Goal: Task Accomplishment & Management: Use online tool/utility

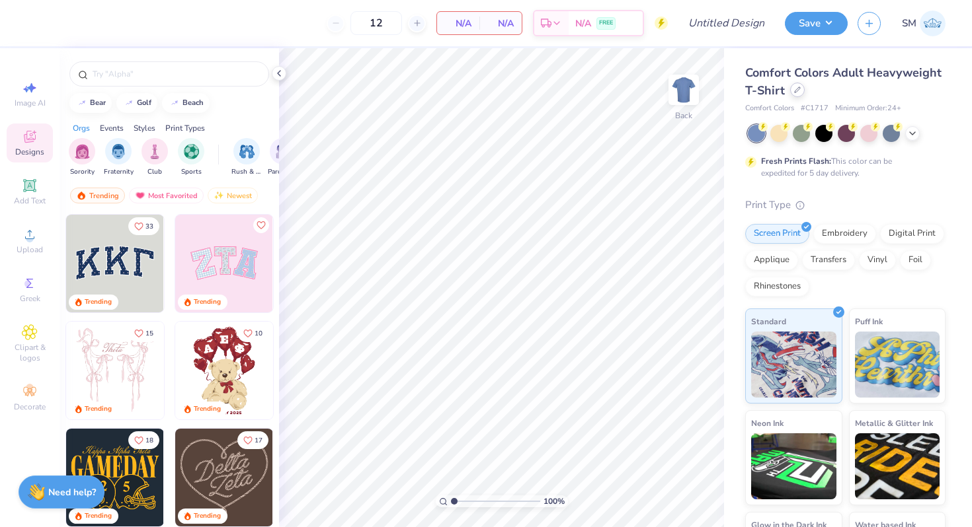
click at [797, 88] on icon at bounding box center [797, 90] width 7 height 7
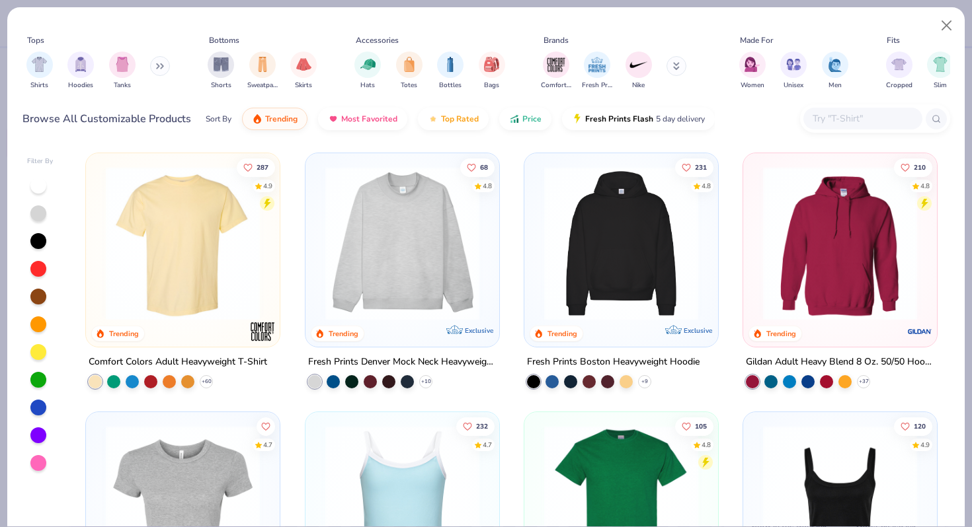
click at [849, 119] on input "text" at bounding box center [862, 118] width 102 height 15
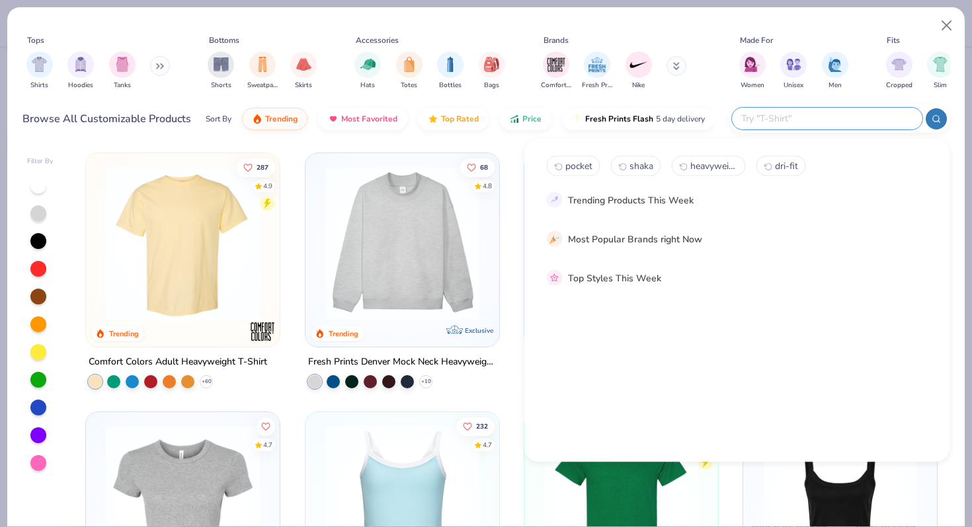
paste input "FP87"
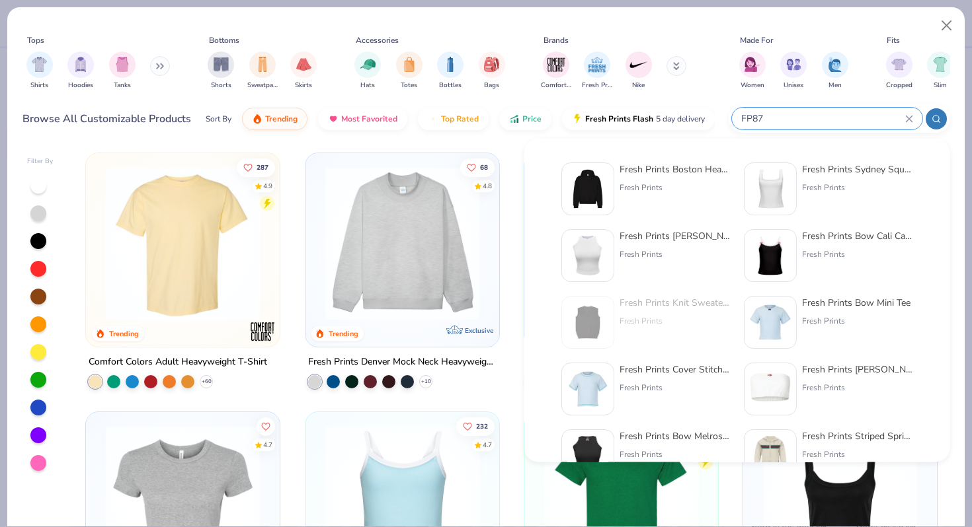
type input "FP87"
click at [692, 167] on div "Fresh Prints Boston Heavyweight Hoodie" at bounding box center [674, 170] width 111 height 14
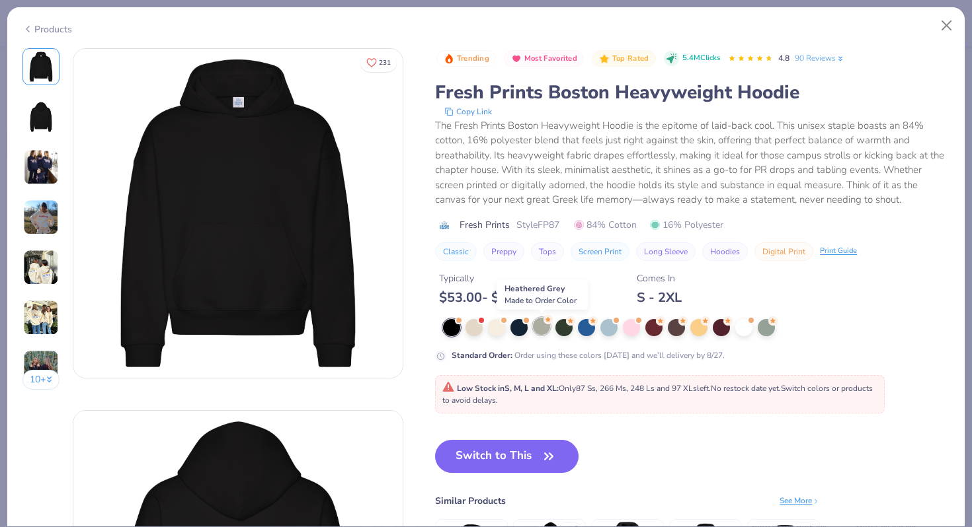
click at [543, 326] on div at bounding box center [541, 326] width 17 height 17
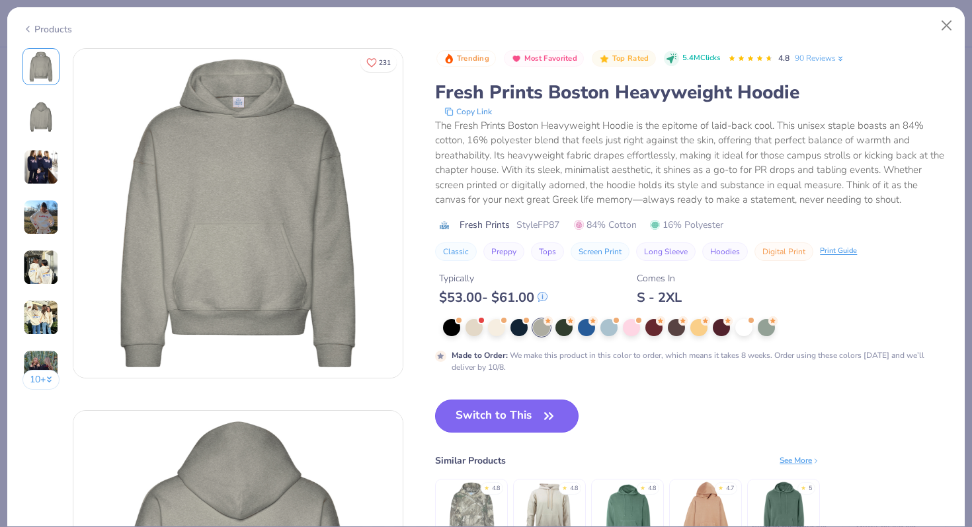
click at [507, 414] on button "Switch to This" at bounding box center [506, 416] width 143 height 33
type input "50"
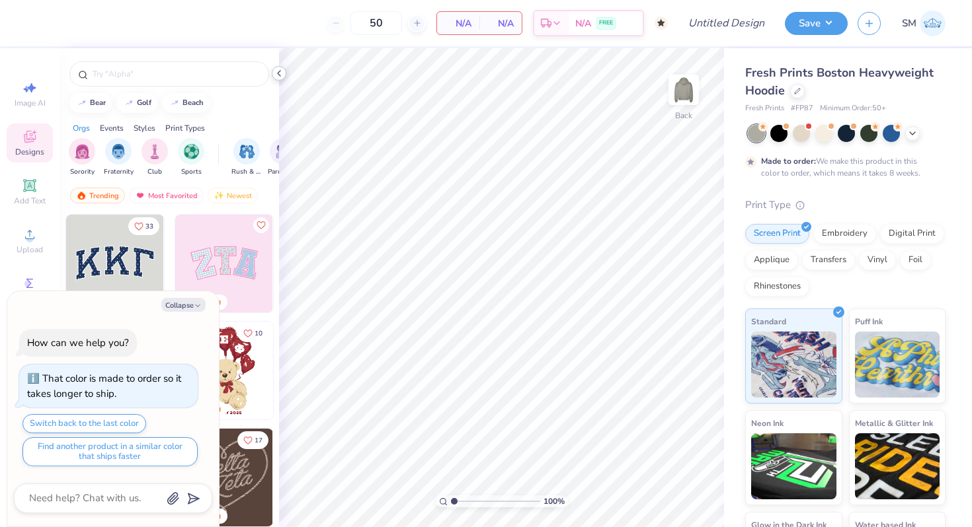
click at [284, 71] on icon at bounding box center [279, 73] width 11 height 11
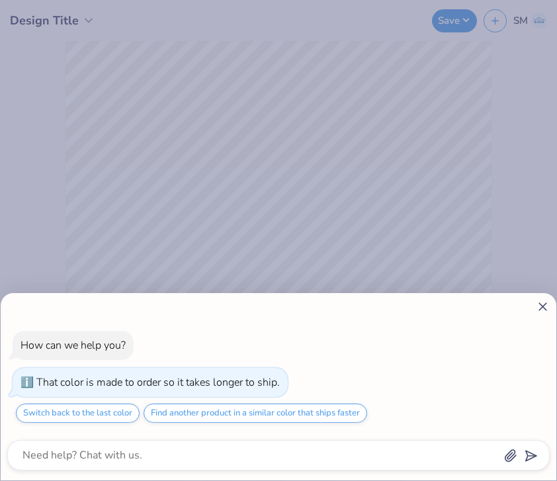
click at [120, 226] on div "How can we help you? That color is made to order so it takes longer to ship. Sw…" at bounding box center [278, 240] width 557 height 481
type textarea "x"
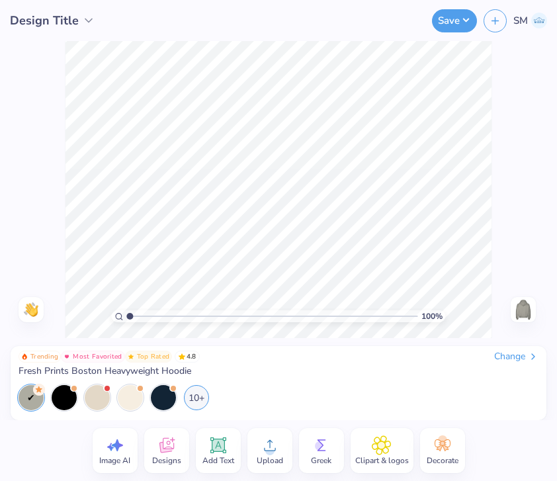
click at [265, 451] on circle at bounding box center [269, 450] width 9 height 9
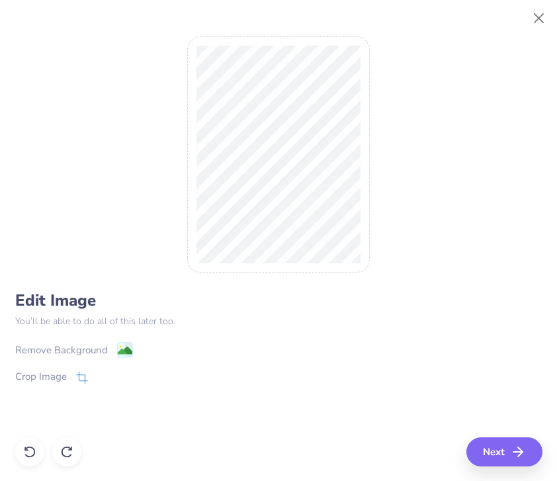
click at [124, 350] on image at bounding box center [124, 350] width 15 height 15
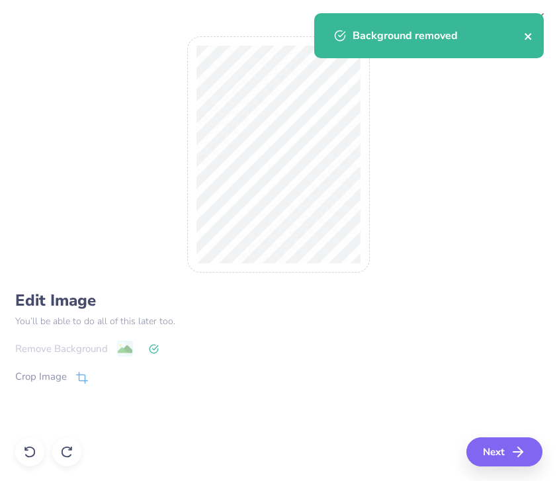
click at [531, 40] on icon "close" at bounding box center [528, 36] width 9 height 11
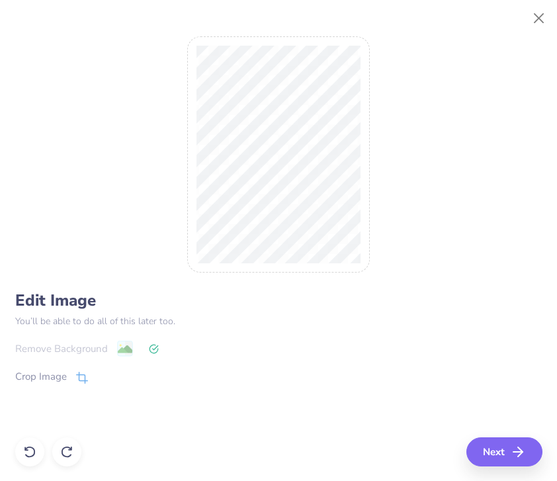
click at [532, 15] on div "Background removed" at bounding box center [428, 41] width 235 height 60
click at [535, 18] on button "Close" at bounding box center [538, 18] width 25 height 25
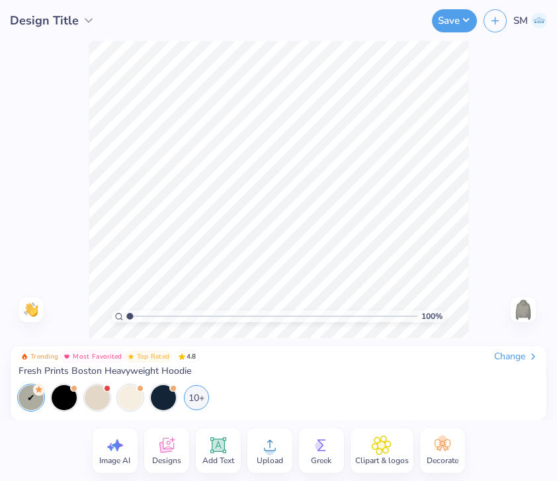
click at [284, 446] on div "Upload" at bounding box center [269, 450] width 45 height 45
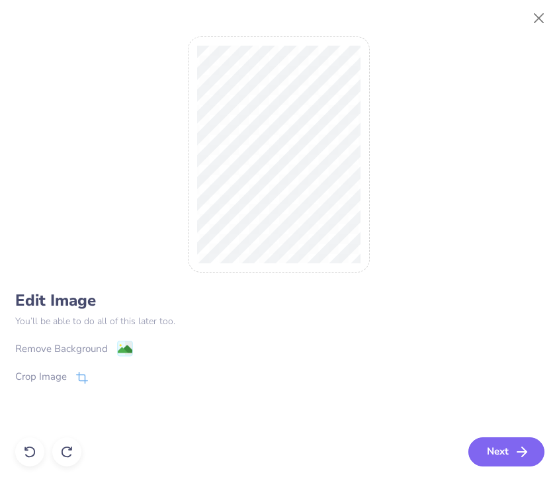
click at [520, 448] on icon "button" at bounding box center [522, 452] width 16 height 16
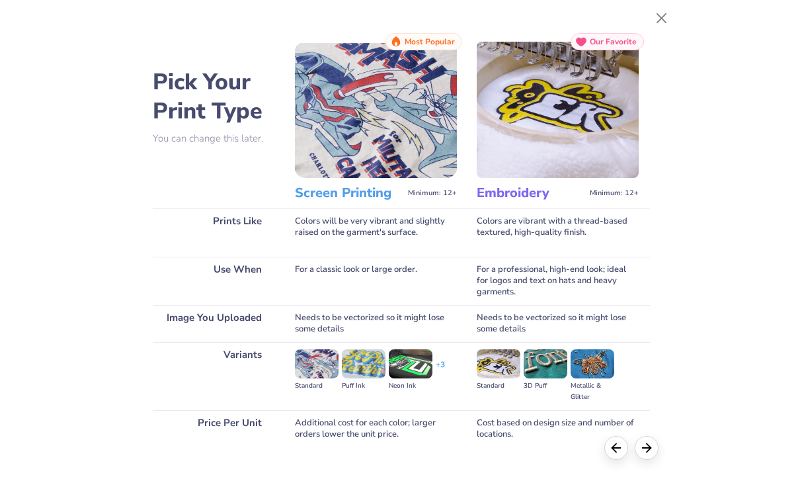
scroll to position [77, 0]
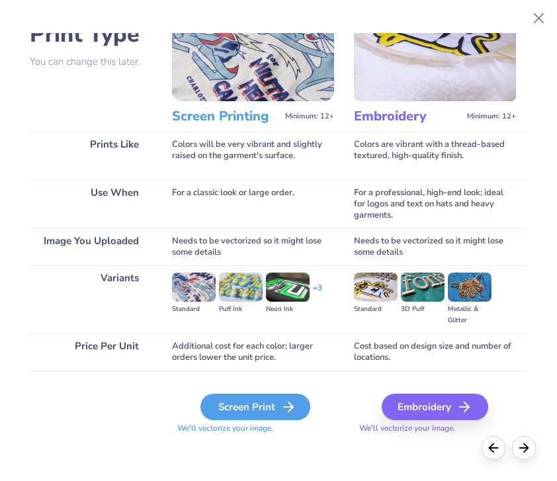
click at [217, 410] on div "Screen Print" at bounding box center [255, 406] width 110 height 26
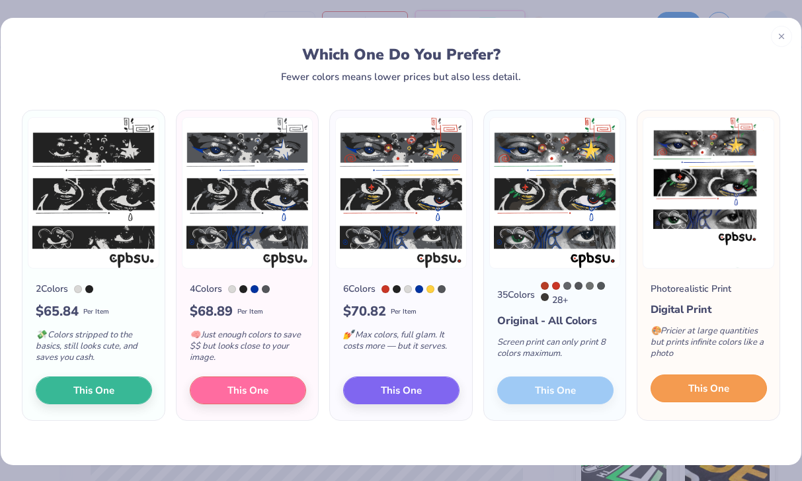
click at [722, 384] on span "This One" at bounding box center [708, 388] width 41 height 15
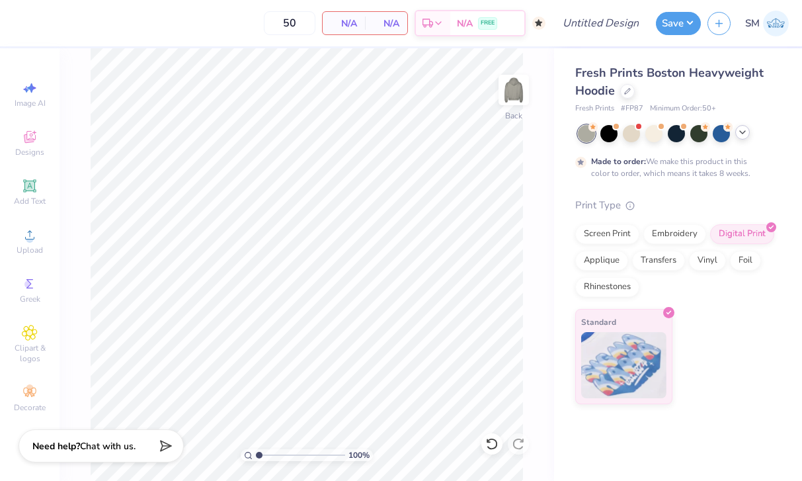
click at [747, 137] on div at bounding box center [677, 133] width 198 height 17
click at [746, 134] on icon at bounding box center [742, 132] width 11 height 11
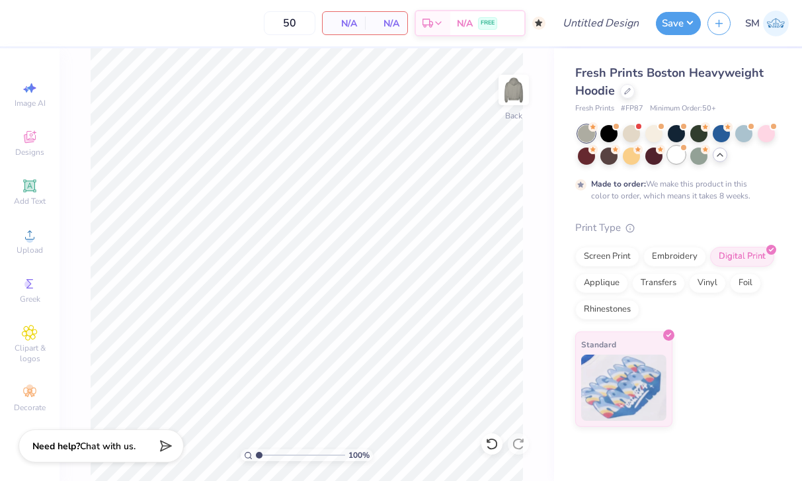
click at [682, 158] on div at bounding box center [676, 154] width 17 height 17
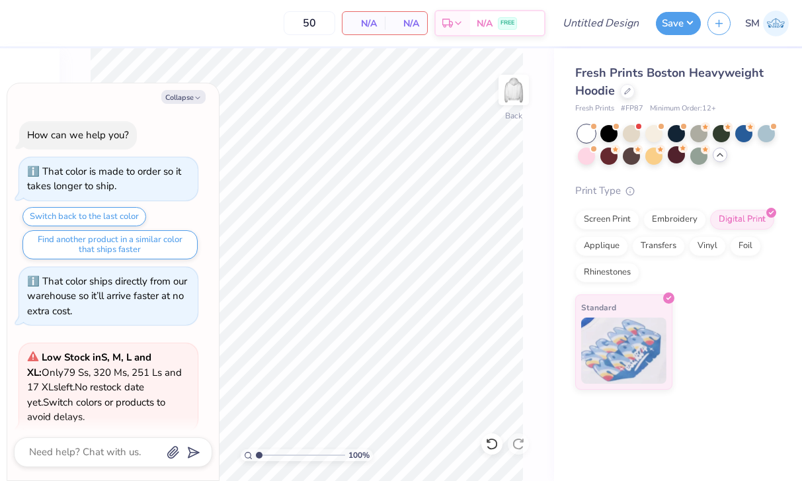
scroll to position [106, 0]
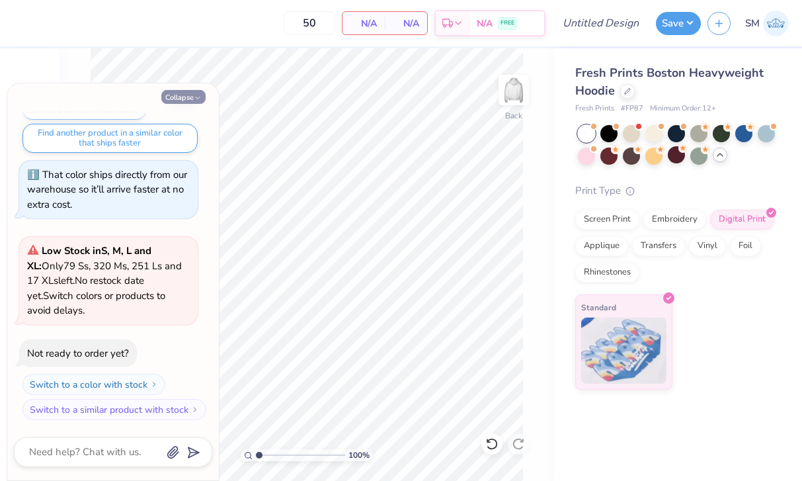
click at [186, 98] on button "Collapse" at bounding box center [183, 97] width 44 height 14
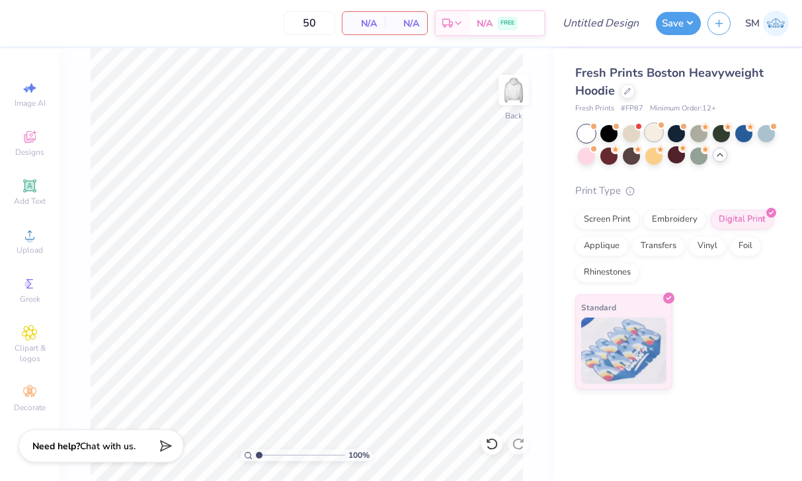
click at [654, 134] on div at bounding box center [653, 132] width 17 height 17
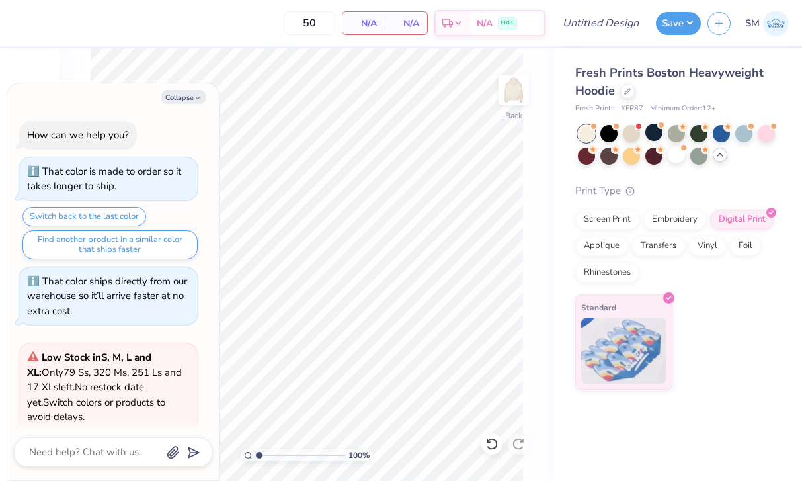
type textarea "x"
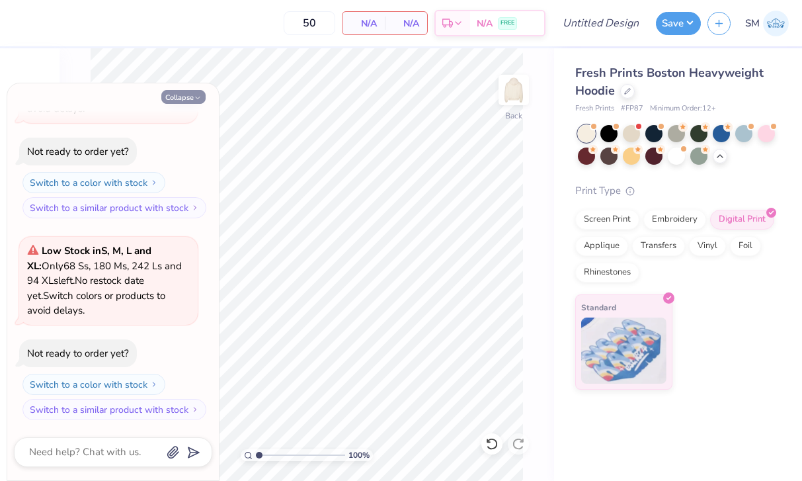
click at [203, 99] on button "Collapse" at bounding box center [183, 97] width 44 height 14
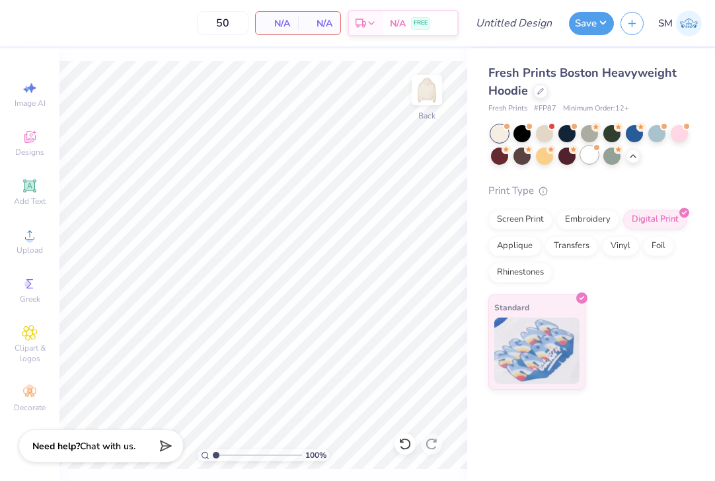
click at [588, 154] on div at bounding box center [589, 154] width 17 height 17
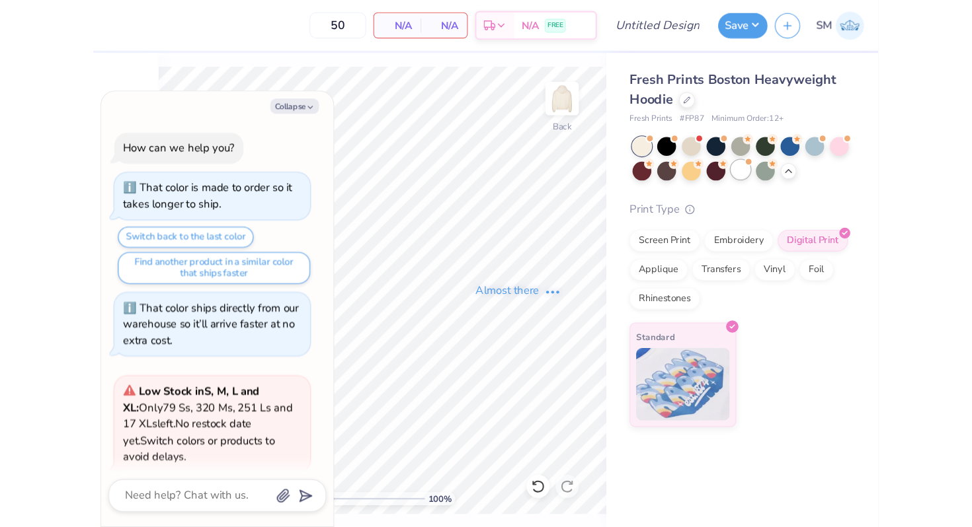
scroll to position [510, 0]
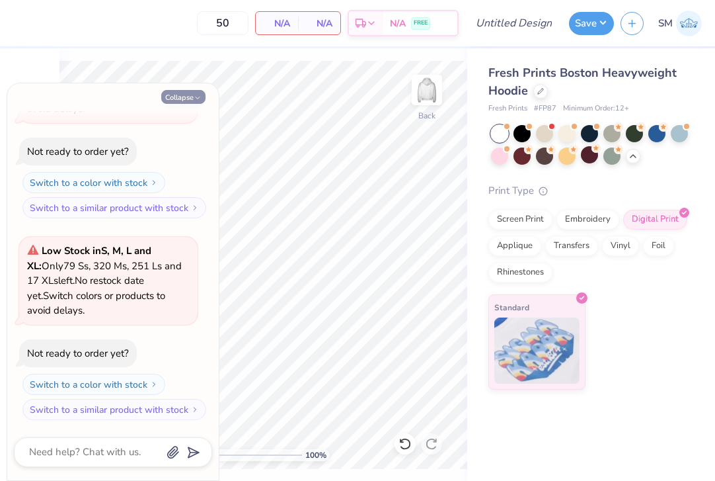
click at [191, 98] on button "Collapse" at bounding box center [183, 97] width 44 height 14
type textarea "x"
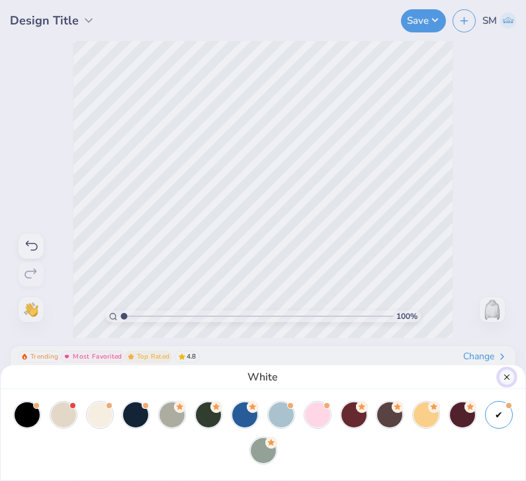
click at [508, 377] on button "Close" at bounding box center [506, 377] width 16 height 16
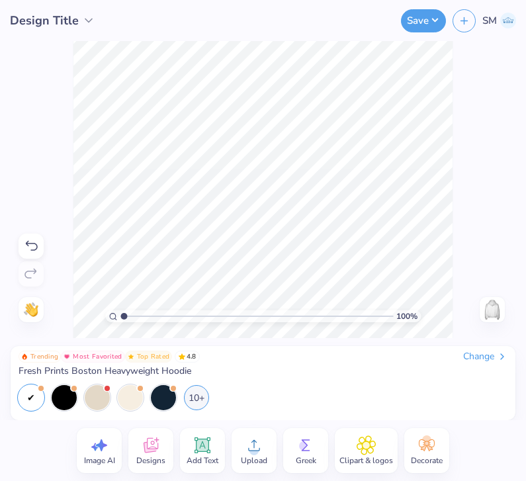
click at [252, 450] on icon at bounding box center [254, 445] width 20 height 20
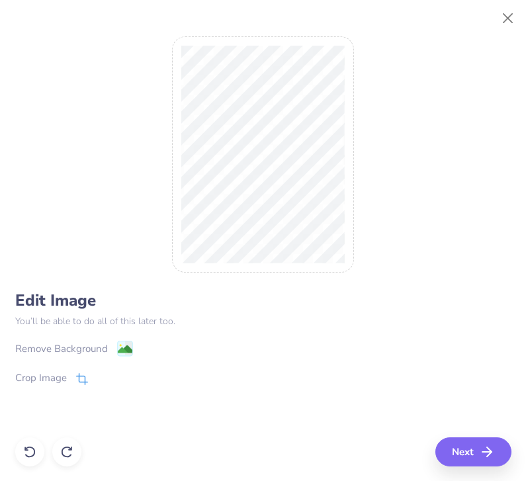
click at [79, 376] on icon at bounding box center [83, 377] width 9 height 9
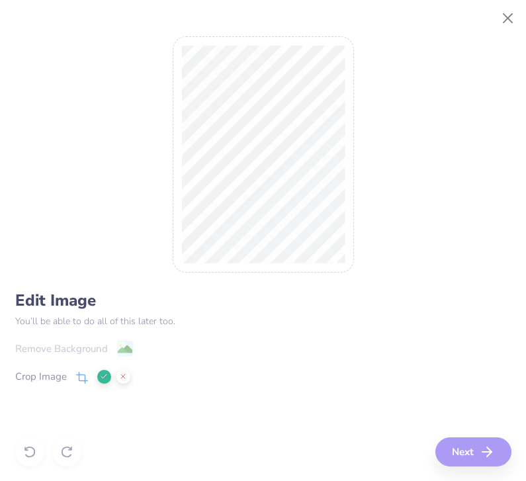
click at [460, 455] on div "Edit Image You’ll be able to do all of this later too. Remove Background Crop I…" at bounding box center [263, 240] width 496 height 451
click at [102, 375] on icon at bounding box center [104, 376] width 8 height 8
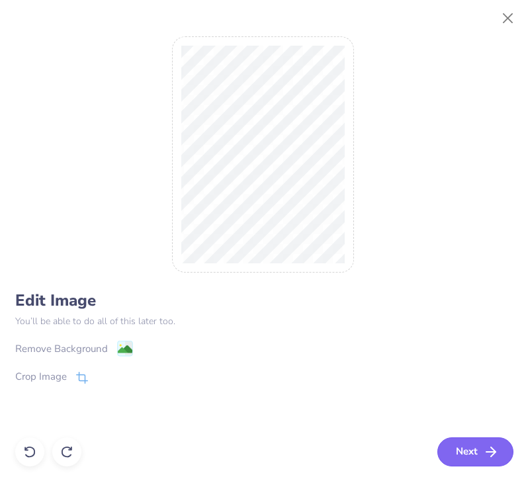
click at [471, 444] on button "Next" at bounding box center [475, 451] width 76 height 29
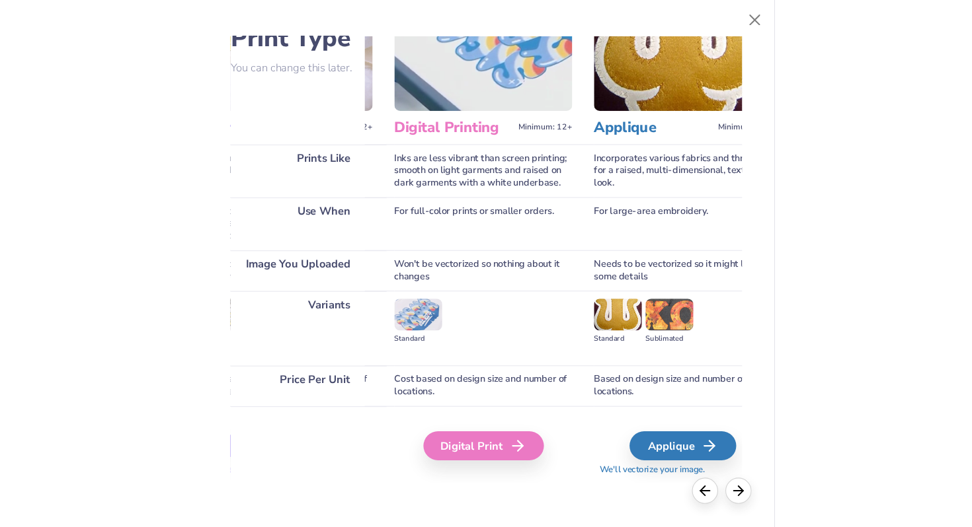
scroll to position [77, 381]
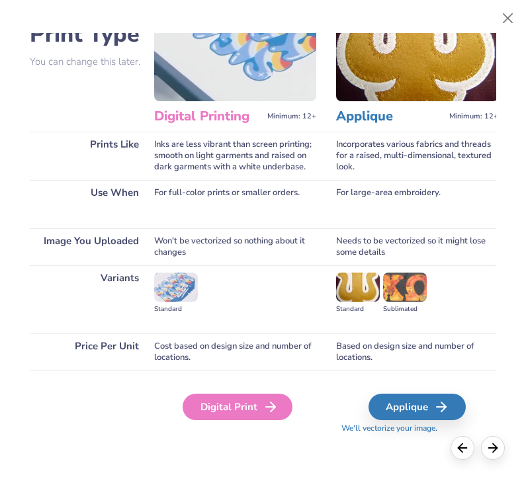
click at [237, 403] on div "Digital Print" at bounding box center [237, 406] width 110 height 26
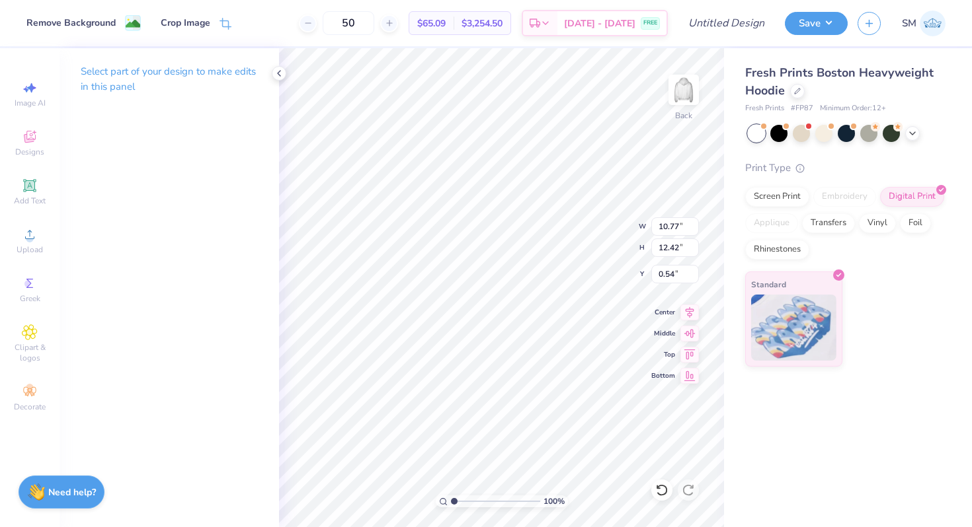
type input "9.92"
type input "11.43"
type input "1.57"
type input "9.24"
type input "10.65"
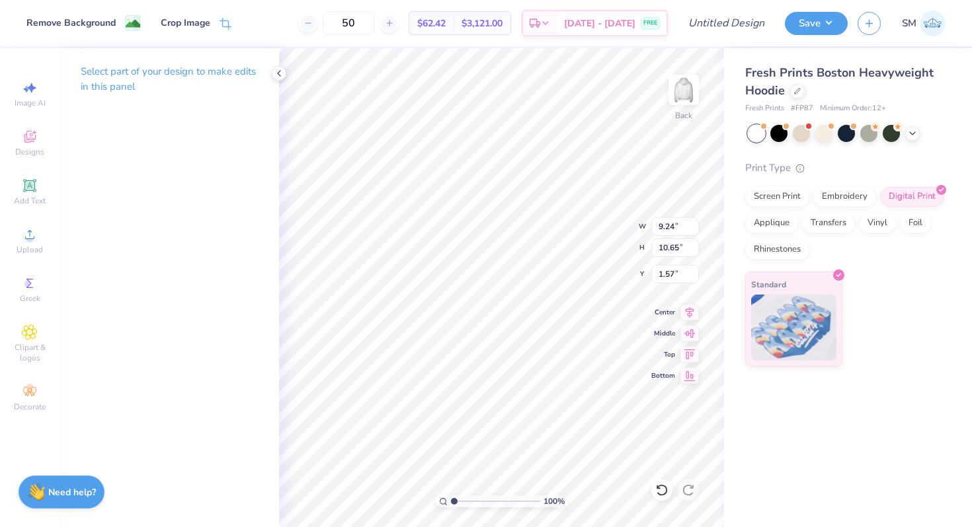
type input "1.42"
click at [685, 315] on icon at bounding box center [689, 311] width 19 height 16
click at [686, 313] on icon at bounding box center [689, 311] width 19 height 16
click at [687, 311] on icon at bounding box center [689, 311] width 19 height 16
drag, startPoint x: 454, startPoint y: 499, endPoint x: 470, endPoint y: 499, distance: 15.9
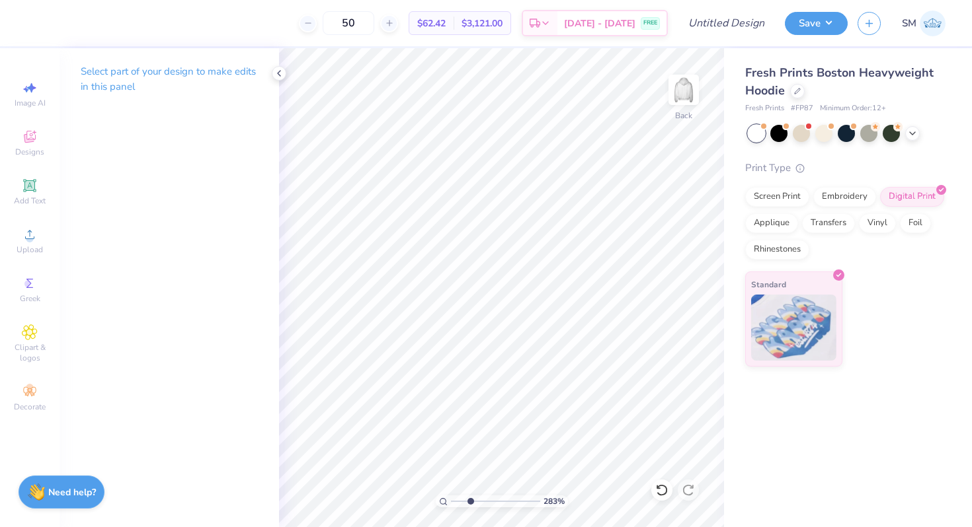
click at [470, 499] on input "range" at bounding box center [495, 502] width 89 height 12
drag, startPoint x: 469, startPoint y: 498, endPoint x: 443, endPoint y: 494, distance: 26.6
type input "1"
click at [451, 496] on input "range" at bounding box center [495, 502] width 89 height 12
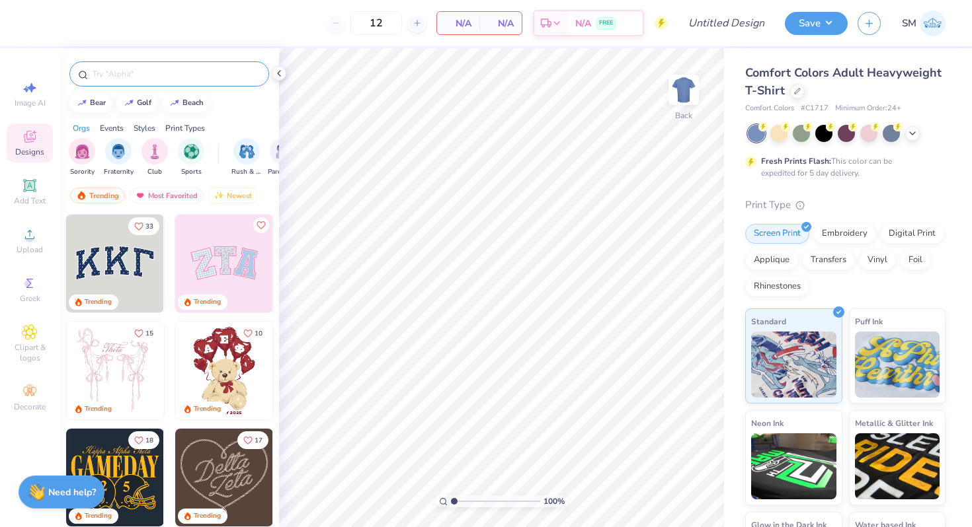
click at [224, 68] on input "text" at bounding box center [175, 73] width 169 height 13
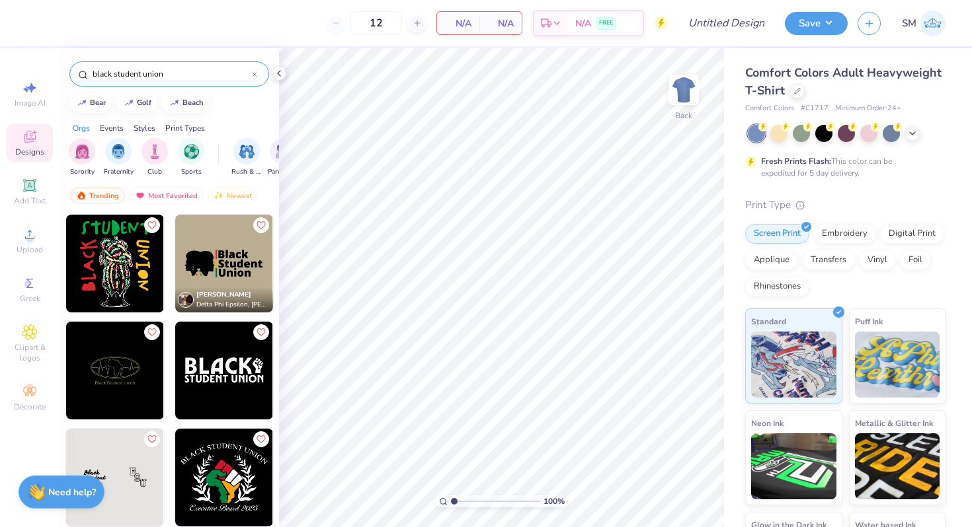
scroll to position [173, 0]
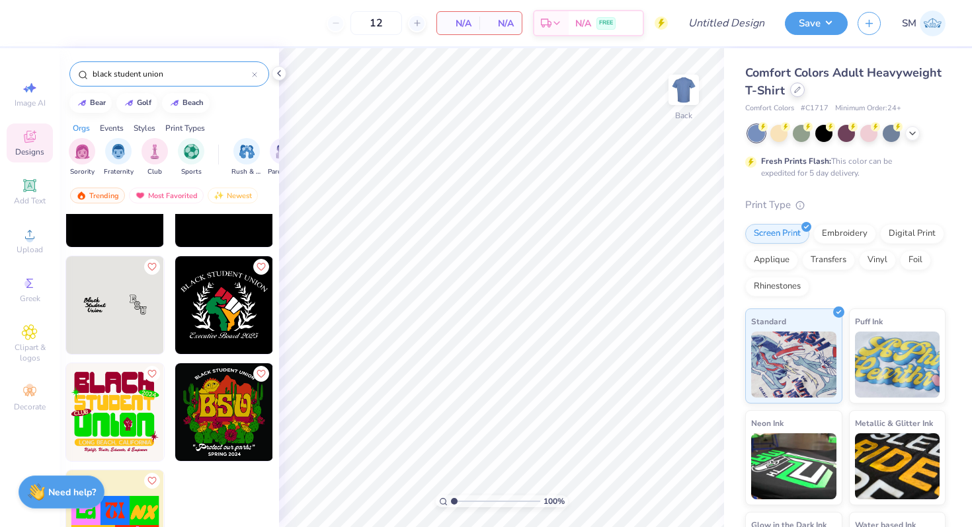
type input "black student union"
click at [795, 97] on div at bounding box center [797, 90] width 15 height 15
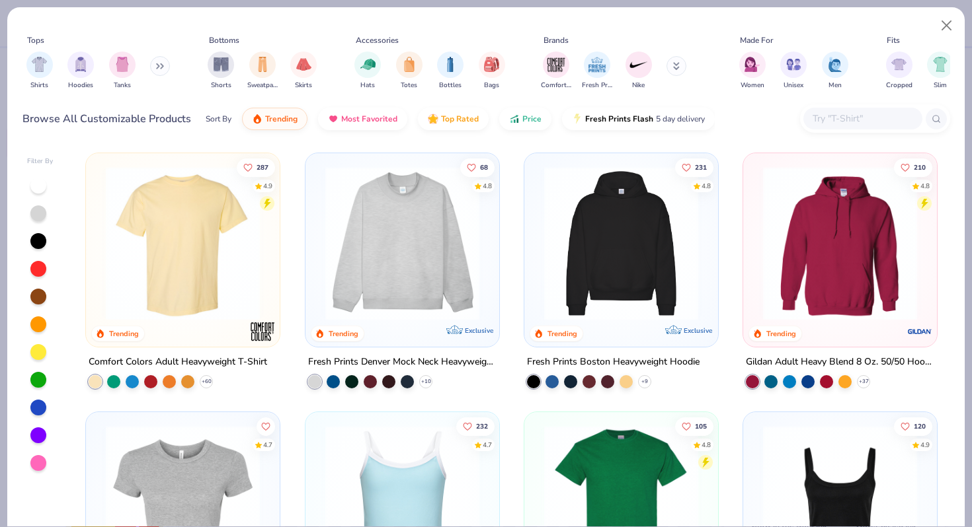
click at [165, 67] on button at bounding box center [160, 66] width 20 height 20
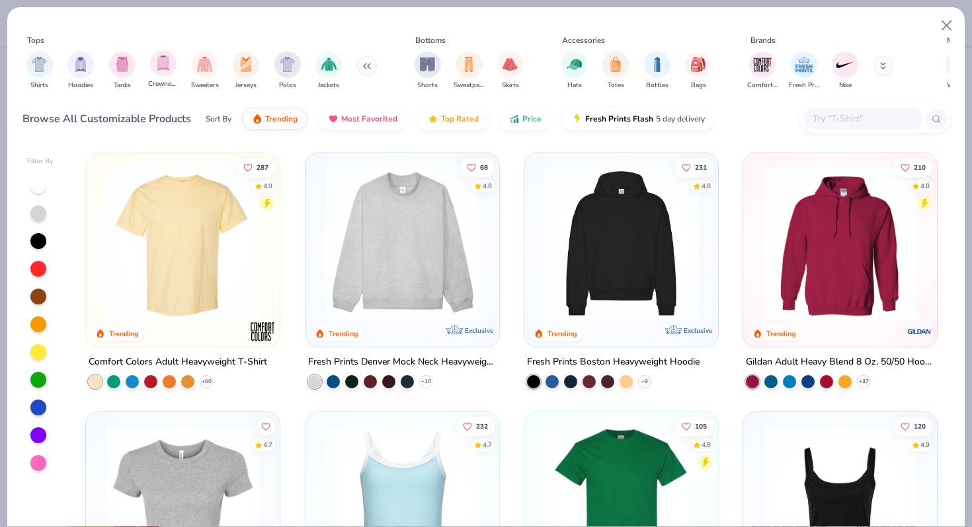
click at [175, 71] on div "Crewnecks" at bounding box center [163, 69] width 30 height 39
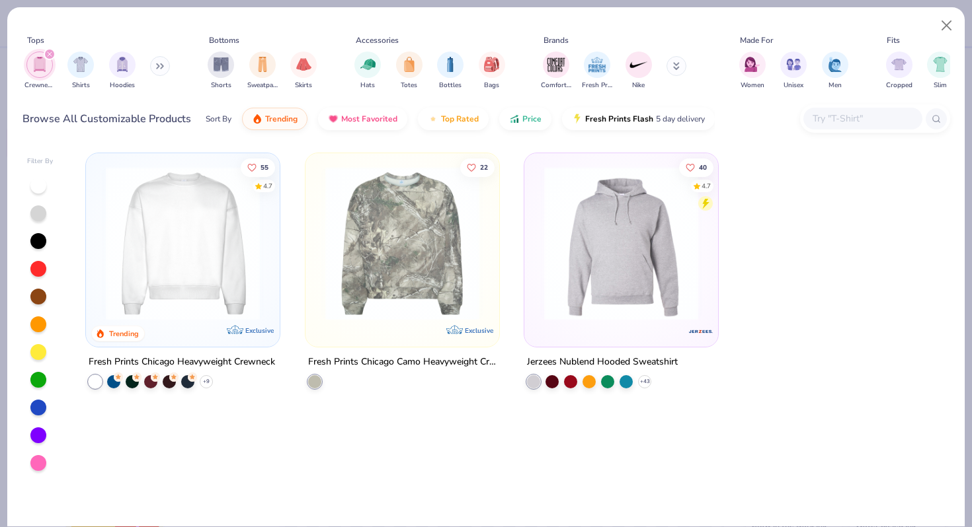
click at [181, 250] on img at bounding box center [182, 244] width 167 height 154
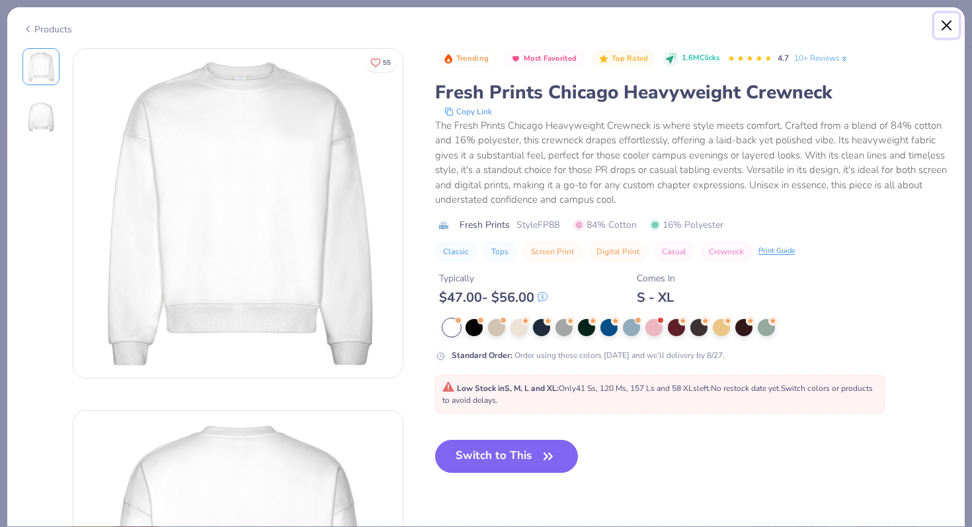
click at [947, 28] on button "Close" at bounding box center [946, 25] width 25 height 25
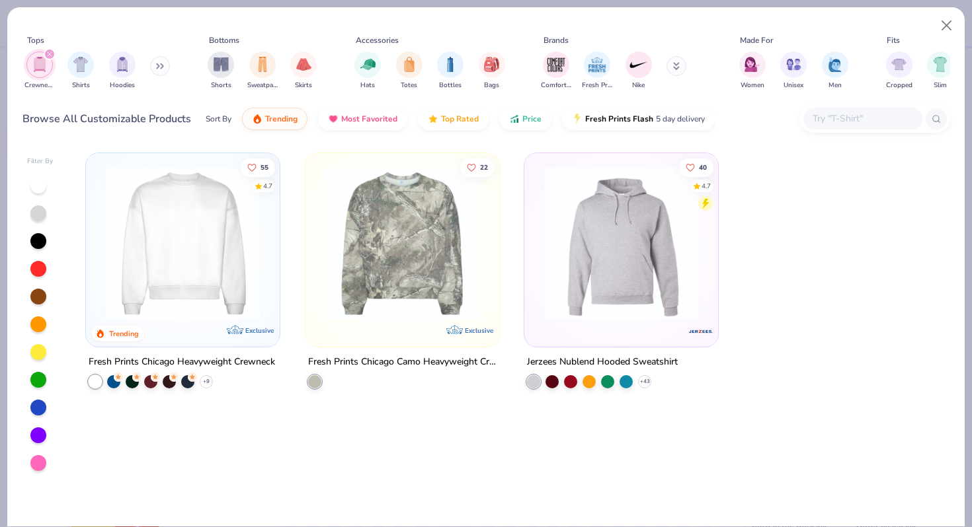
click at [52, 53] on icon "filter for Crewnecks" at bounding box center [49, 54] width 5 height 5
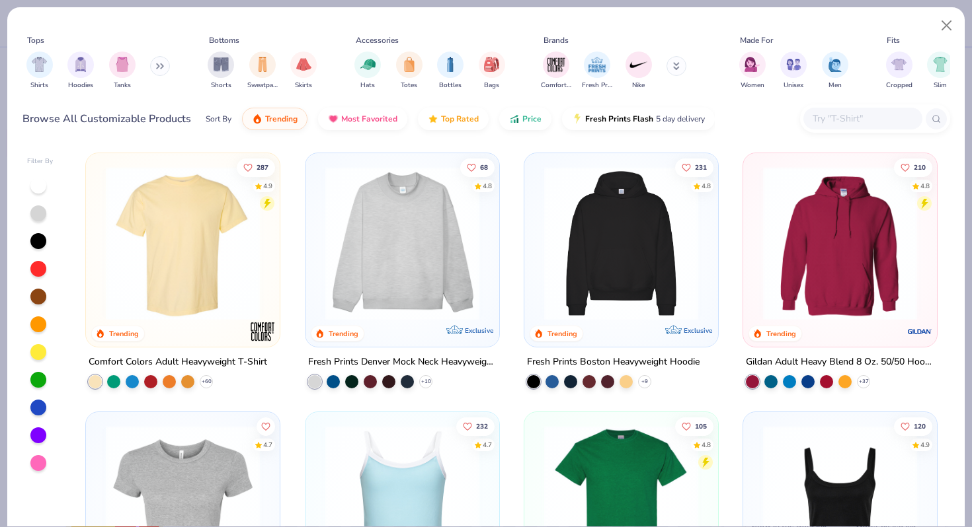
click at [415, 268] on img at bounding box center [402, 244] width 167 height 154
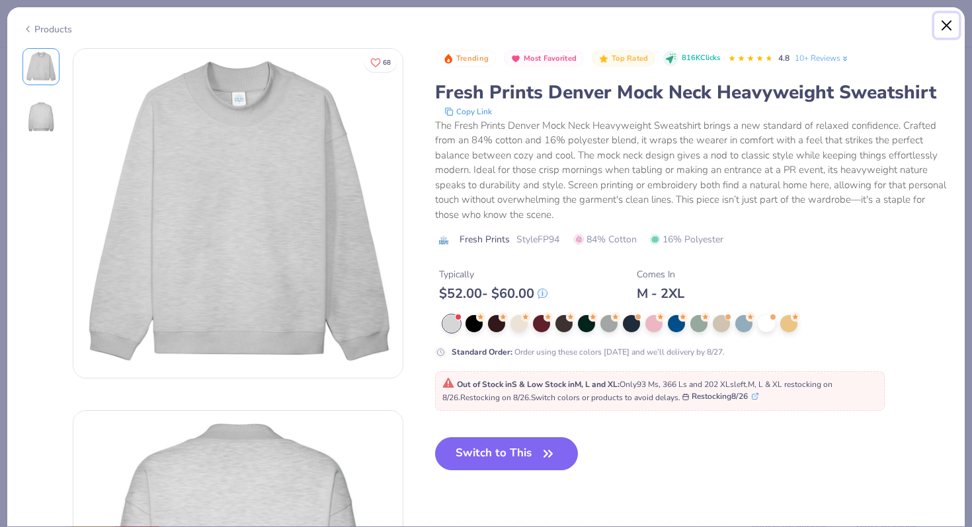
click at [947, 27] on button "Close" at bounding box center [946, 25] width 25 height 25
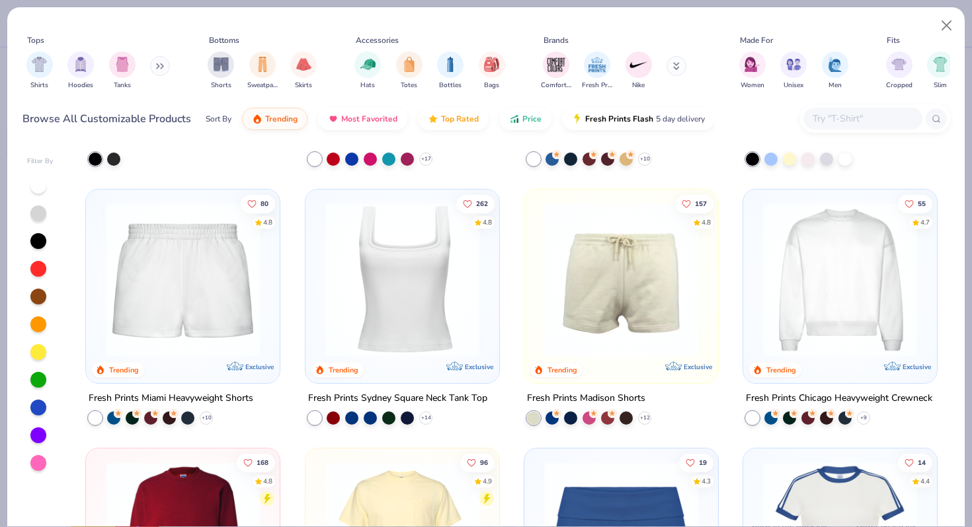
scroll to position [998, 0]
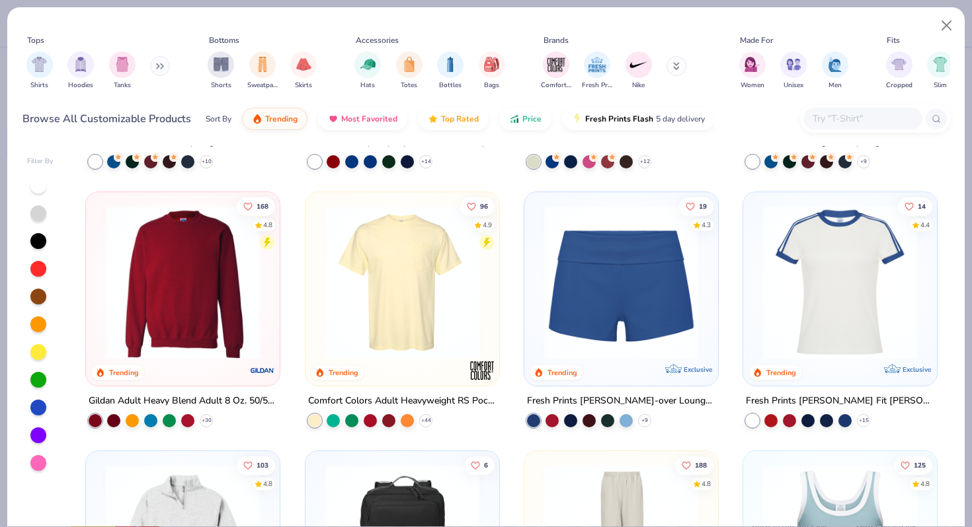
click at [872, 118] on input "text" at bounding box center [862, 118] width 102 height 15
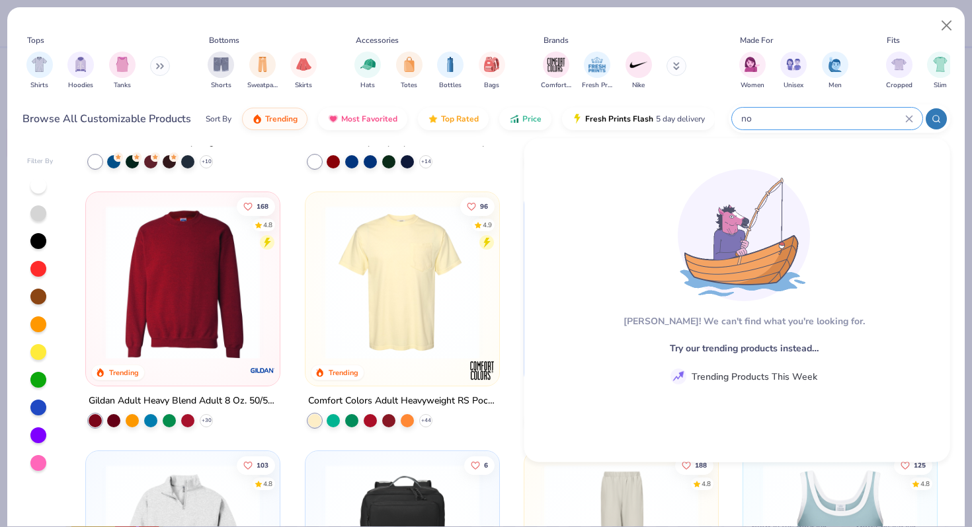
type input "n"
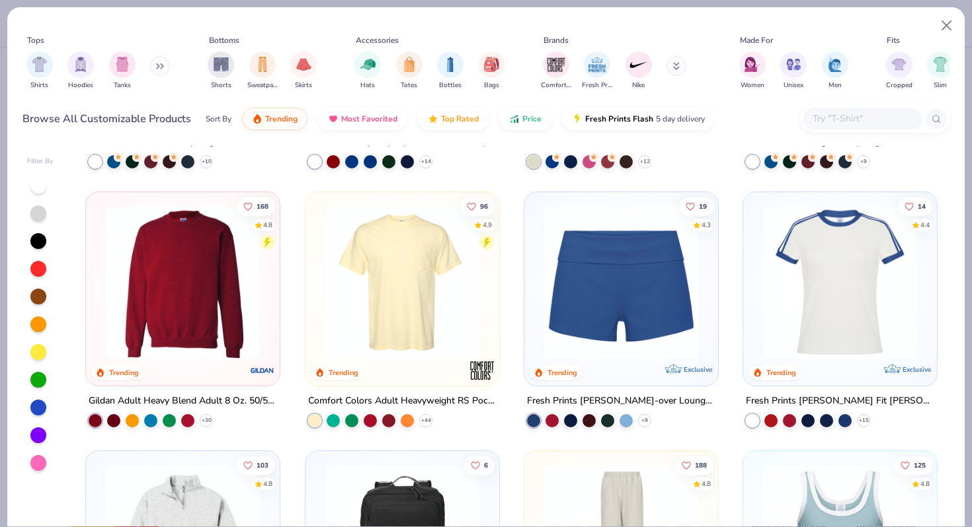
click at [157, 65] on button at bounding box center [160, 66] width 20 height 20
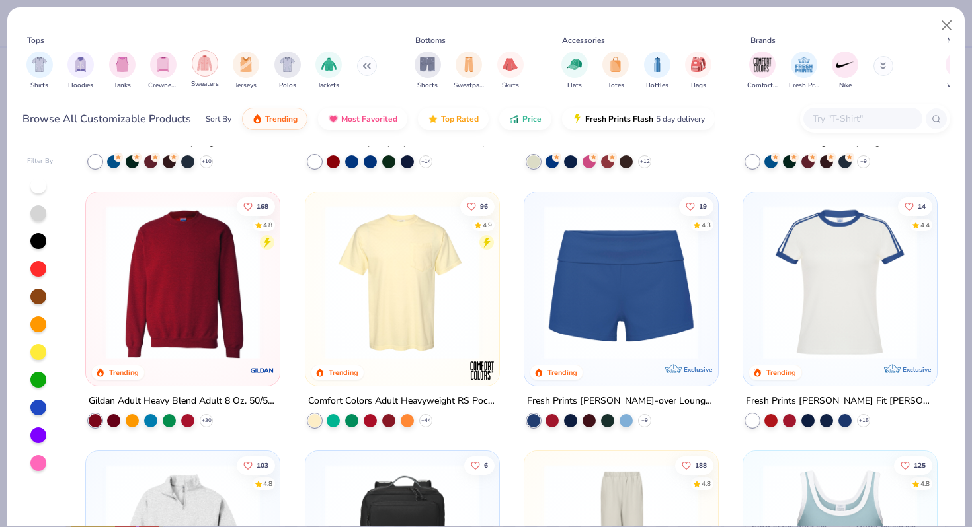
click at [212, 70] on div "filter for Sweaters" at bounding box center [205, 63] width 26 height 26
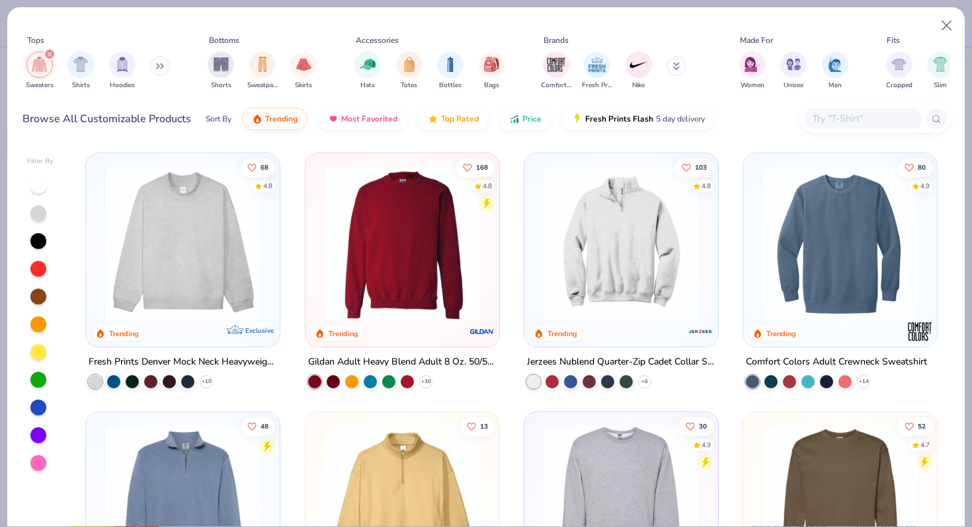
scroll to position [33, 0]
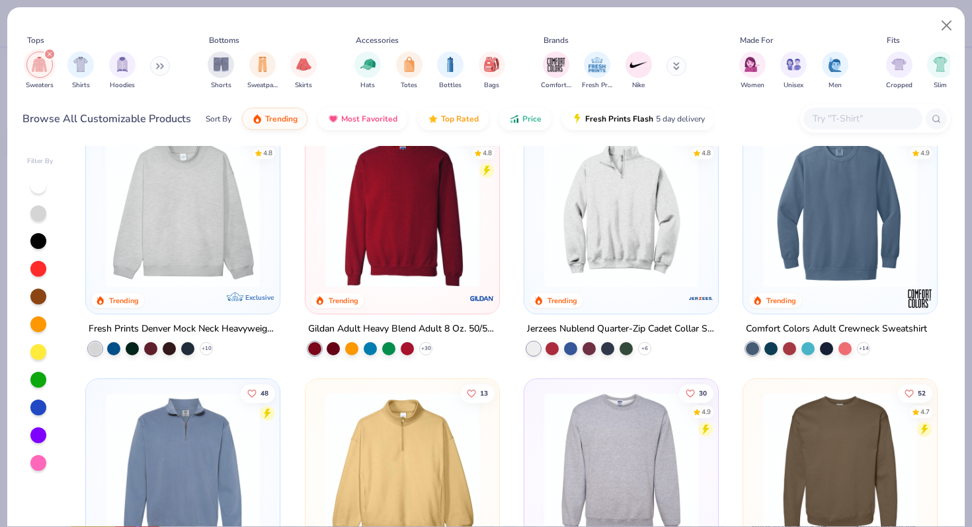
click at [836, 204] on img at bounding box center [839, 211] width 167 height 154
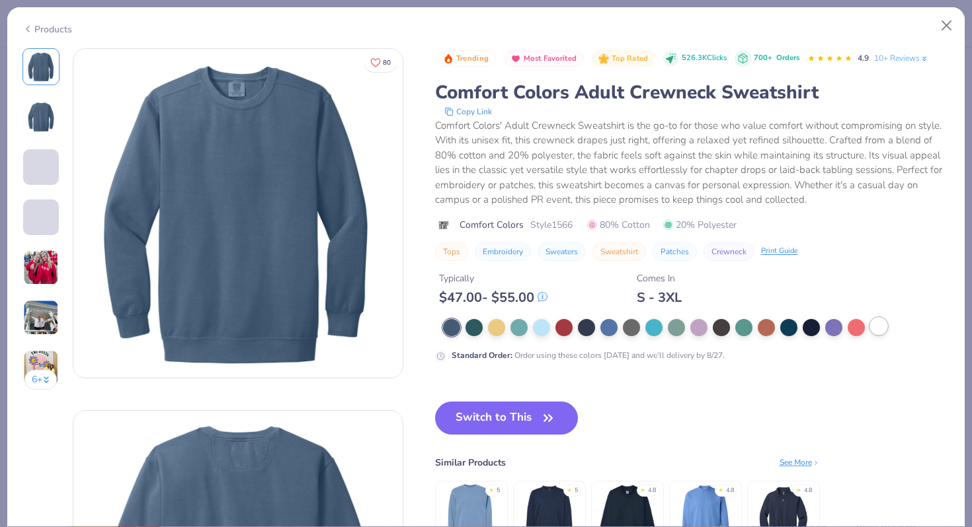
click at [882, 327] on div at bounding box center [878, 326] width 17 height 17
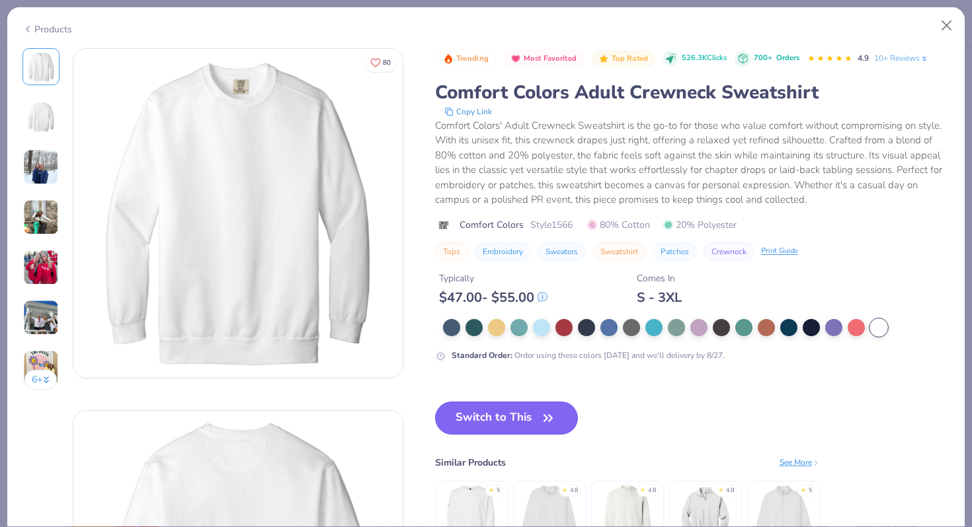
click at [488, 407] on button "Switch to This" at bounding box center [506, 418] width 143 height 33
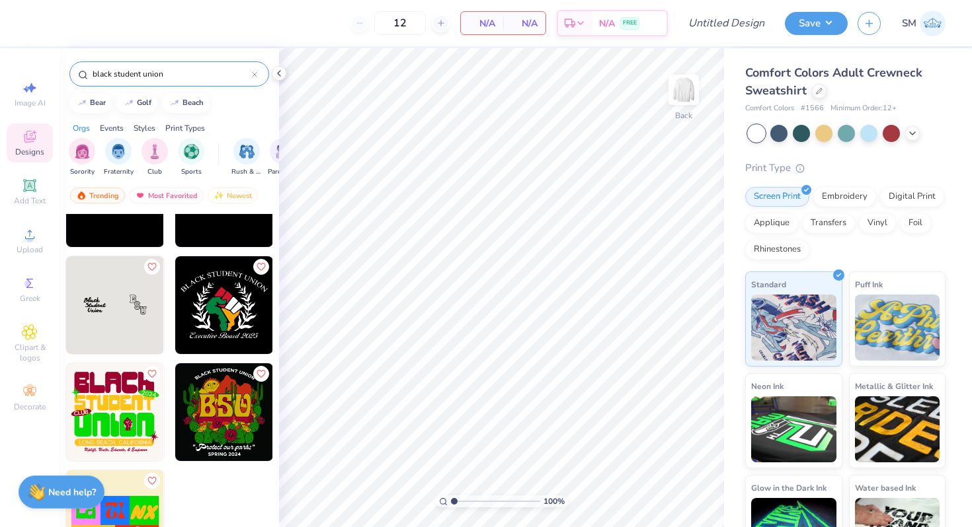
click at [223, 414] on img at bounding box center [224, 413] width 98 height 98
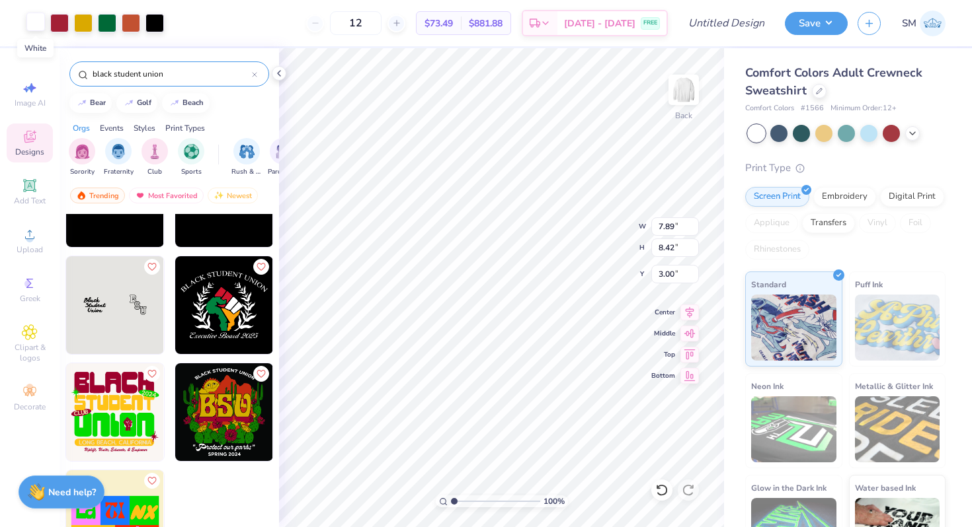
click at [39, 17] on div at bounding box center [35, 22] width 19 height 19
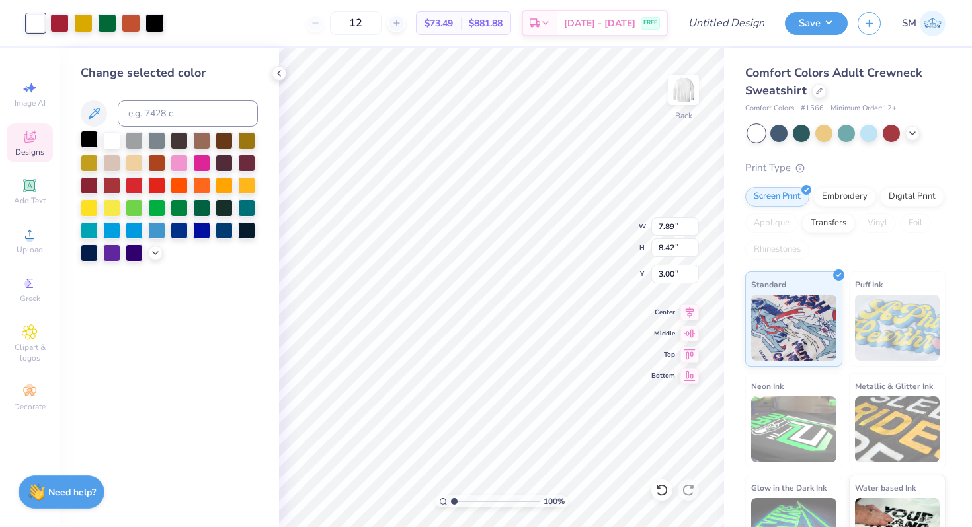
click at [89, 139] on div at bounding box center [89, 139] width 17 height 17
type input "10.78"
type input "11.51"
click at [689, 315] on icon at bounding box center [689, 310] width 9 height 11
type input "11.44"
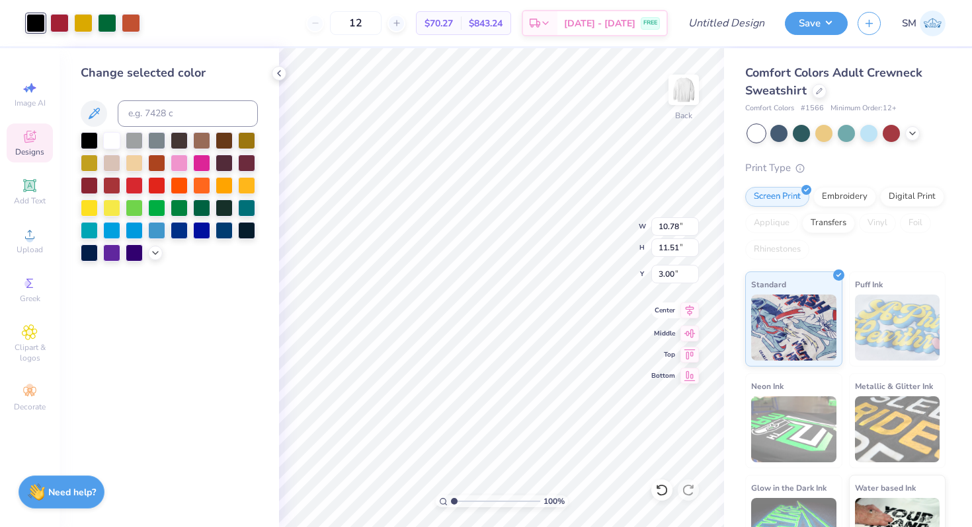
type input "12.22"
click at [690, 307] on icon at bounding box center [689, 311] width 19 height 16
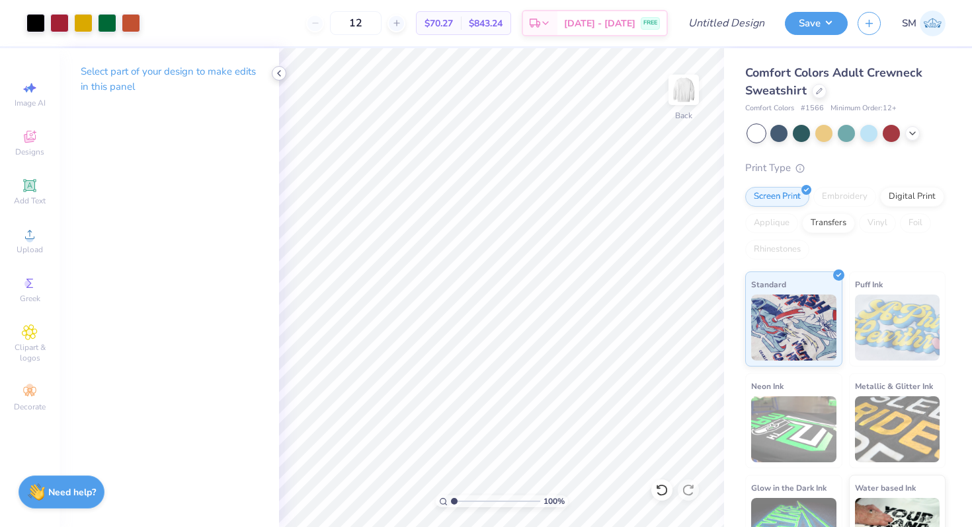
click at [279, 77] on icon at bounding box center [279, 73] width 11 height 11
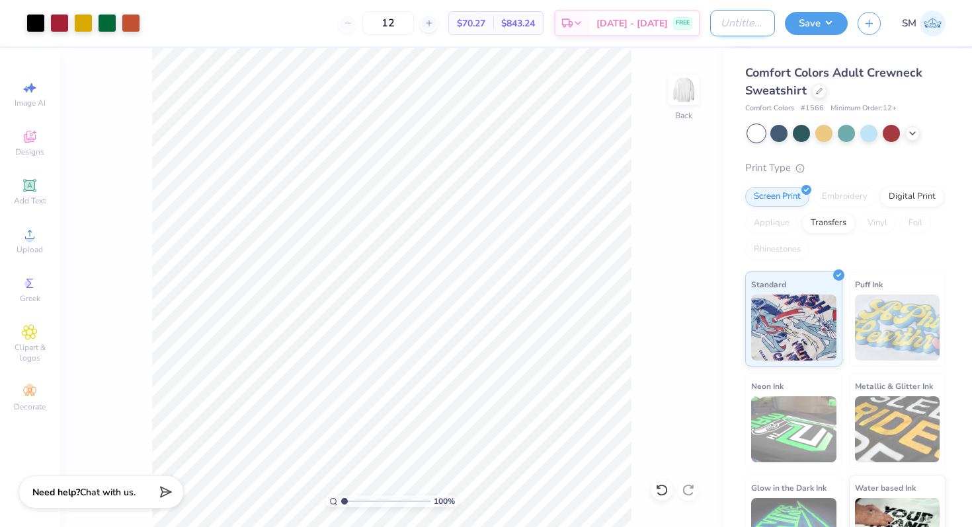
click at [710, 18] on input "Design Title" at bounding box center [742, 23] width 65 height 26
type input "BSU Hoodie"
click at [798, 27] on button "Save" at bounding box center [816, 21] width 63 height 23
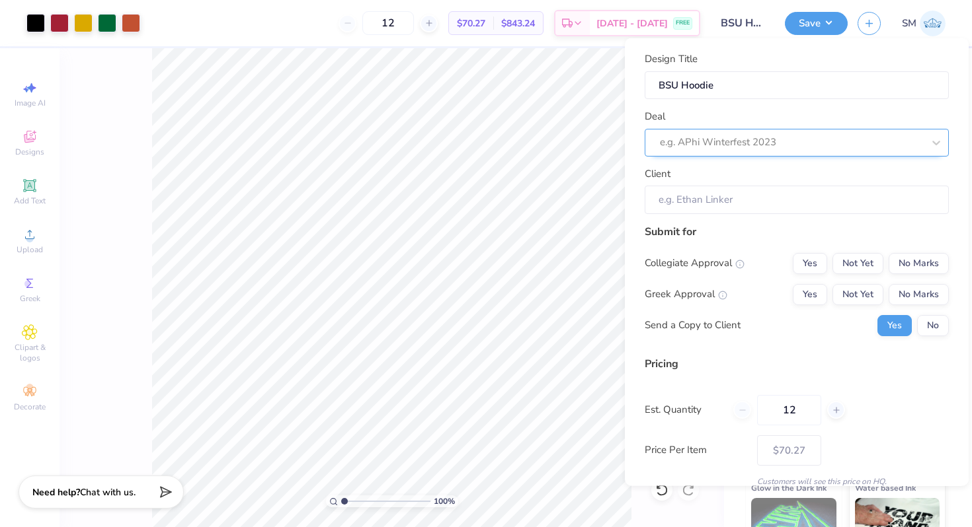
click at [766, 136] on div at bounding box center [791, 143] width 263 height 18
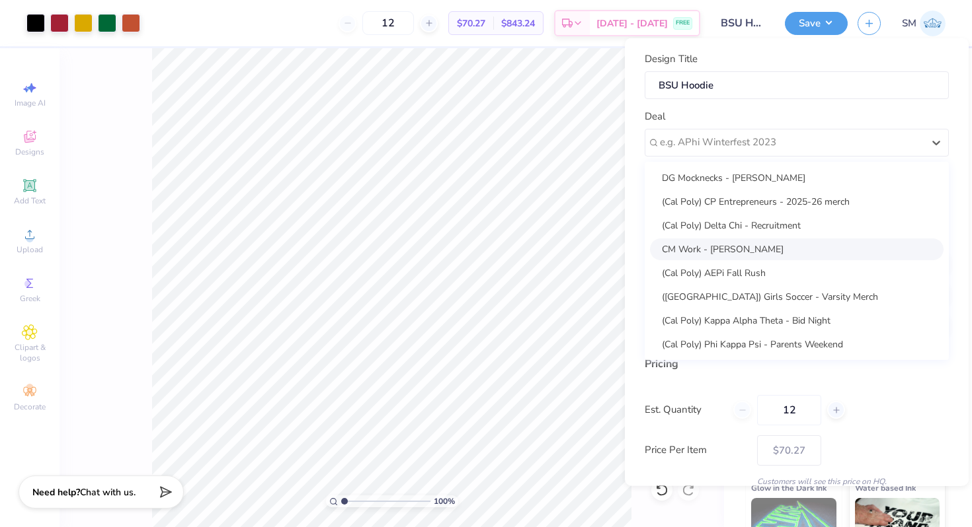
click at [724, 242] on div "CM Work - Sharlize Moayedi" at bounding box center [796, 249] width 293 height 22
type input "Campus Manager"
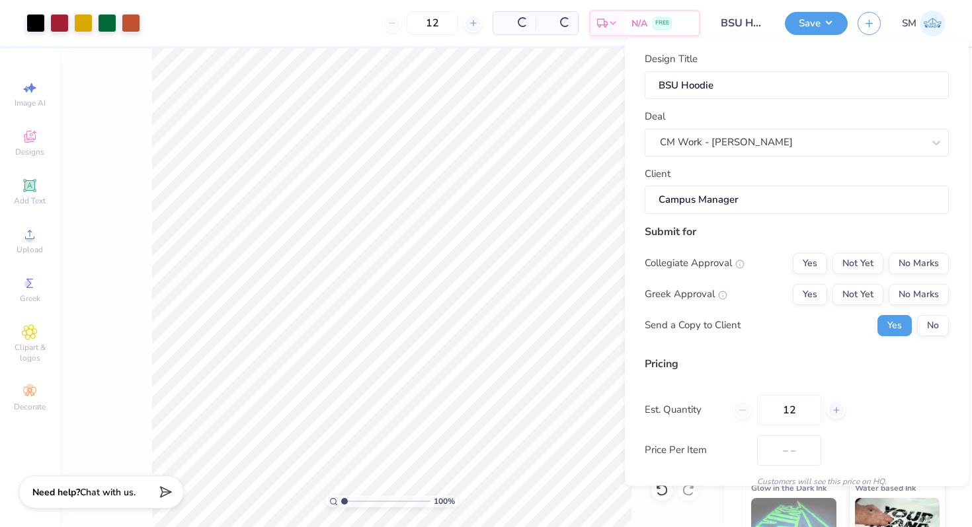
type input "$70.27"
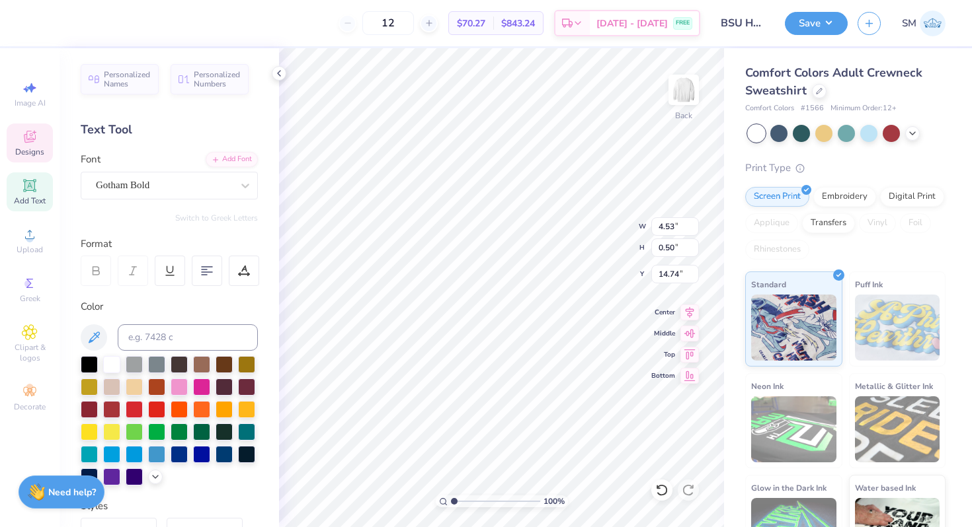
scroll to position [0, 3]
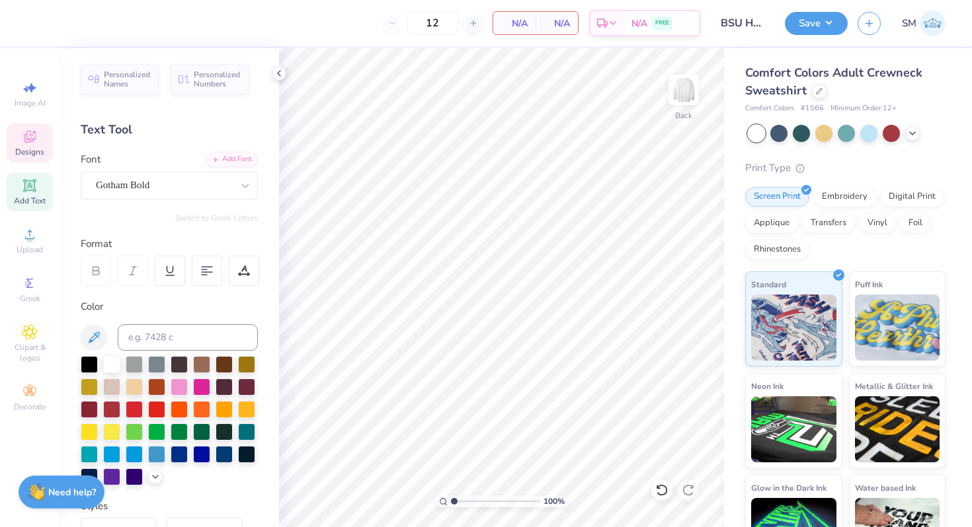
click at [39, 142] on div "Designs" at bounding box center [30, 143] width 46 height 39
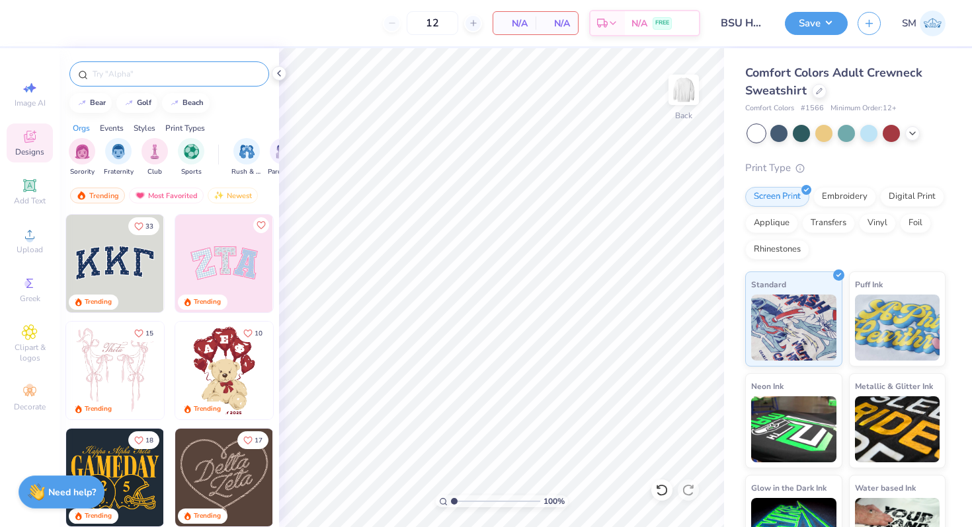
click at [151, 76] on input "text" at bounding box center [175, 73] width 169 height 13
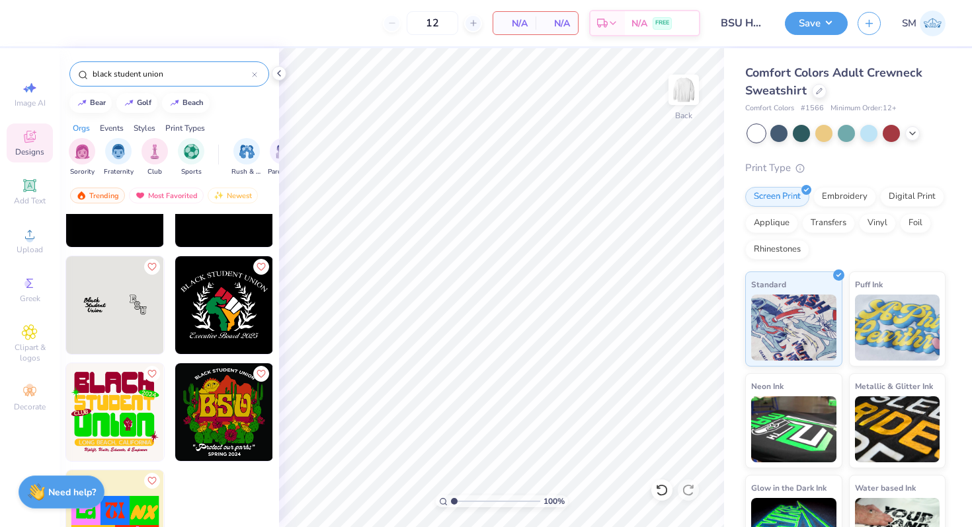
scroll to position [0, 0]
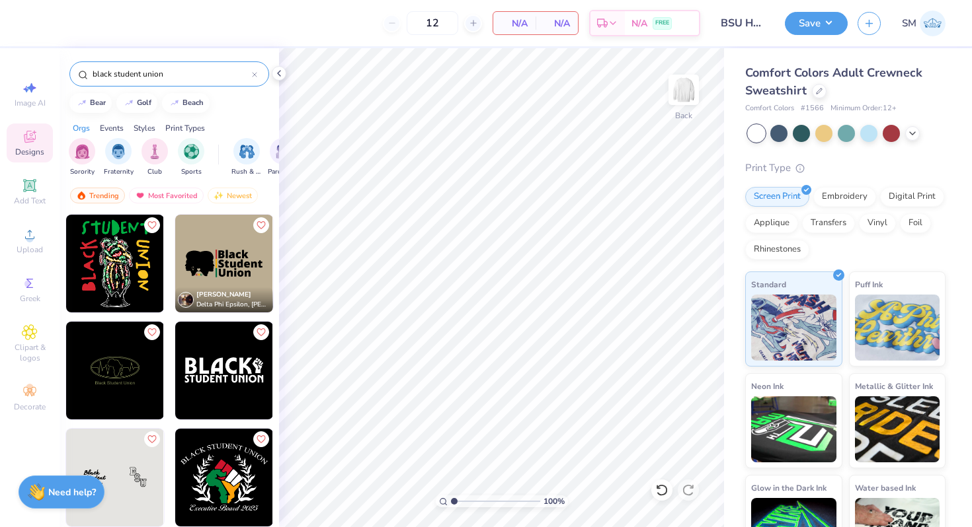
type input "black student union"
click at [110, 247] on img at bounding box center [115, 264] width 98 height 98
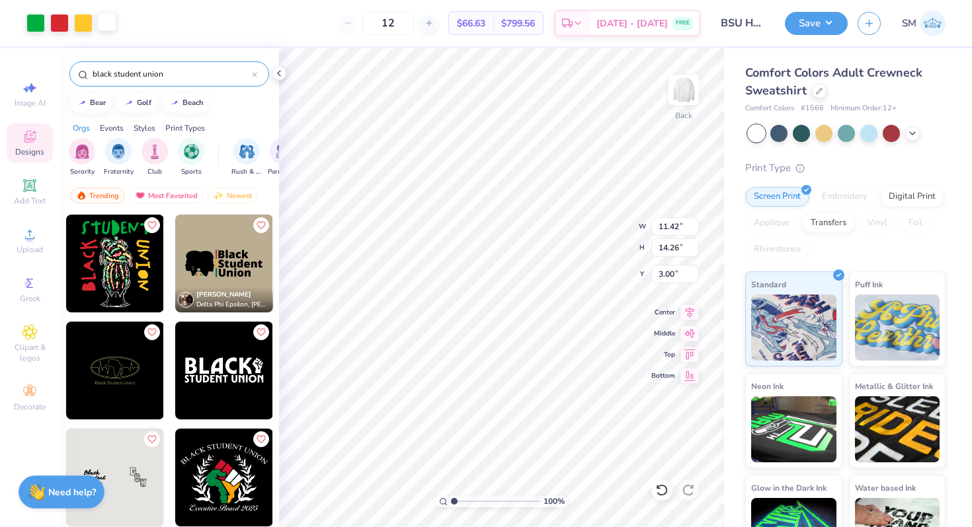
click at [106, 24] on div at bounding box center [107, 22] width 19 height 19
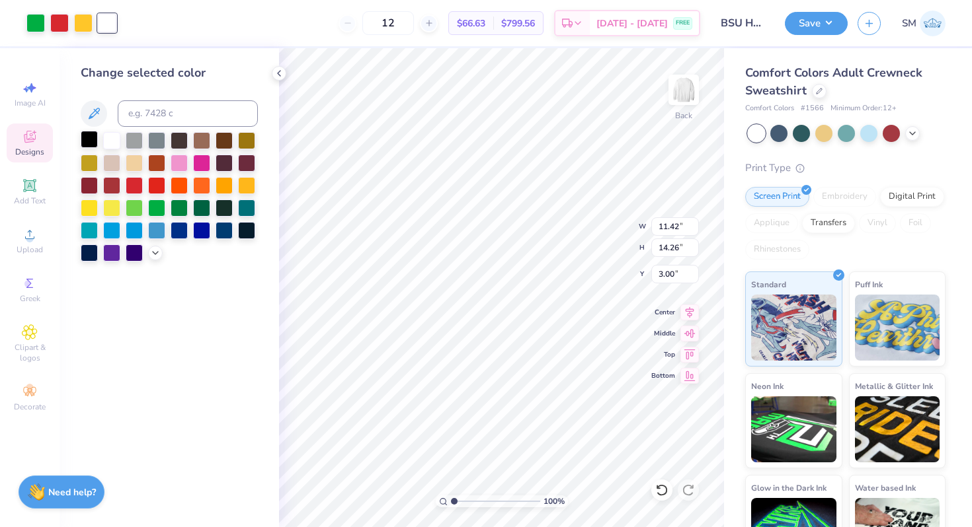
click at [90, 137] on div at bounding box center [89, 139] width 17 height 17
type input "10.00"
type input "12.49"
click at [687, 314] on icon at bounding box center [689, 310] width 9 height 11
type input "3.00"
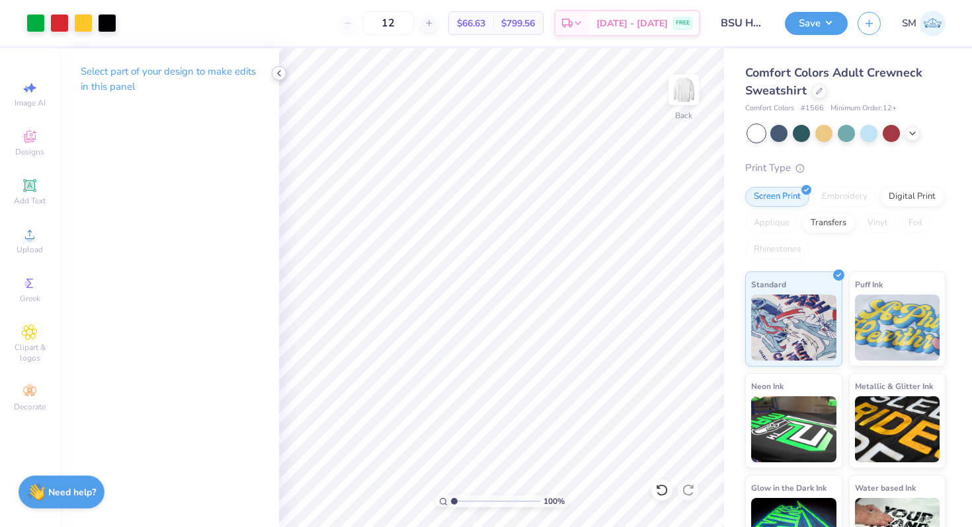
click at [284, 75] on div at bounding box center [279, 73] width 15 height 15
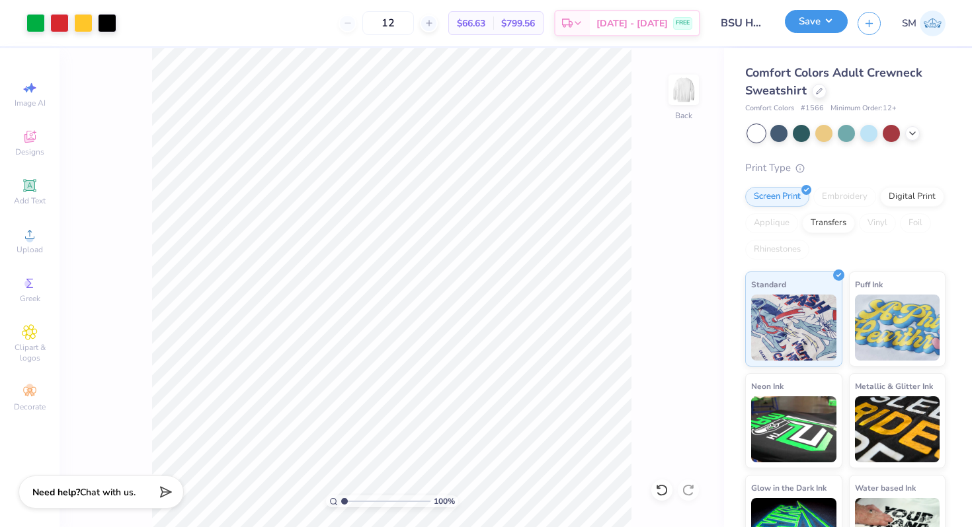
click at [812, 28] on button "Save" at bounding box center [816, 21] width 63 height 23
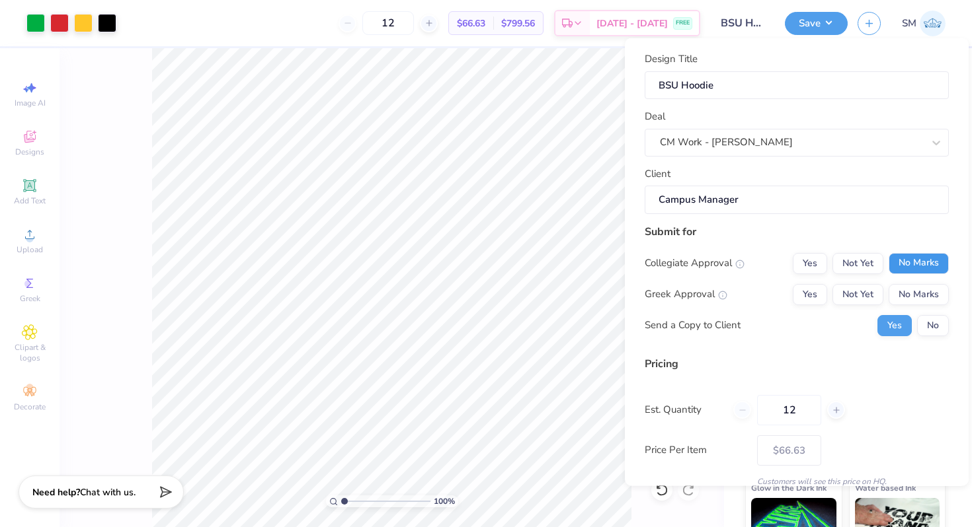
click at [906, 268] on button "No Marks" at bounding box center [918, 263] width 60 height 21
click at [906, 291] on button "No Marks" at bounding box center [918, 294] width 60 height 21
type input "$66.63"
click at [804, 401] on input "12" at bounding box center [789, 410] width 64 height 30
click at [797, 412] on input "12" at bounding box center [789, 410] width 64 height 30
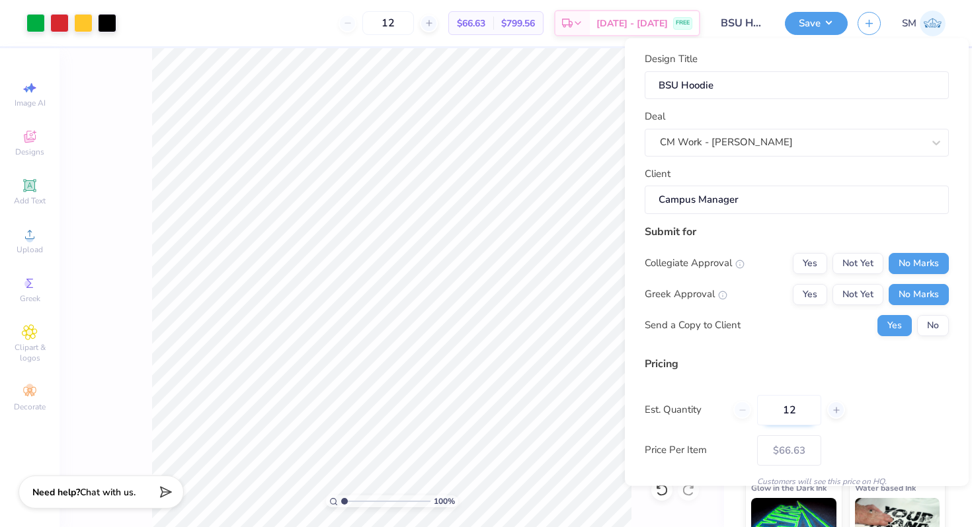
type input "1"
type input "0"
type input "050"
type input "50"
type input "$49.02"
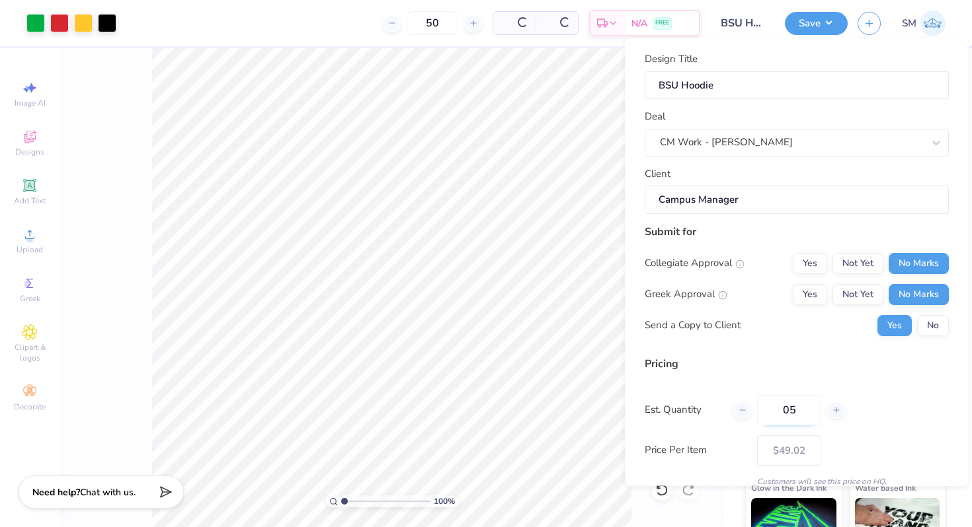
type input "0"
type input "50"
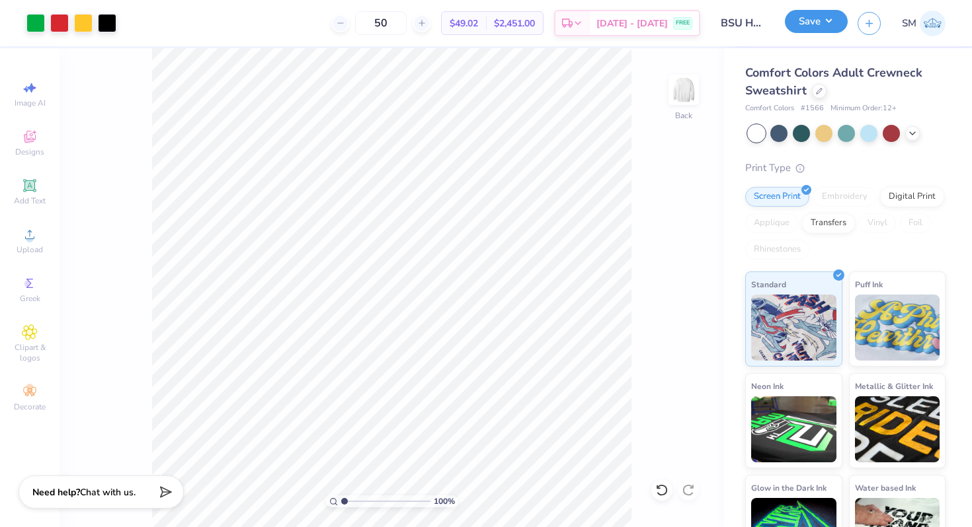
click at [806, 22] on button "Save" at bounding box center [816, 21] width 63 height 23
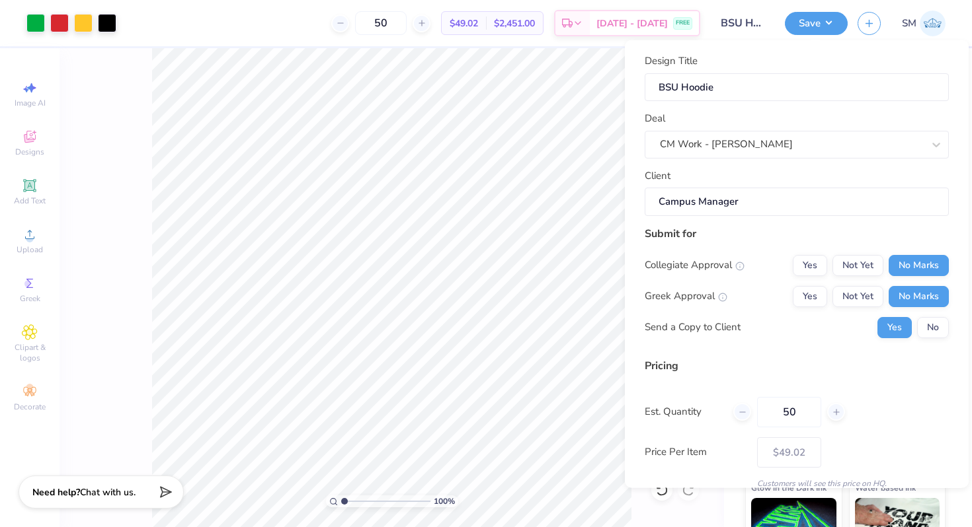
scroll to position [56, 0]
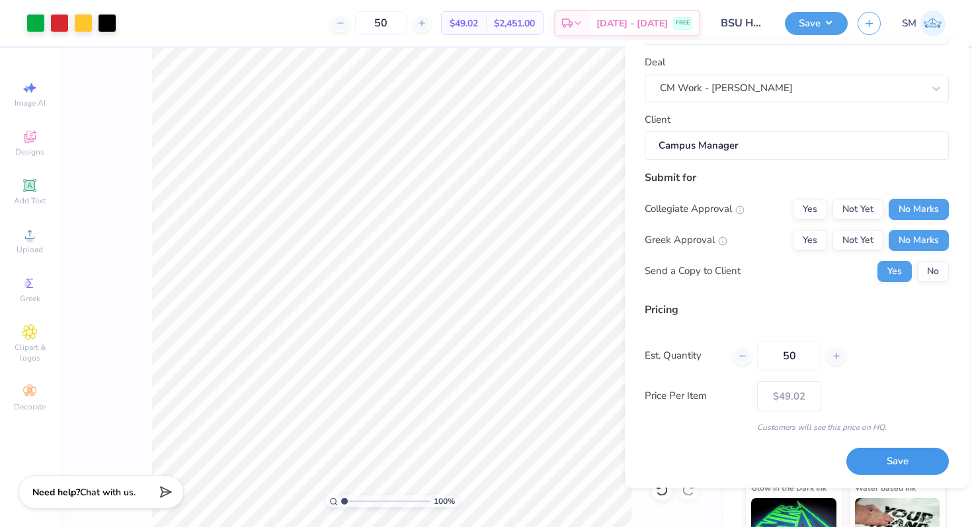
click at [877, 460] on button "Save" at bounding box center [897, 462] width 102 height 27
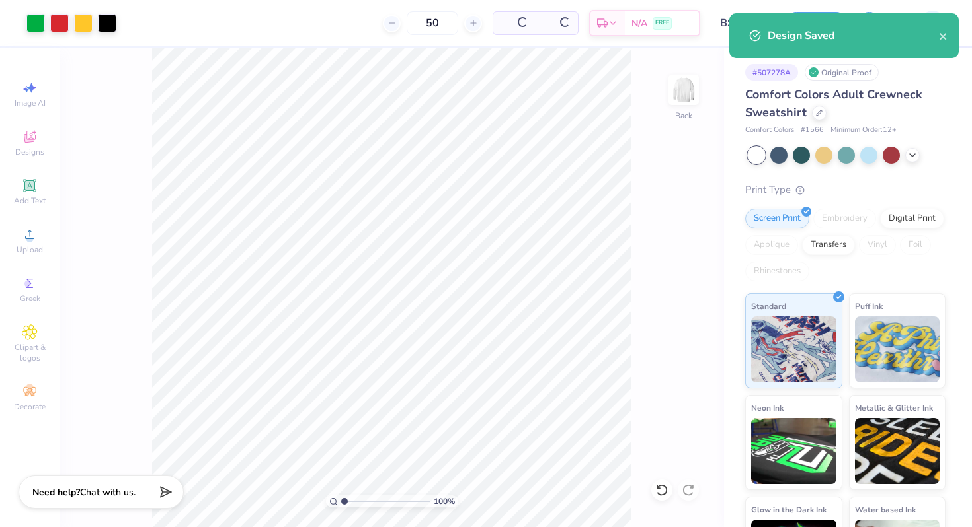
type input "– –"
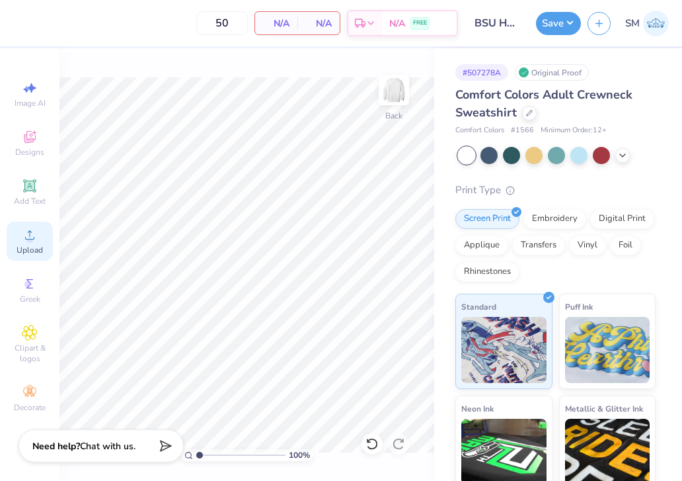
click at [31, 247] on span "Upload" at bounding box center [30, 250] width 26 height 11
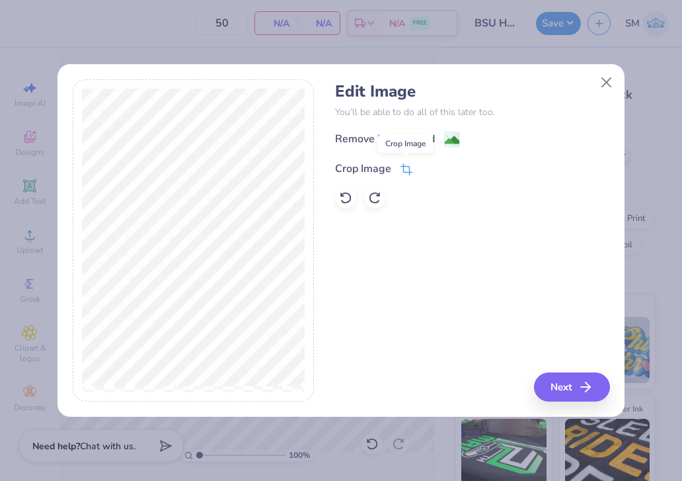
click at [405, 167] on icon at bounding box center [405, 171] width 9 height 9
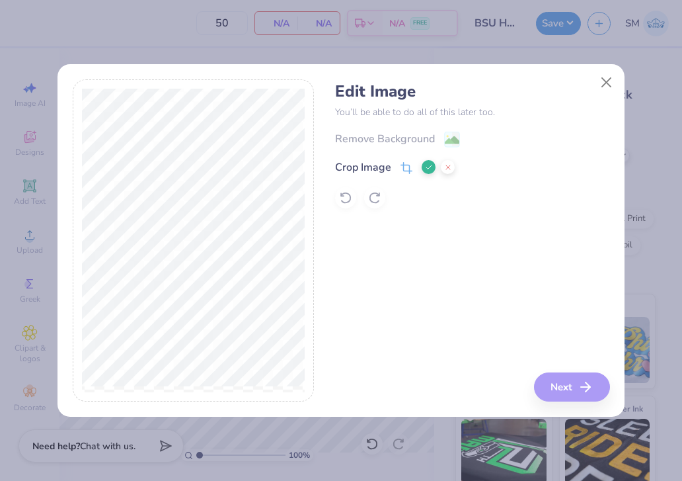
click at [573, 386] on div "Edit Image You’ll be able to do all of this later too. Remove Background Crop I…" at bounding box center [472, 240] width 274 height 323
click at [429, 165] on icon at bounding box center [429, 167] width 8 height 8
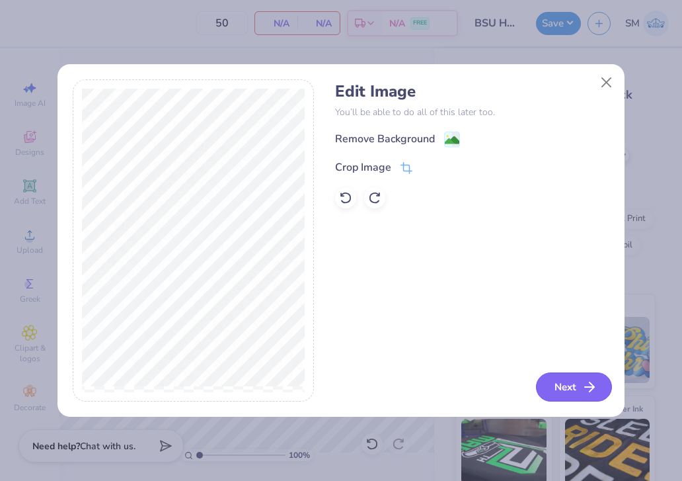
click at [559, 374] on button "Next" at bounding box center [574, 386] width 76 height 29
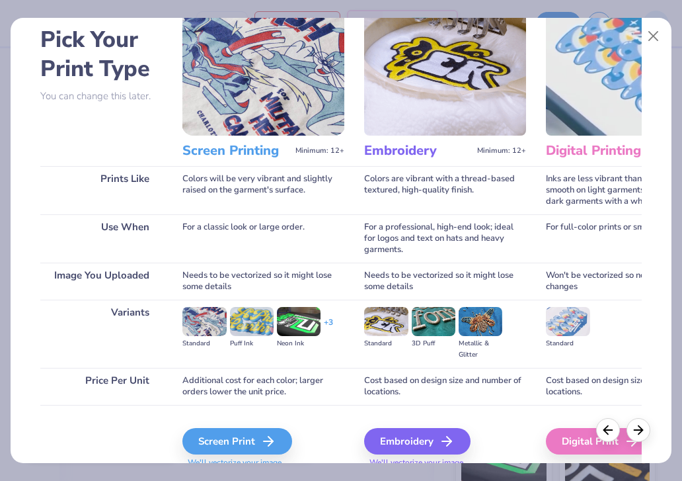
scroll to position [61, 0]
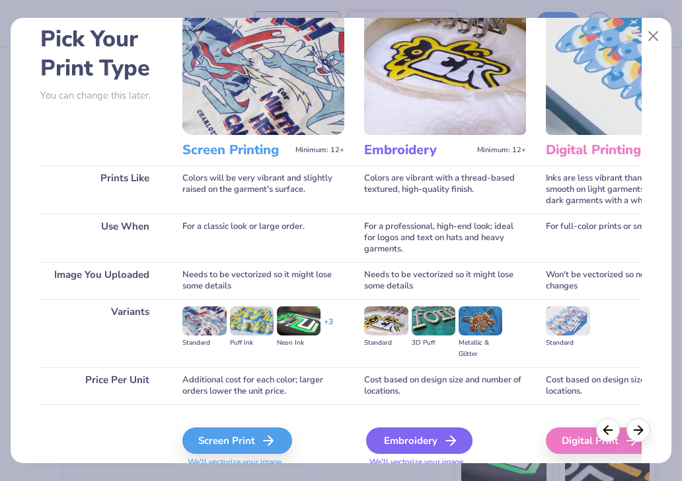
click at [385, 434] on div "Embroidery" at bounding box center [419, 440] width 106 height 26
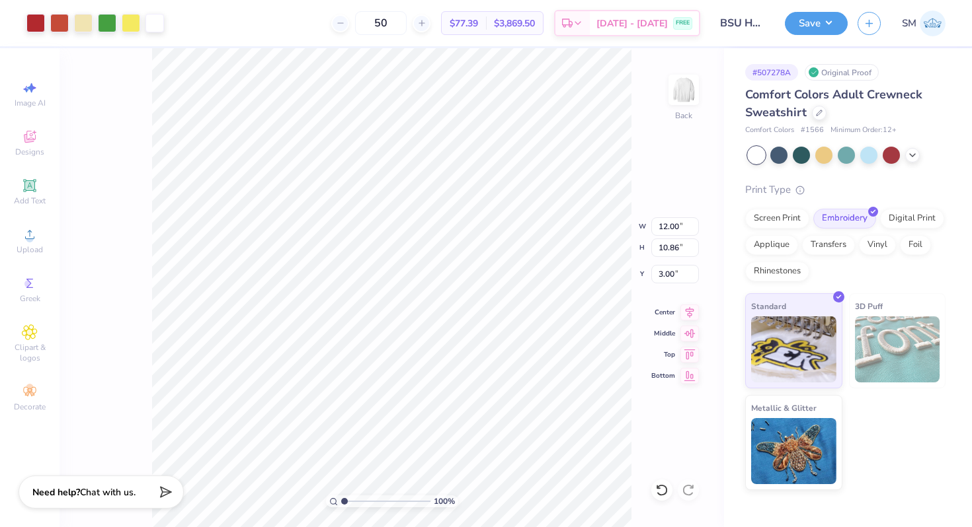
type input "3.00"
click at [822, 35] on div "Save SM" at bounding box center [878, 23] width 187 height 46
click at [822, 29] on button "Save" at bounding box center [816, 21] width 63 height 23
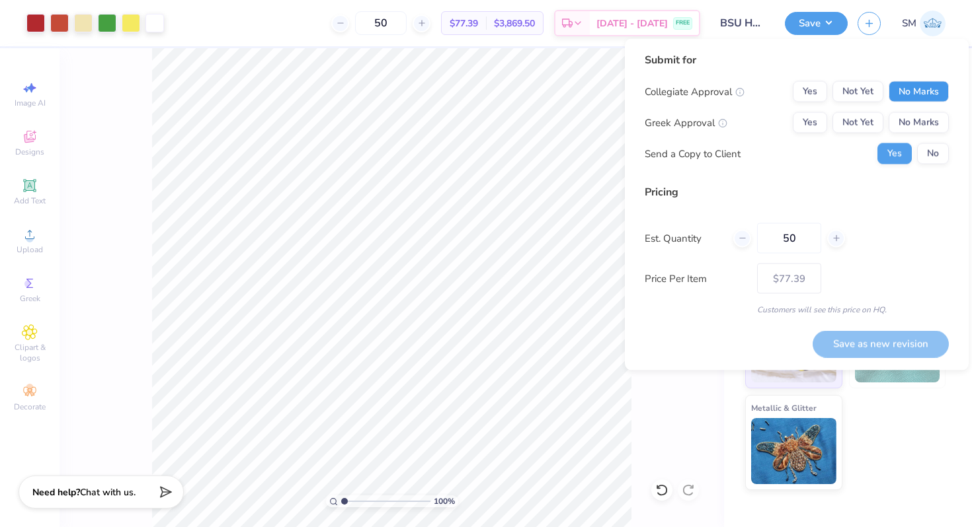
click at [913, 96] on button "No Marks" at bounding box center [918, 91] width 60 height 21
click at [913, 117] on button "No Marks" at bounding box center [918, 122] width 60 height 21
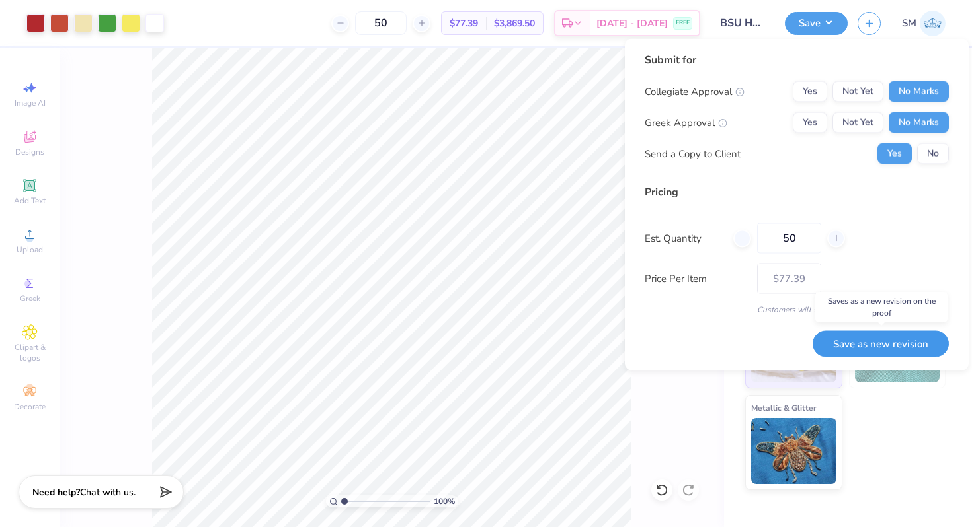
click at [868, 340] on button "Save as new revision" at bounding box center [880, 344] width 136 height 27
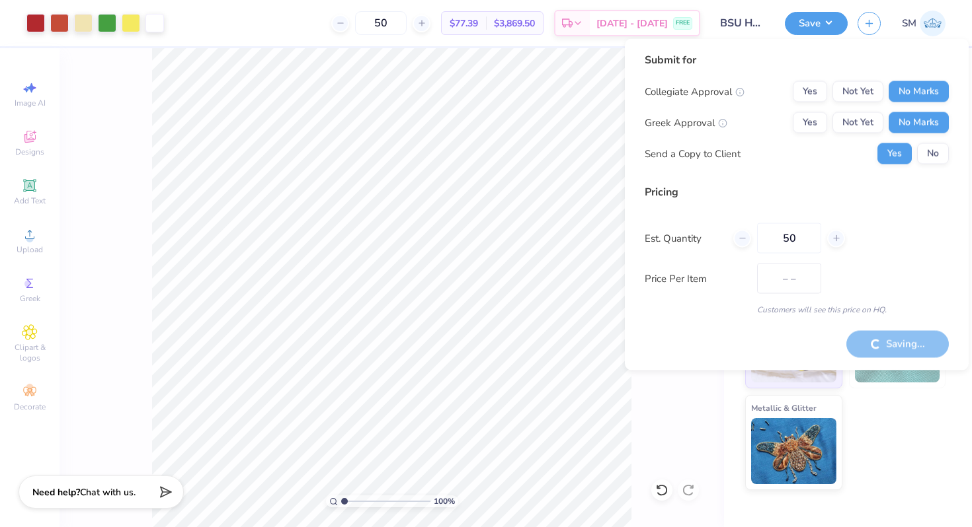
type input "$77.39"
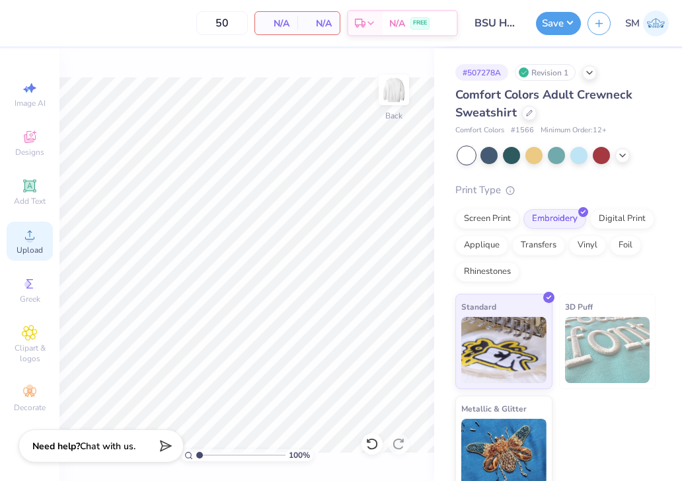
click at [28, 234] on icon at bounding box center [30, 235] width 16 height 16
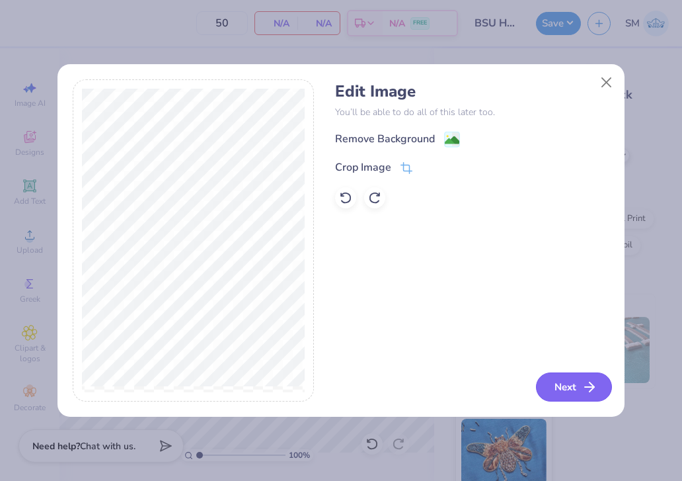
click at [555, 383] on button "Next" at bounding box center [574, 386] width 76 height 29
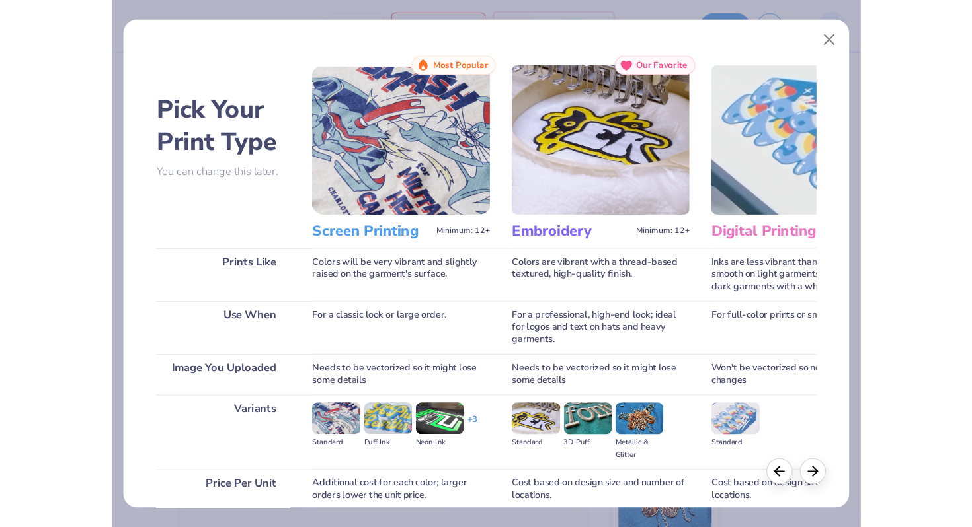
scroll to position [112, 0]
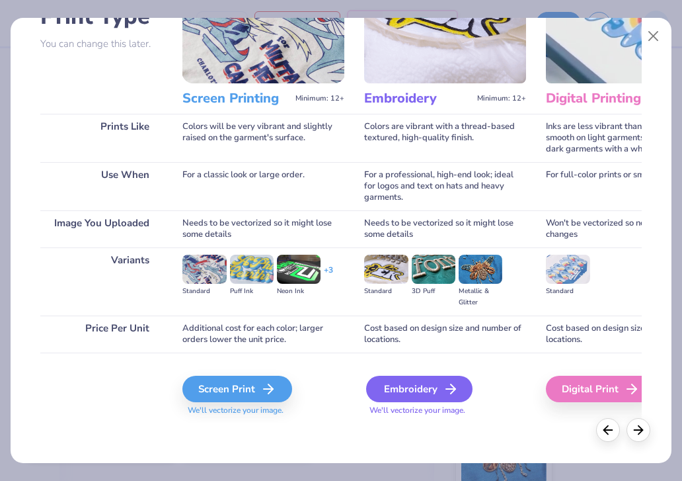
click at [405, 379] on div "Embroidery" at bounding box center [419, 388] width 106 height 26
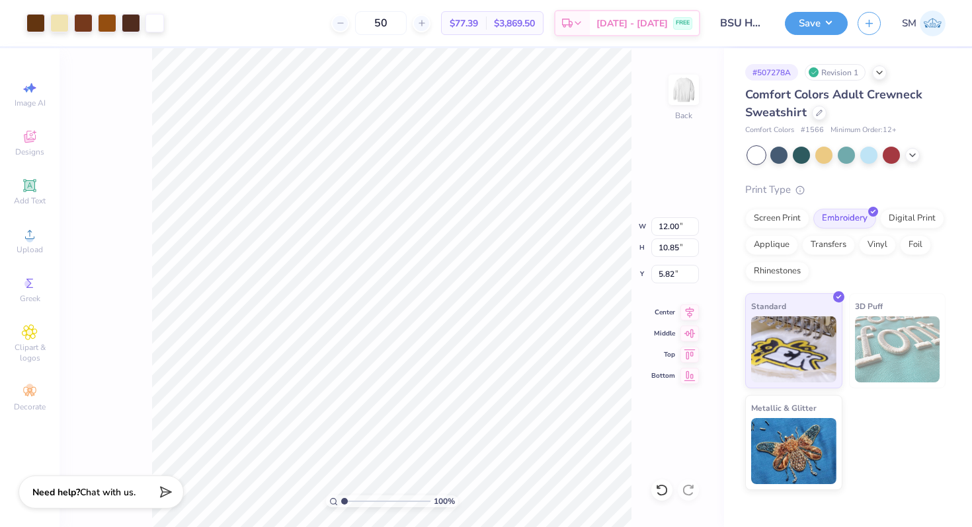
type input "3.00"
click at [906, 157] on div at bounding box center [912, 154] width 15 height 15
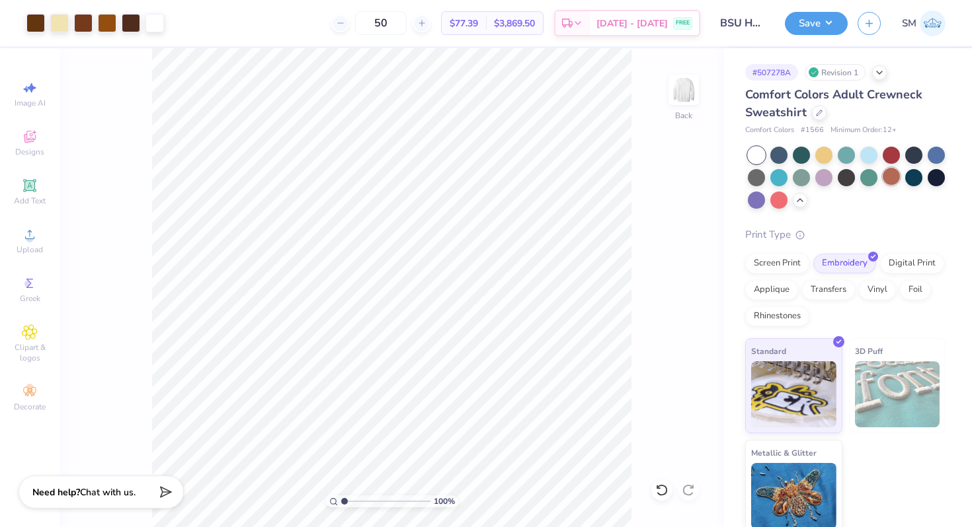
click at [892, 179] on div at bounding box center [890, 176] width 17 height 17
click at [775, 196] on div at bounding box center [778, 198] width 17 height 17
click at [32, 153] on span "Designs" at bounding box center [29, 152] width 29 height 11
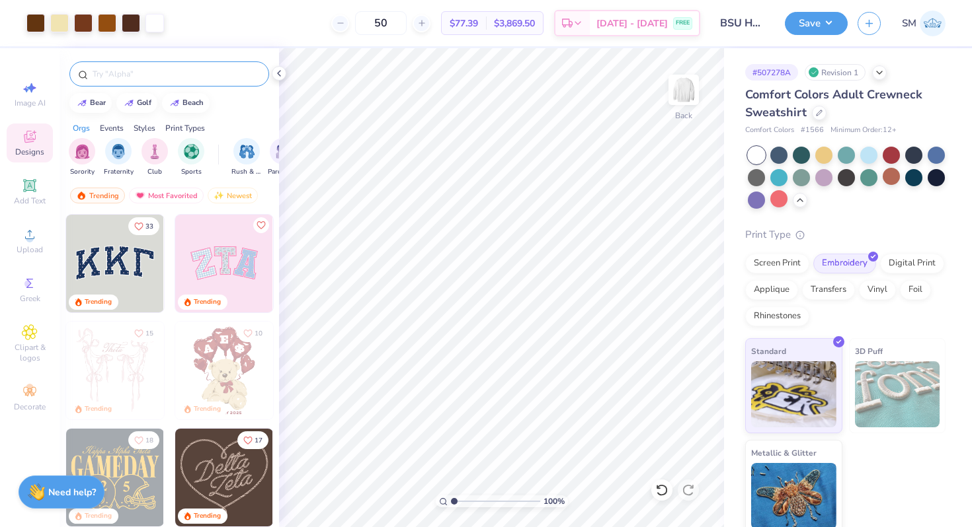
click at [130, 72] on input "text" at bounding box center [175, 73] width 169 height 13
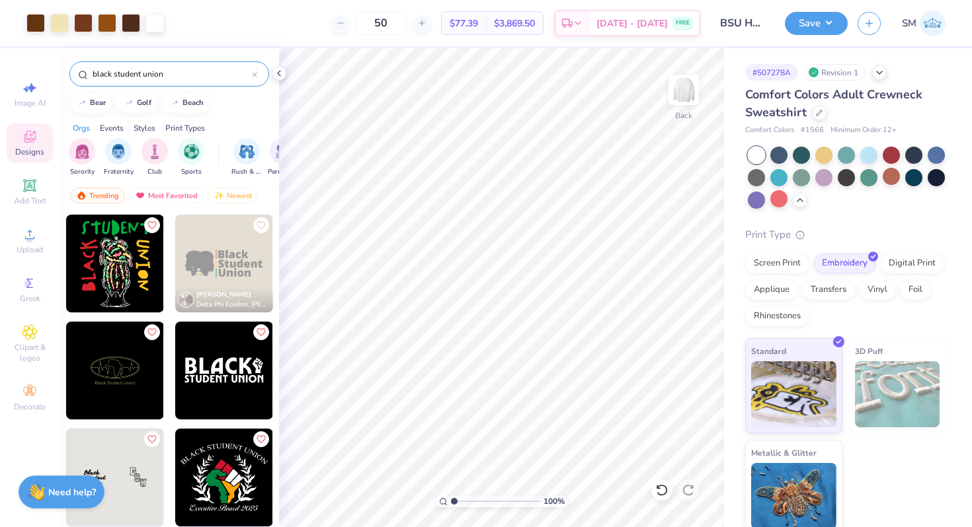
type input "black student union"
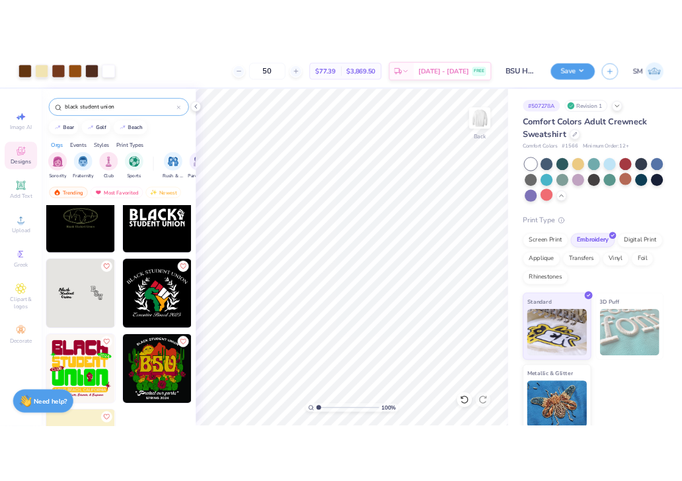
scroll to position [173, 0]
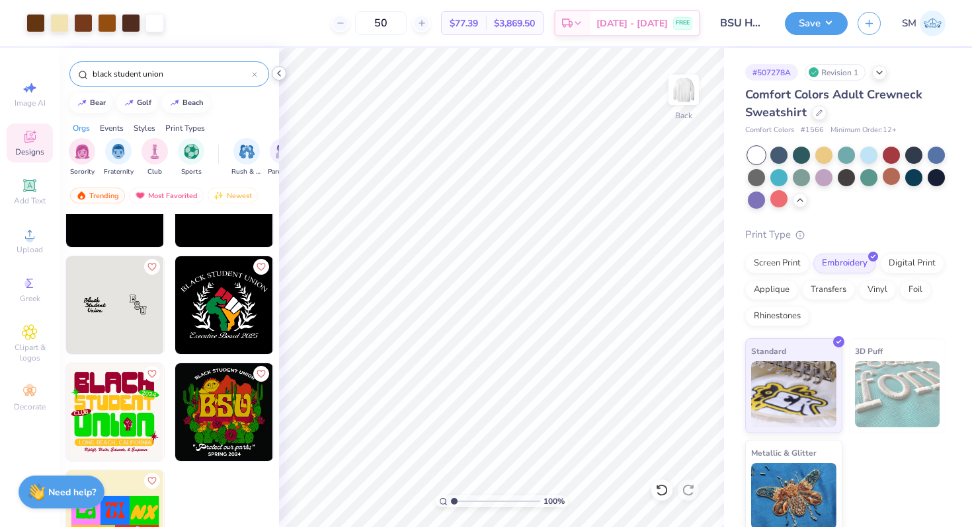
click at [280, 74] on icon at bounding box center [279, 73] width 11 height 11
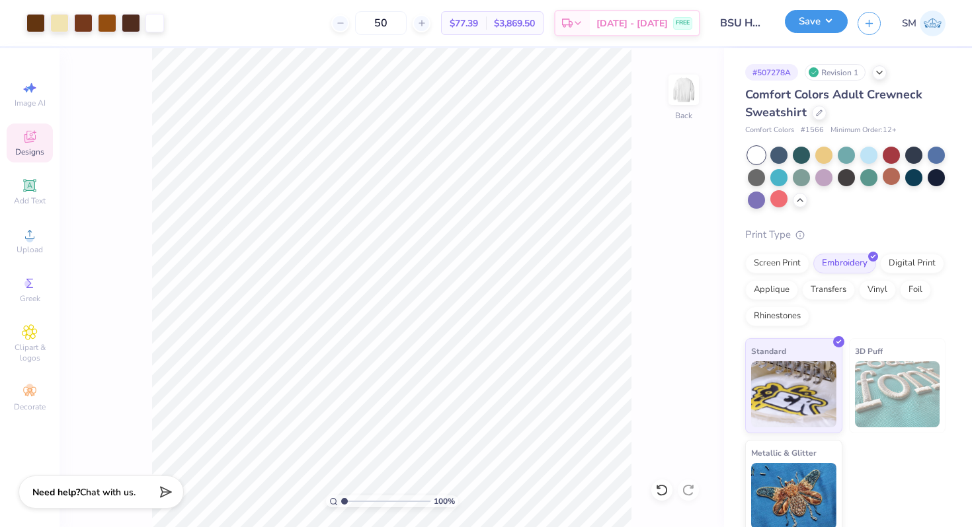
click at [808, 26] on button "Save" at bounding box center [816, 21] width 63 height 23
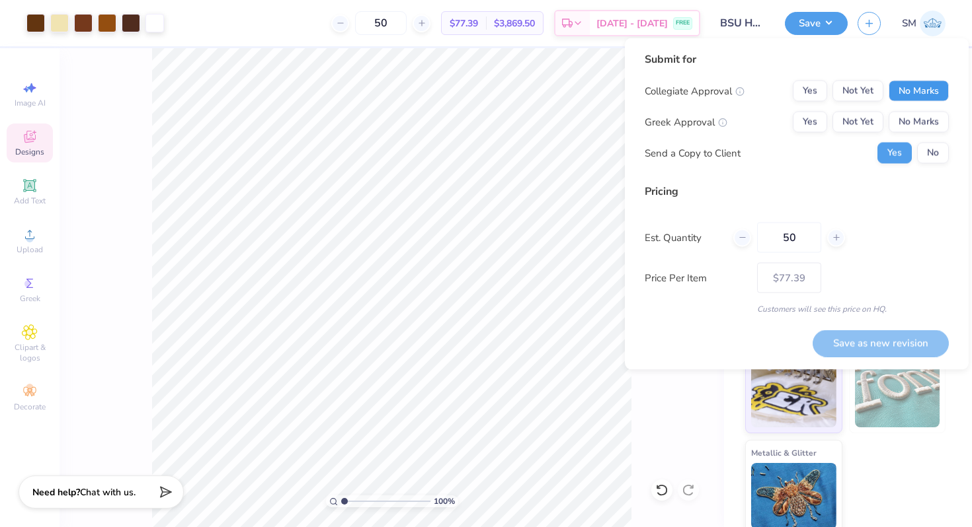
click at [921, 95] on button "No Marks" at bounding box center [918, 91] width 60 height 21
click at [921, 123] on button "No Marks" at bounding box center [918, 122] width 60 height 21
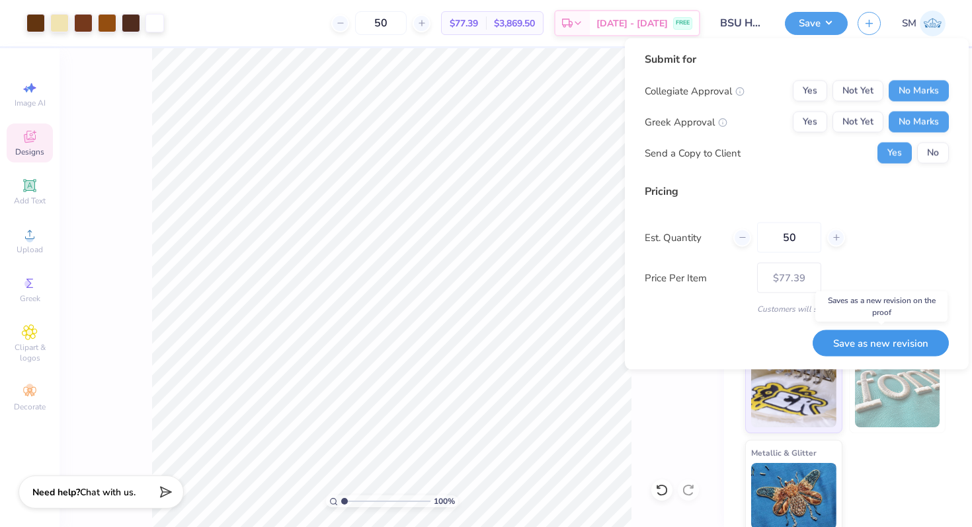
click at [876, 336] on button "Save as new revision" at bounding box center [880, 343] width 136 height 27
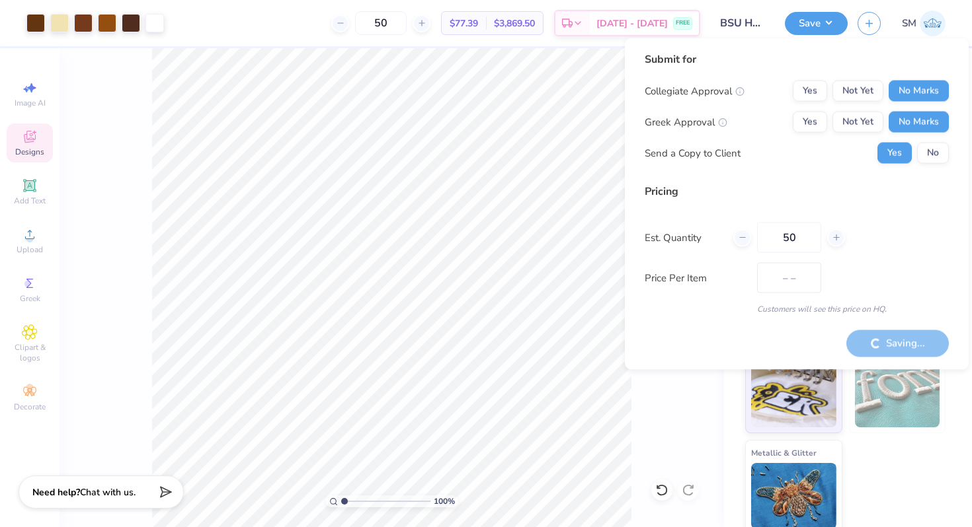
type input "$77.39"
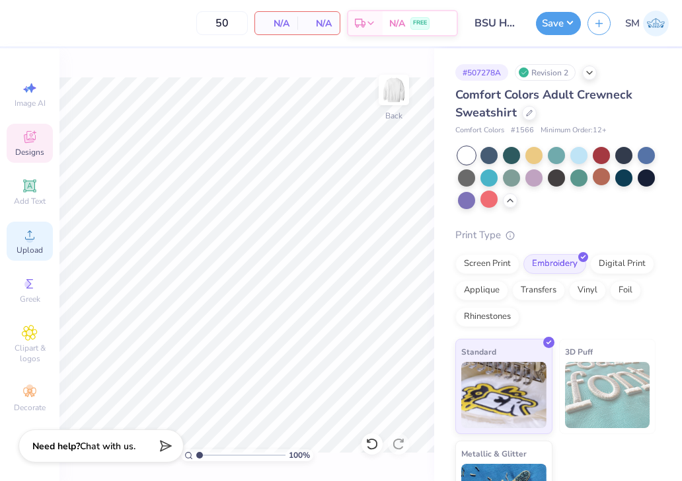
click at [36, 248] on span "Upload" at bounding box center [30, 250] width 26 height 11
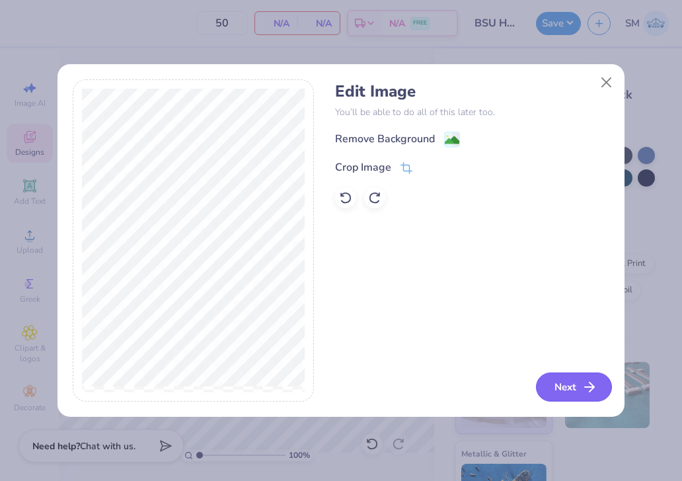
click at [565, 382] on button "Next" at bounding box center [574, 386] width 76 height 29
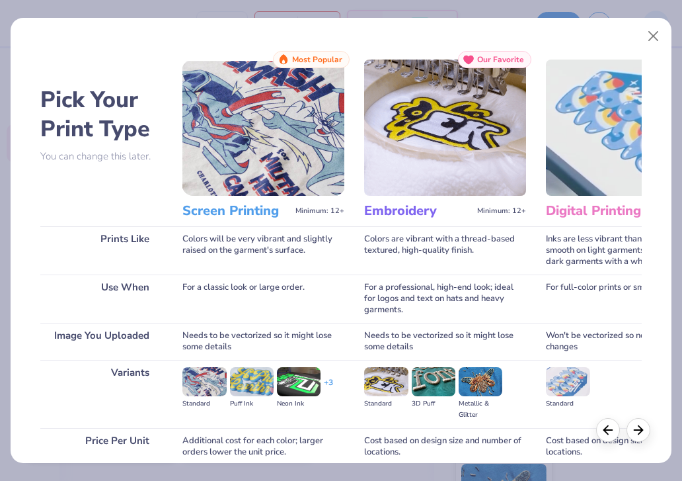
scroll to position [112, 0]
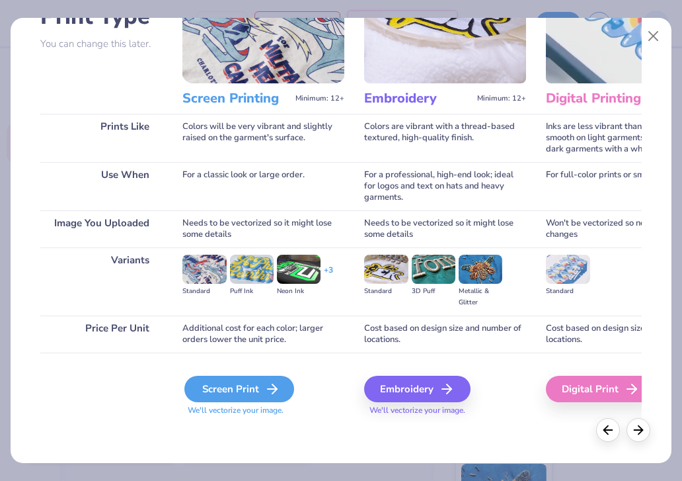
click at [224, 395] on div "Screen Print" at bounding box center [239, 388] width 110 height 26
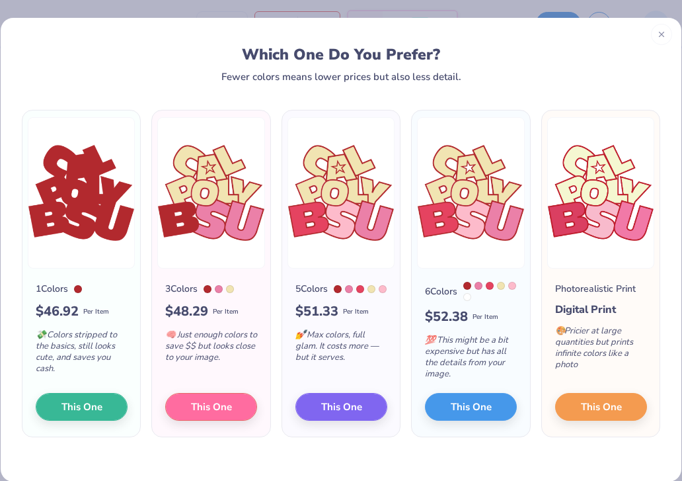
click at [658, 36] on icon at bounding box center [661, 34] width 9 height 9
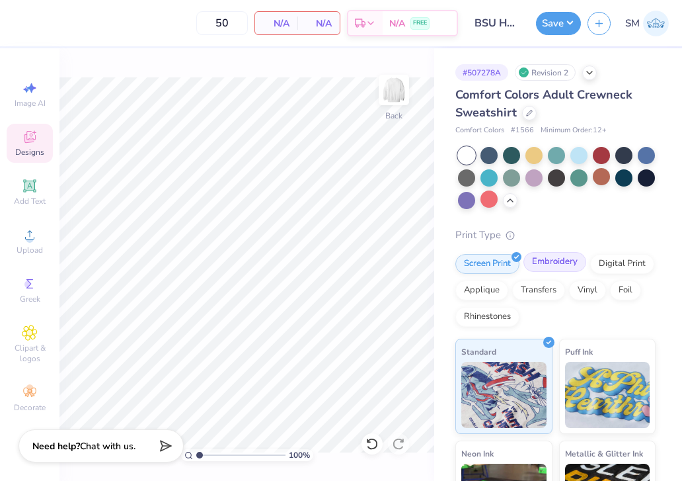
click at [548, 264] on div "Embroidery" at bounding box center [555, 262] width 63 height 20
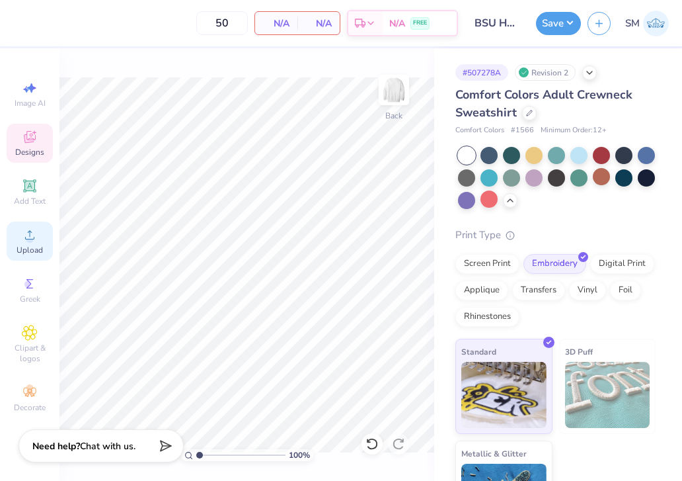
click at [26, 256] on div "Upload" at bounding box center [30, 240] width 46 height 39
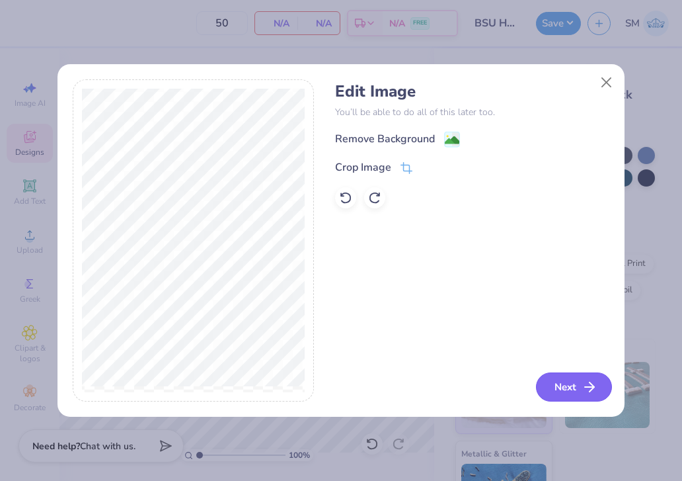
click at [553, 376] on button "Next" at bounding box center [574, 386] width 76 height 29
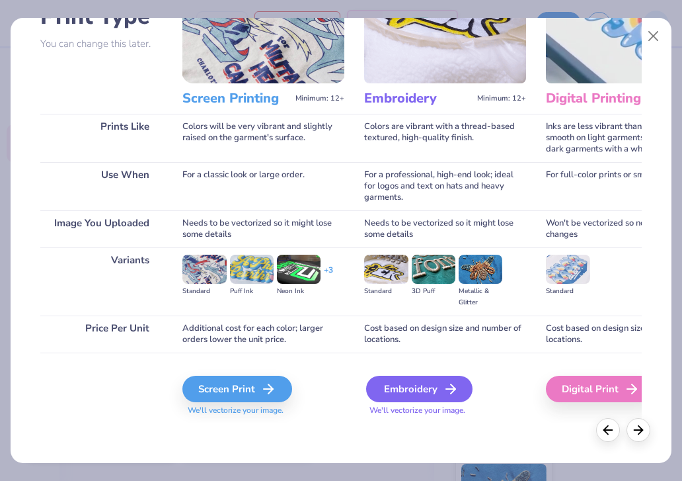
click at [424, 390] on div "Embroidery" at bounding box center [419, 388] width 106 height 26
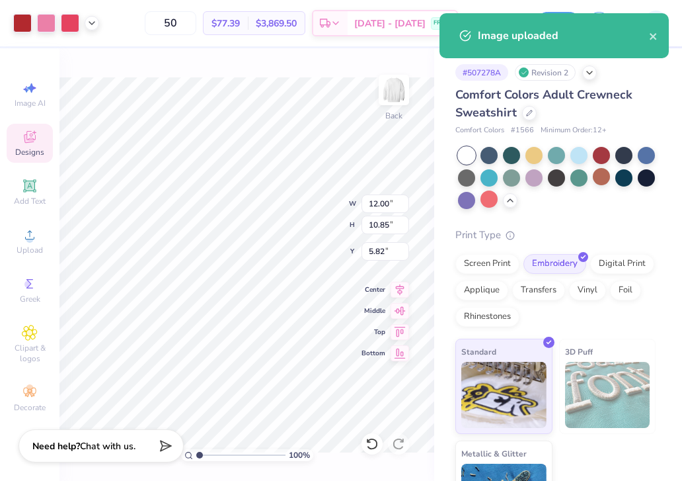
type input "3.00"
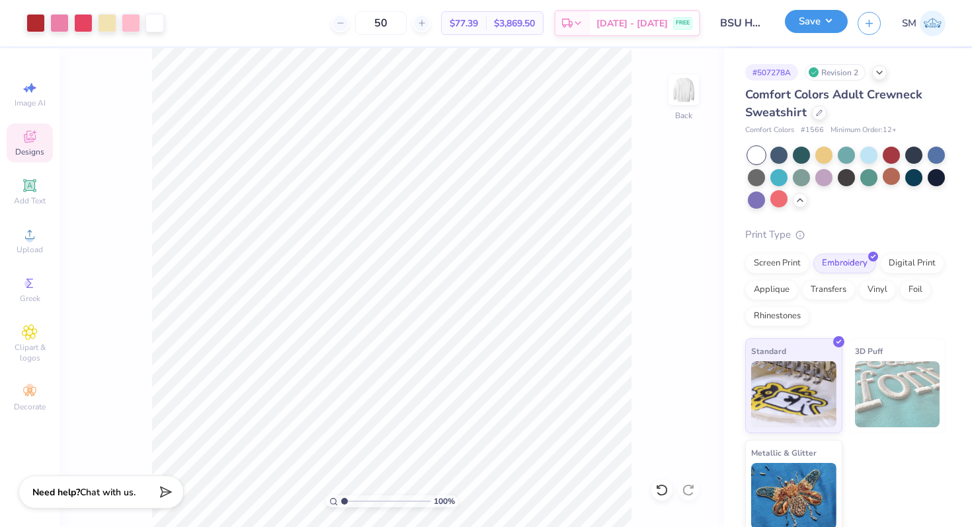
click at [810, 21] on button "Save" at bounding box center [816, 21] width 63 height 23
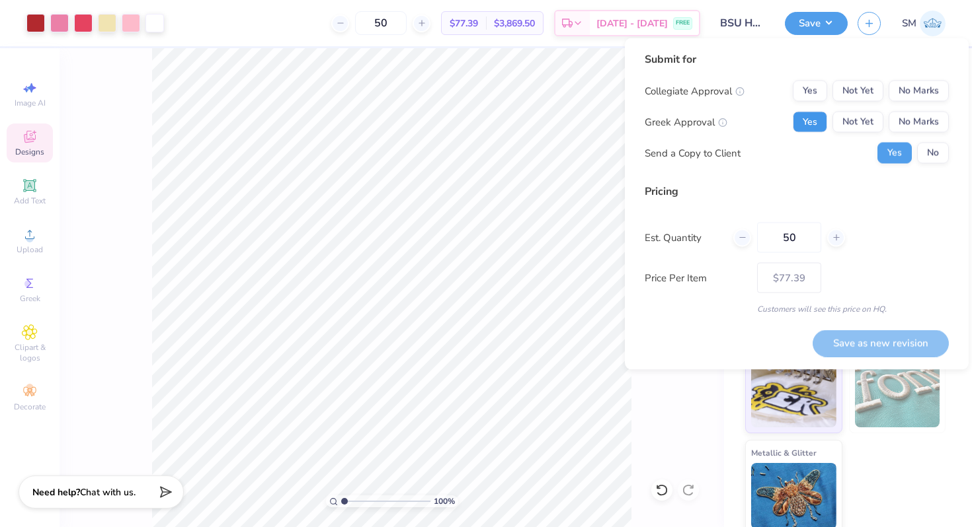
click at [812, 120] on button "Yes" at bounding box center [810, 122] width 34 height 21
click at [904, 116] on button "No Marks" at bounding box center [918, 122] width 60 height 21
click at [814, 98] on button "Yes" at bounding box center [810, 91] width 34 height 21
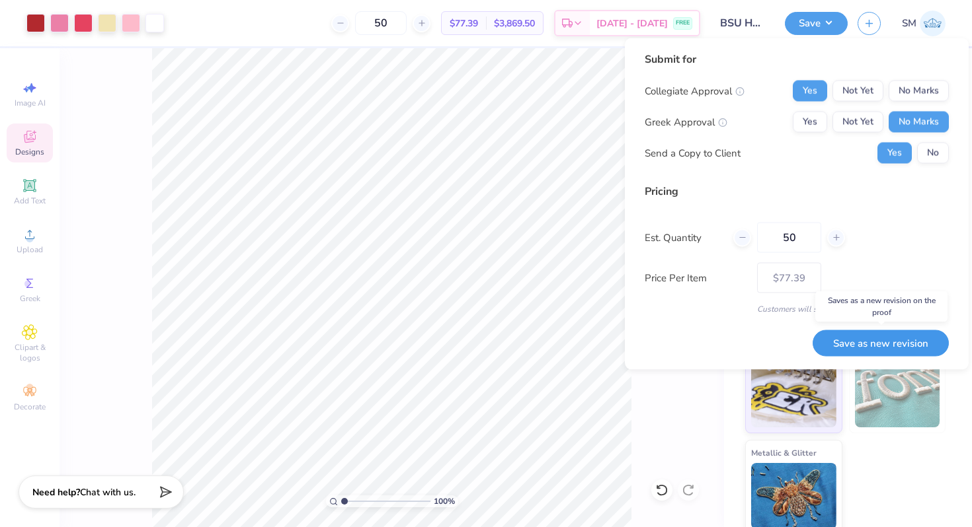
click at [873, 337] on button "Save as new revision" at bounding box center [880, 343] width 136 height 27
type input "– –"
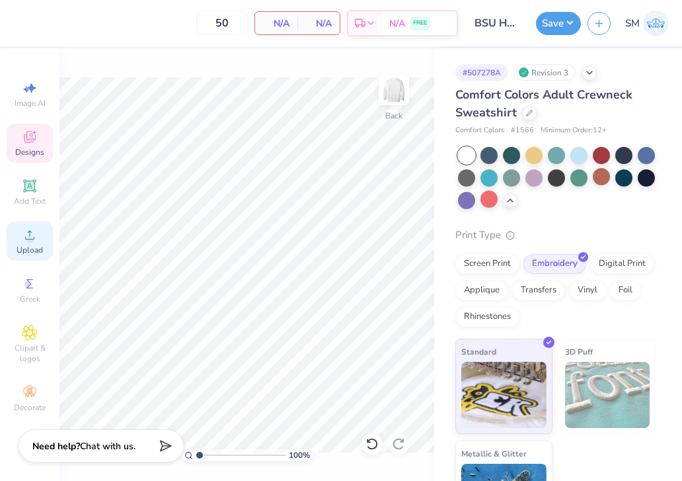
click at [29, 238] on circle at bounding box center [29, 238] width 7 height 7
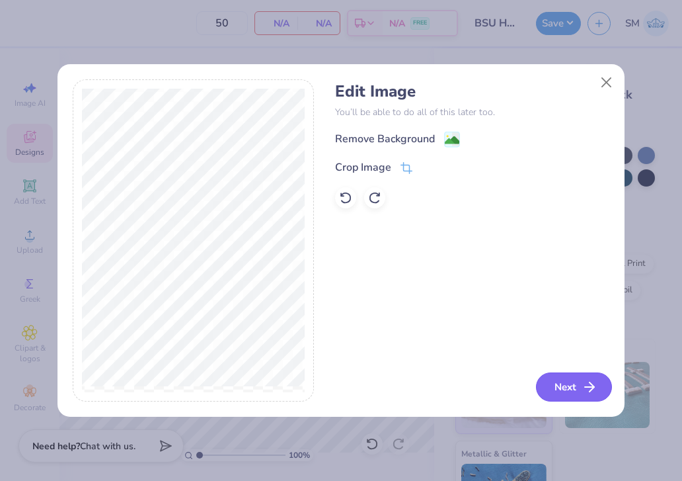
click at [565, 385] on button "Next" at bounding box center [574, 386] width 76 height 29
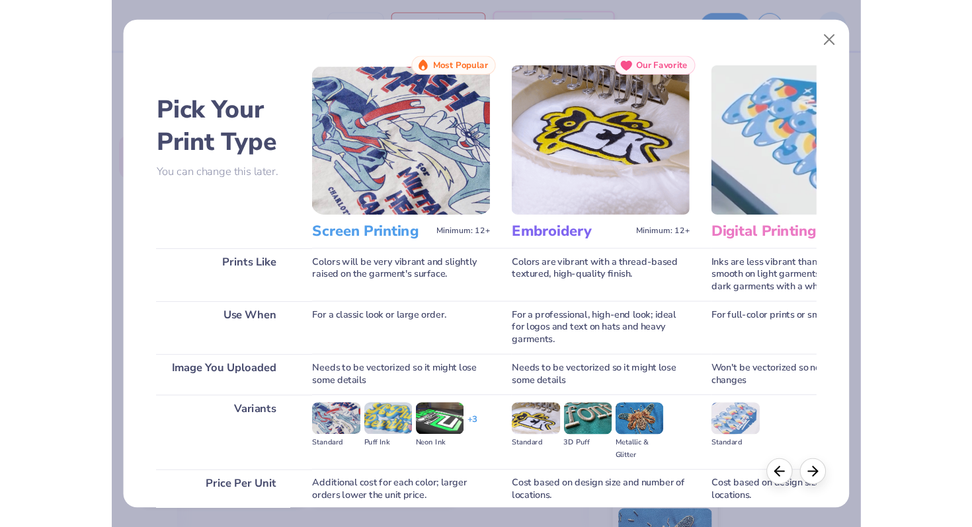
scroll to position [112, 0]
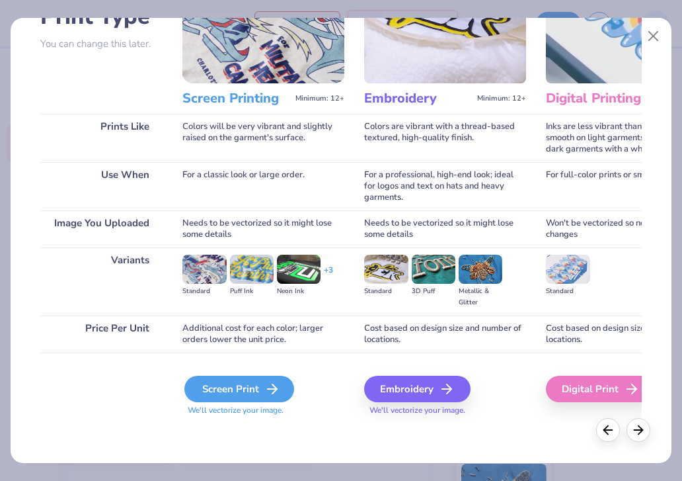
click at [262, 389] on div "Screen Print" at bounding box center [239, 388] width 110 height 26
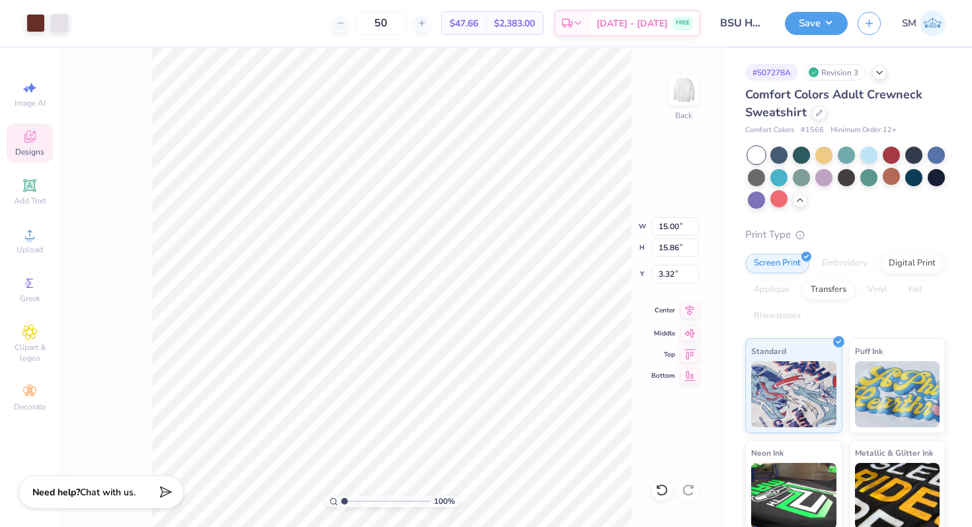
type input "12.17"
type input "12.86"
click at [685, 311] on icon at bounding box center [689, 311] width 19 height 16
type input "3.00"
click at [813, 22] on button "Save" at bounding box center [816, 21] width 63 height 23
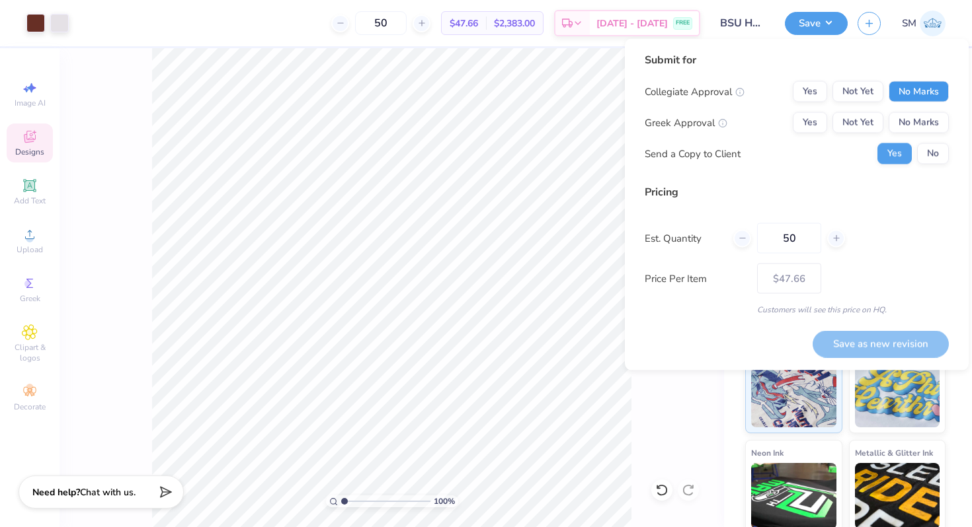
click at [900, 93] on button "No Marks" at bounding box center [918, 91] width 60 height 21
click at [900, 120] on button "No Marks" at bounding box center [918, 122] width 60 height 21
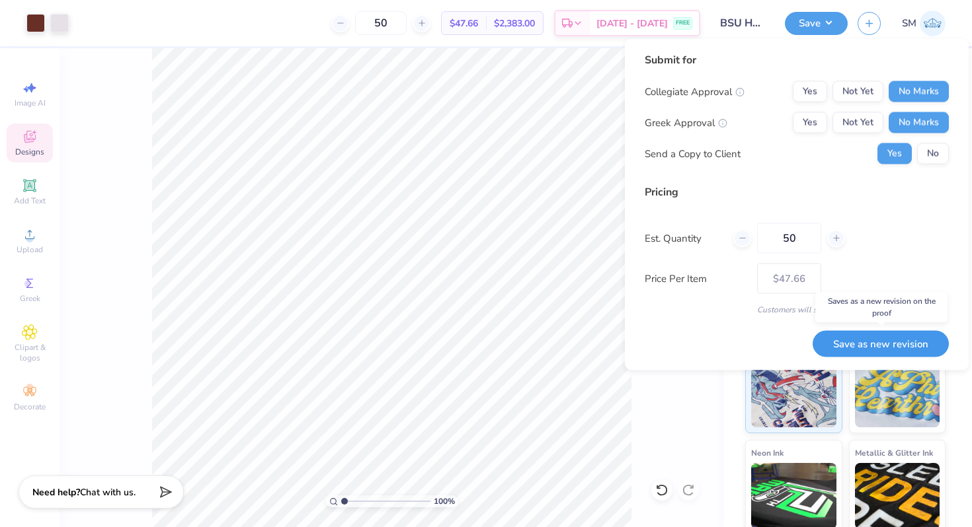
click at [861, 339] on button "Save as new revision" at bounding box center [880, 344] width 136 height 27
type input "– –"
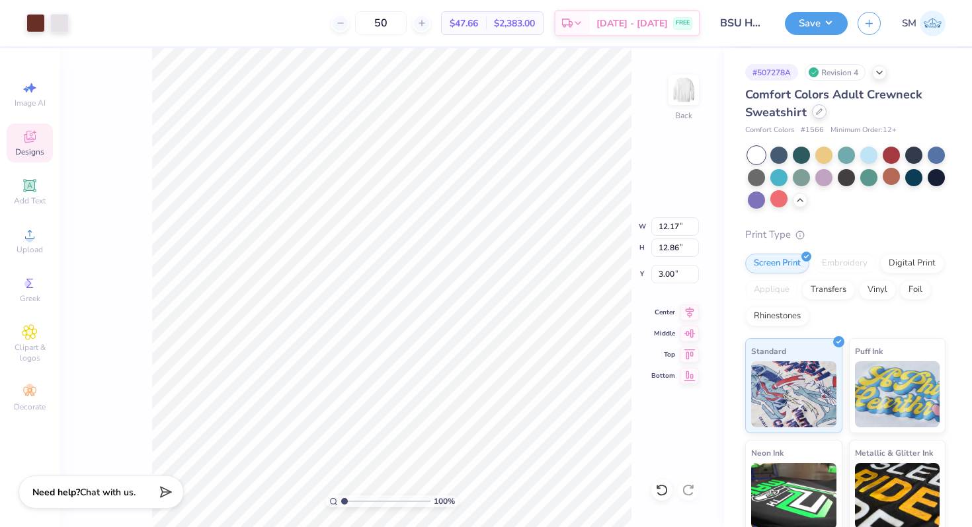
click at [816, 114] on icon at bounding box center [818, 111] width 5 height 5
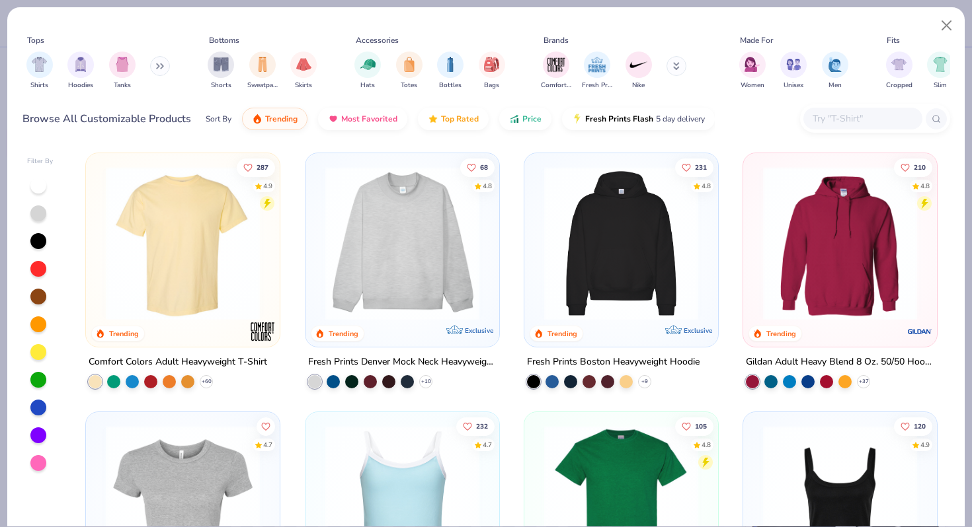
click at [461, 284] on img at bounding box center [402, 244] width 167 height 154
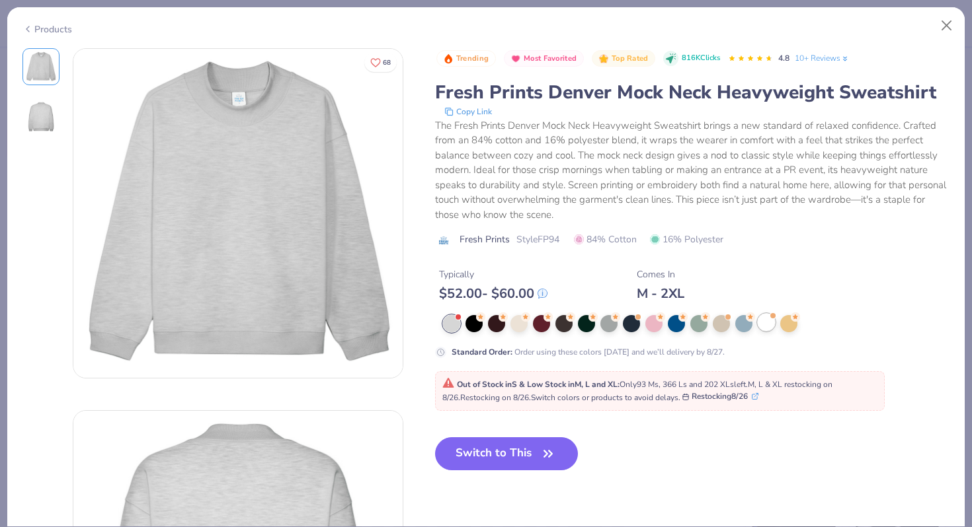
click at [771, 327] on div at bounding box center [766, 322] width 17 height 17
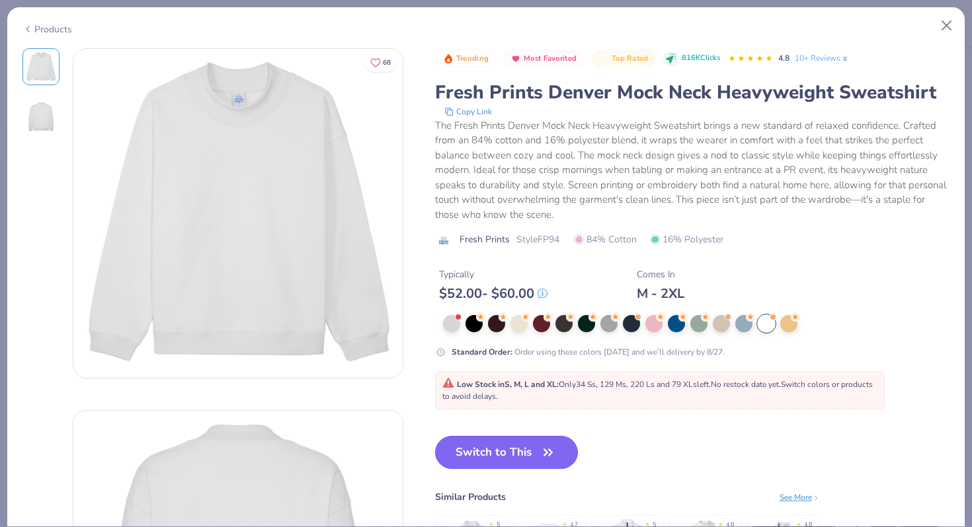
click at [518, 457] on button "Switch to This" at bounding box center [506, 452] width 143 height 33
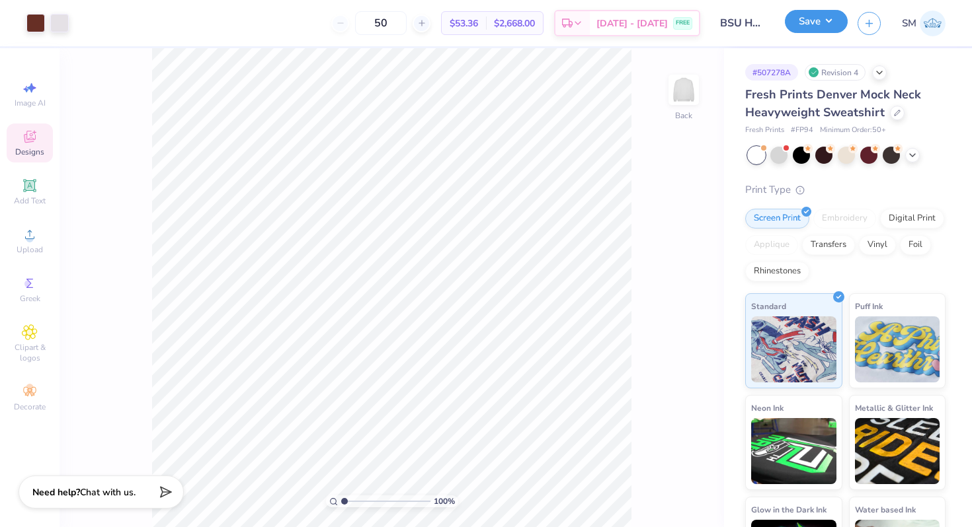
click at [809, 19] on button "Save" at bounding box center [816, 21] width 63 height 23
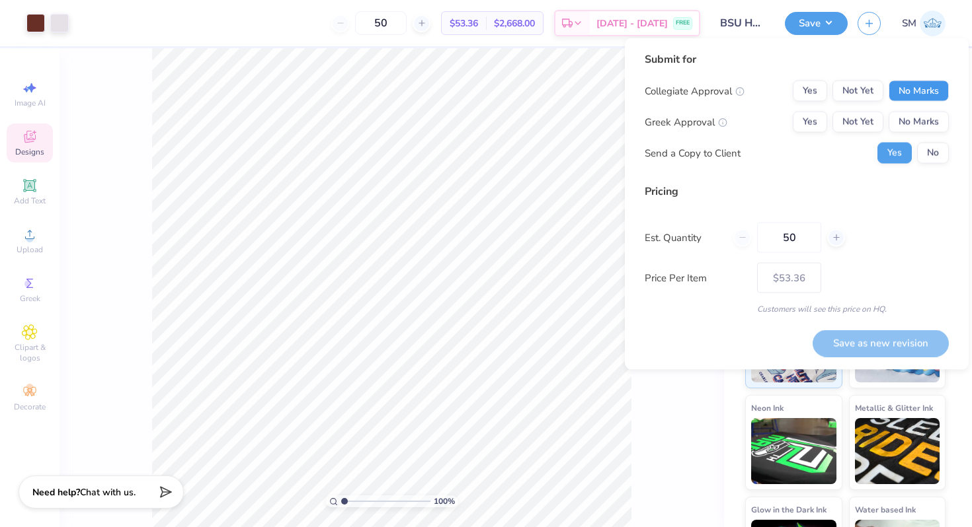
click at [902, 91] on button "No Marks" at bounding box center [918, 91] width 60 height 21
click at [902, 118] on button "No Marks" at bounding box center [918, 122] width 60 height 21
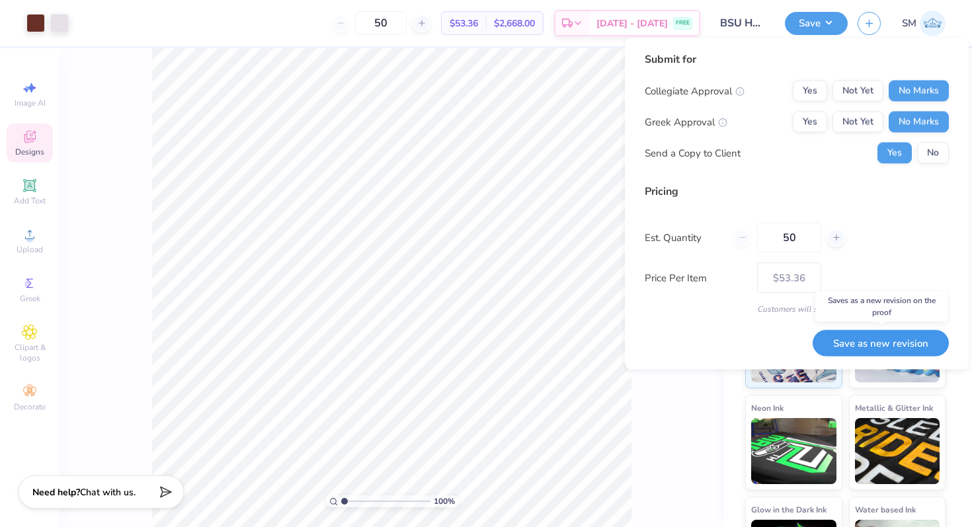
click at [881, 343] on button "Save as new revision" at bounding box center [880, 343] width 136 height 27
type input "$53.36"
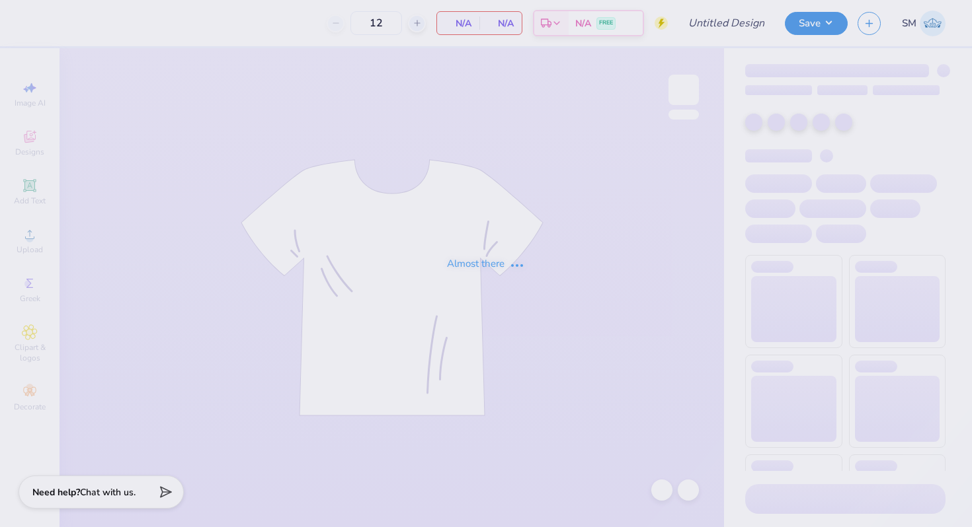
type input "BSU Hoodie"
type input "50"
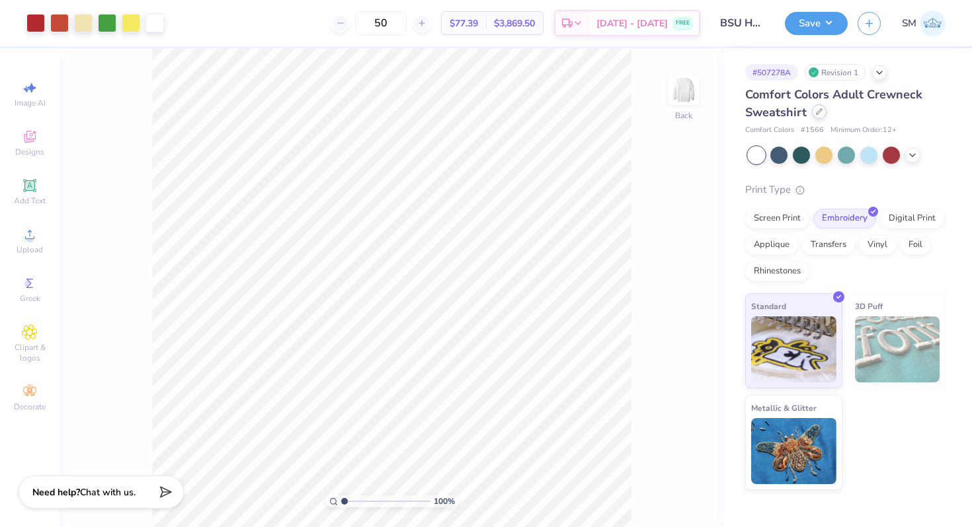
click at [820, 111] on icon at bounding box center [819, 111] width 7 height 7
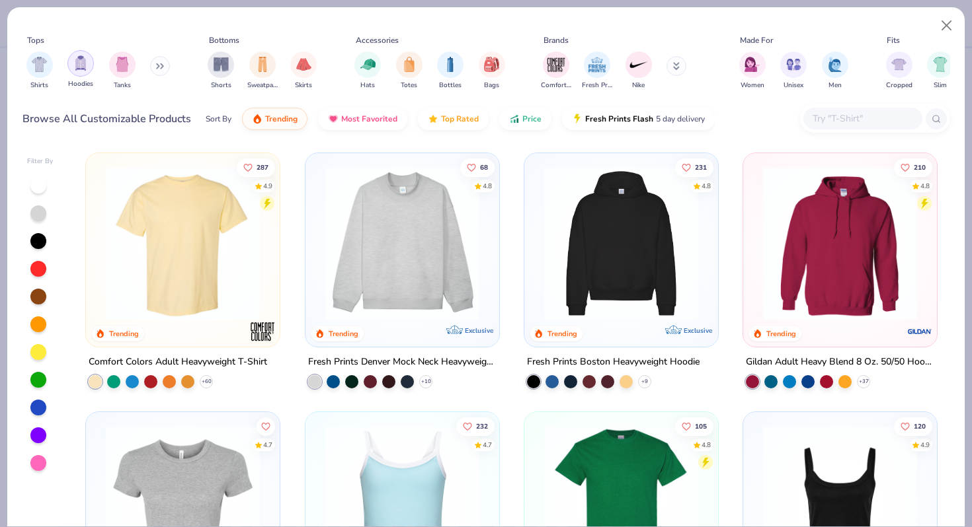
click at [76, 63] on img "filter for Hoodies" at bounding box center [80, 63] width 15 height 15
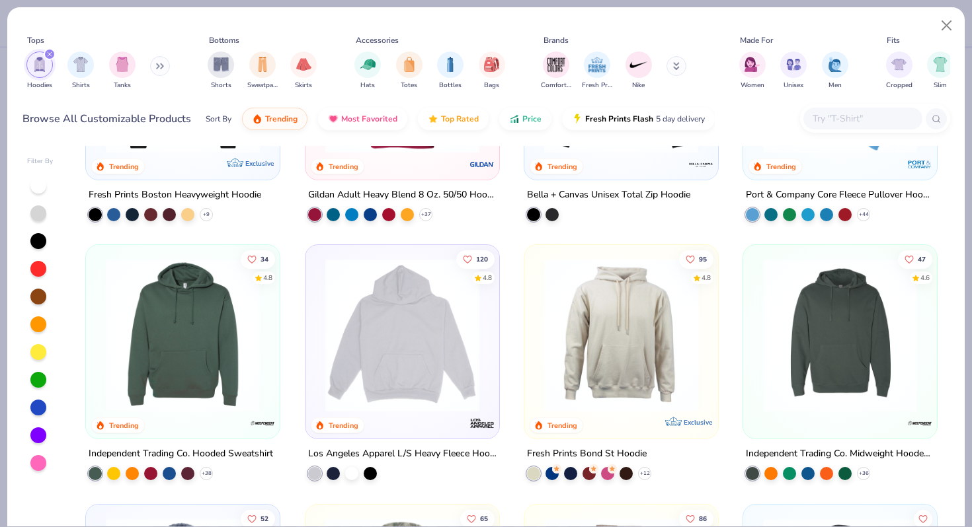
scroll to position [175, 0]
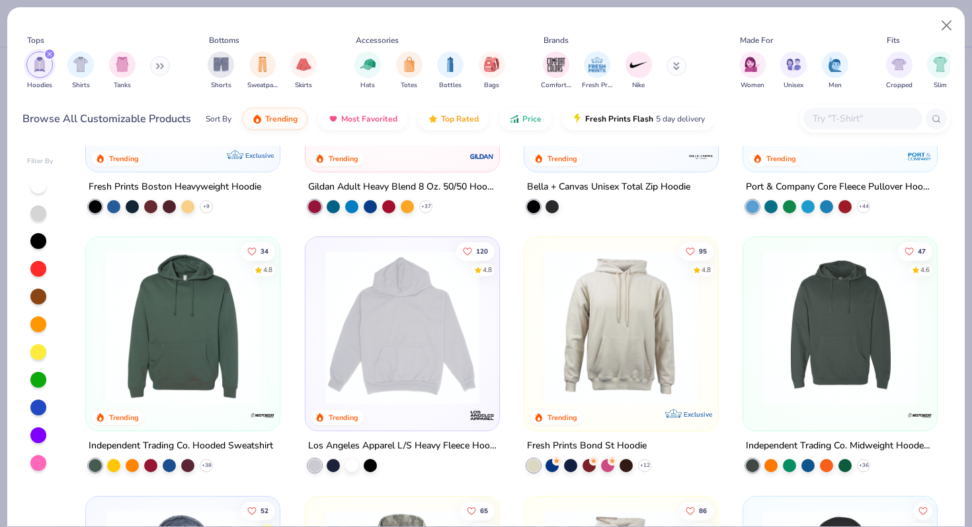
click at [401, 334] on img at bounding box center [402, 328] width 167 height 154
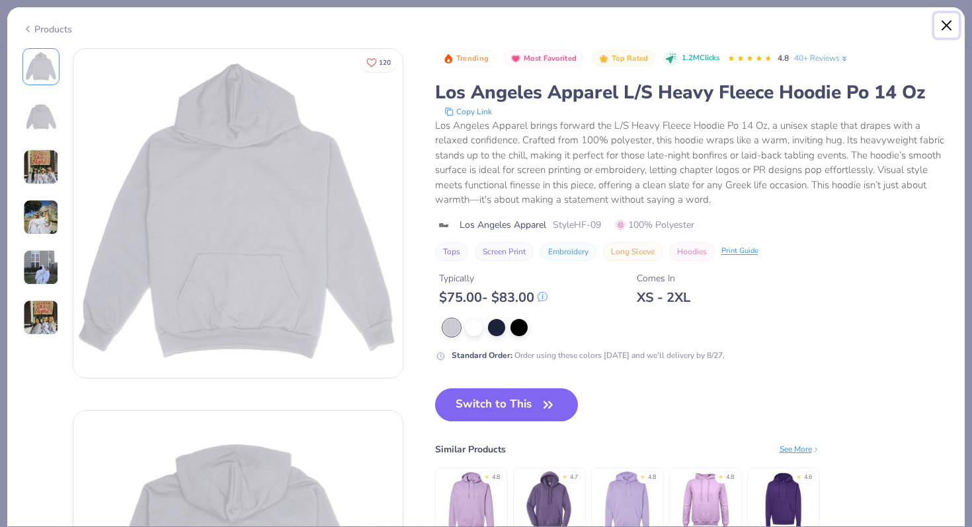
click at [951, 26] on button "Close" at bounding box center [946, 25] width 25 height 25
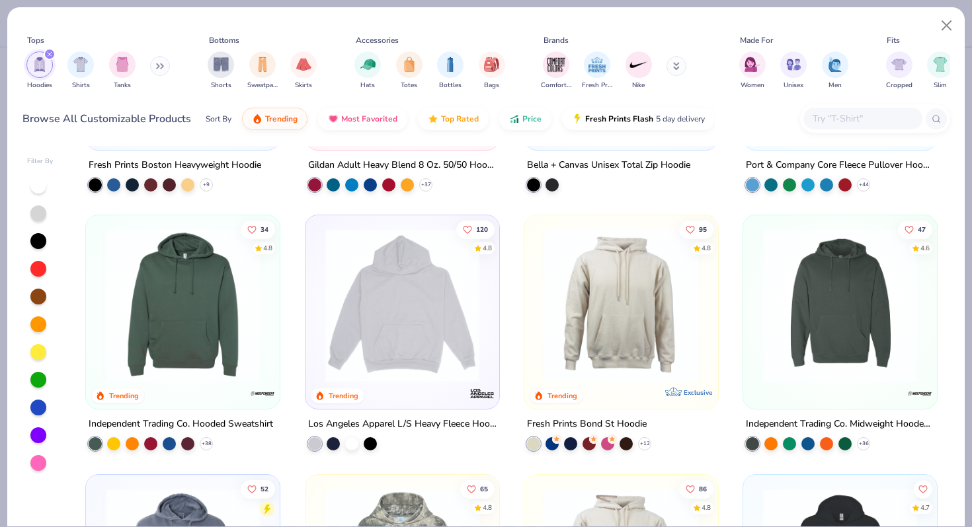
scroll to position [198, 0]
click at [318, 329] on img at bounding box center [234, 305] width 167 height 154
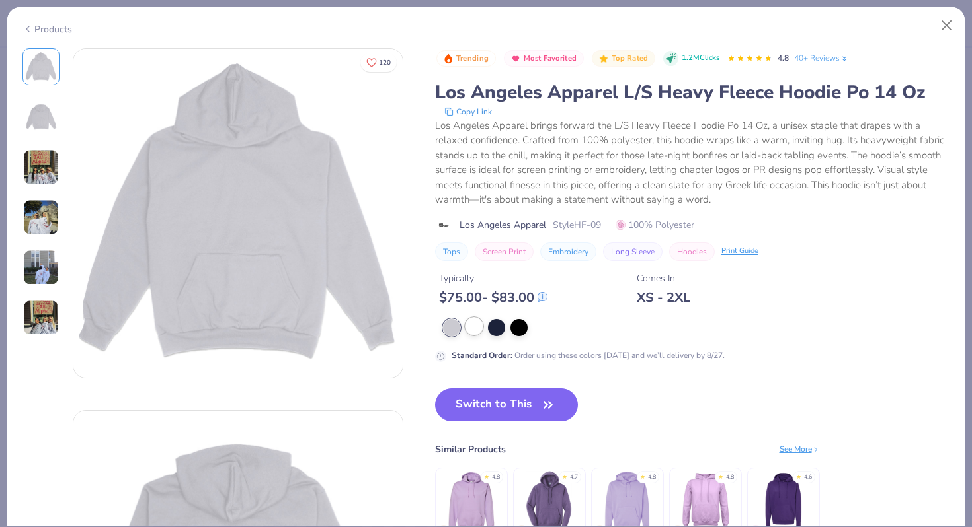
click at [477, 329] on div at bounding box center [473, 326] width 17 height 17
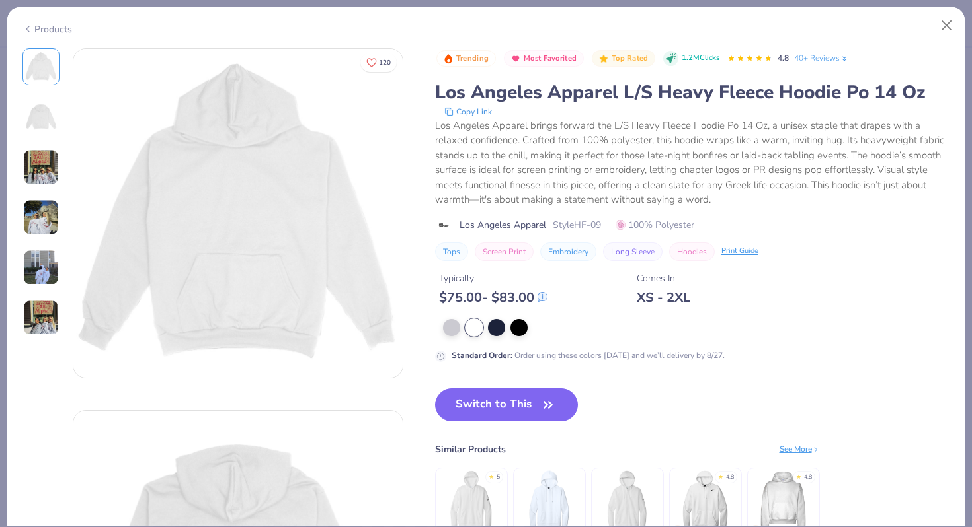
click at [26, 221] on img at bounding box center [41, 218] width 36 height 36
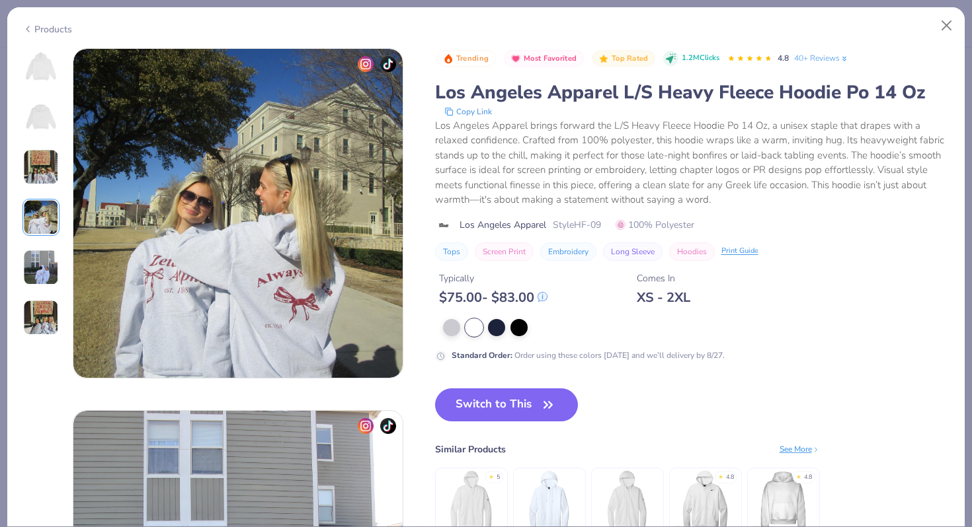
click at [44, 79] on img at bounding box center [41, 67] width 32 height 32
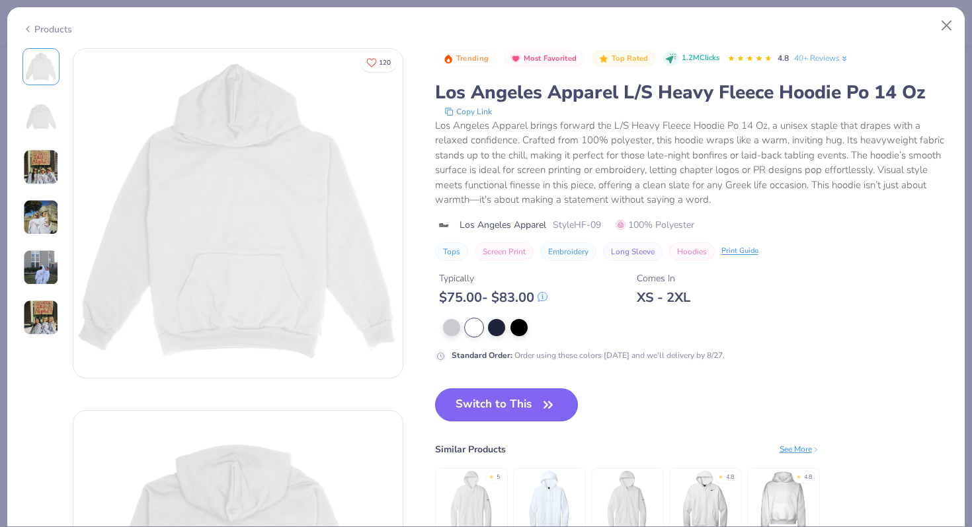
click at [447, 401] on button "Switch to This" at bounding box center [506, 405] width 143 height 33
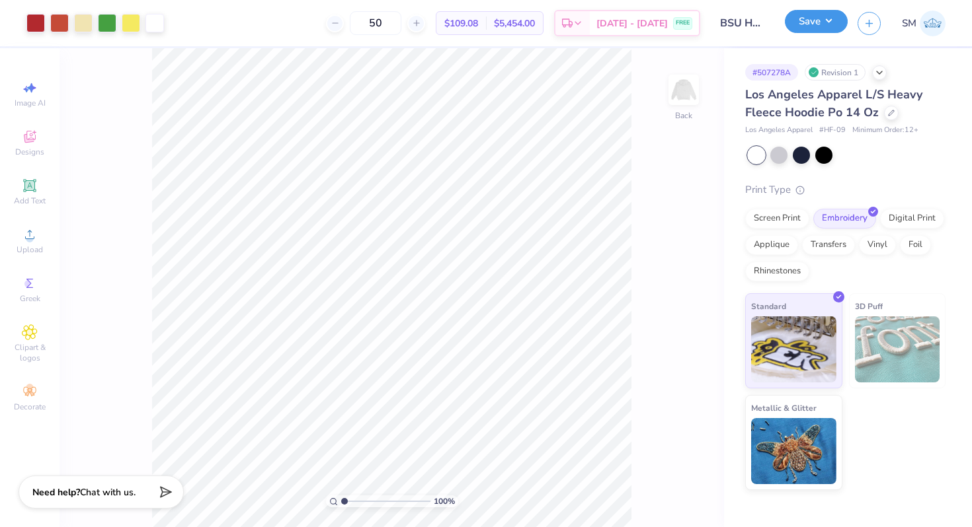
click at [825, 27] on button "Save" at bounding box center [816, 21] width 63 height 23
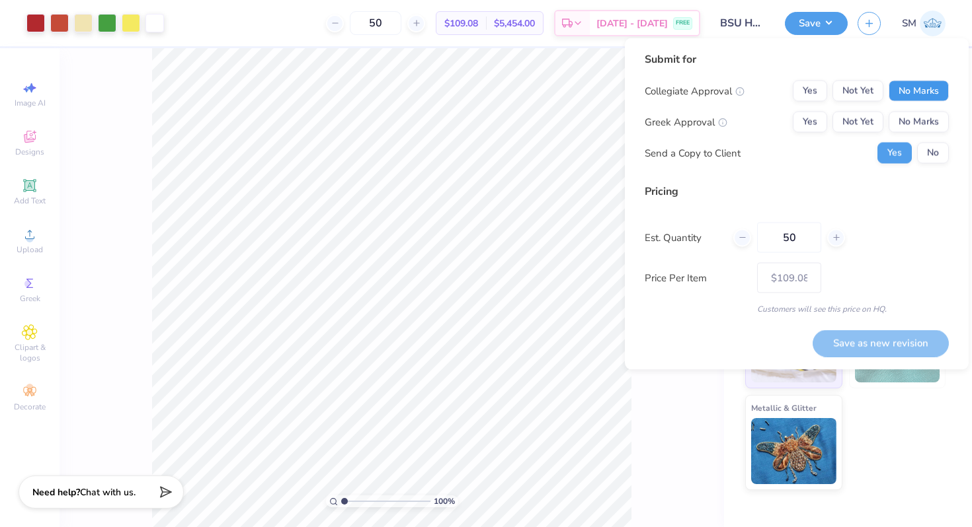
click at [917, 97] on button "No Marks" at bounding box center [918, 91] width 60 height 21
click at [917, 123] on button "No Marks" at bounding box center [918, 122] width 60 height 21
click at [877, 343] on button "Save as new revision" at bounding box center [880, 343] width 136 height 27
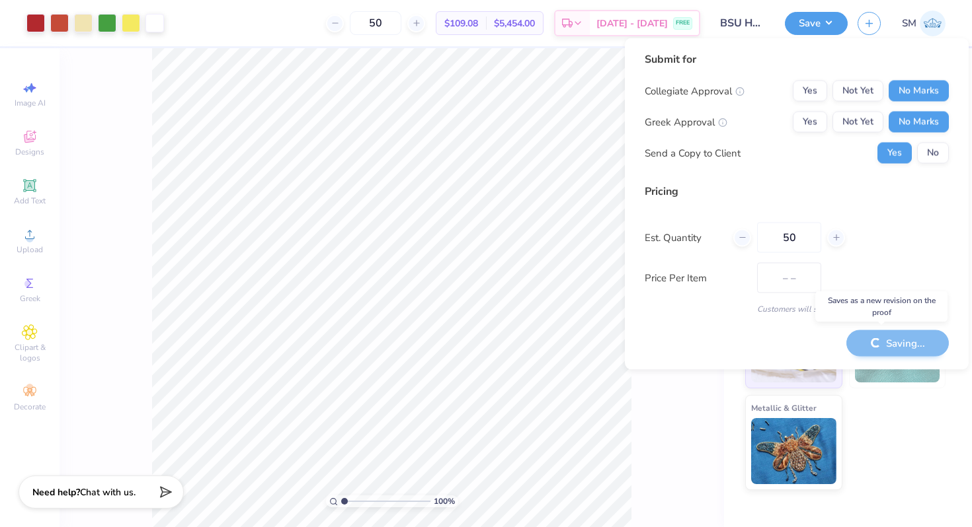
type input "$109.08"
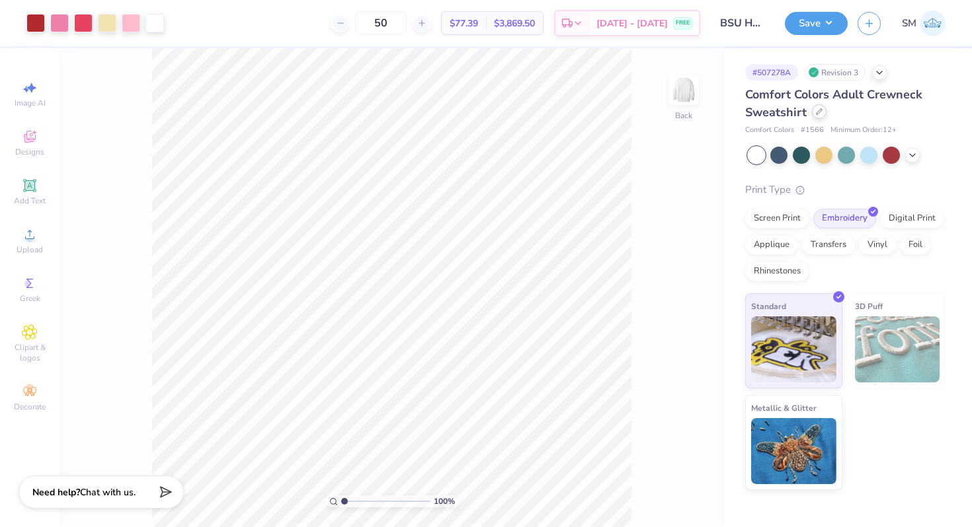
click at [818, 111] on icon at bounding box center [819, 111] width 7 height 7
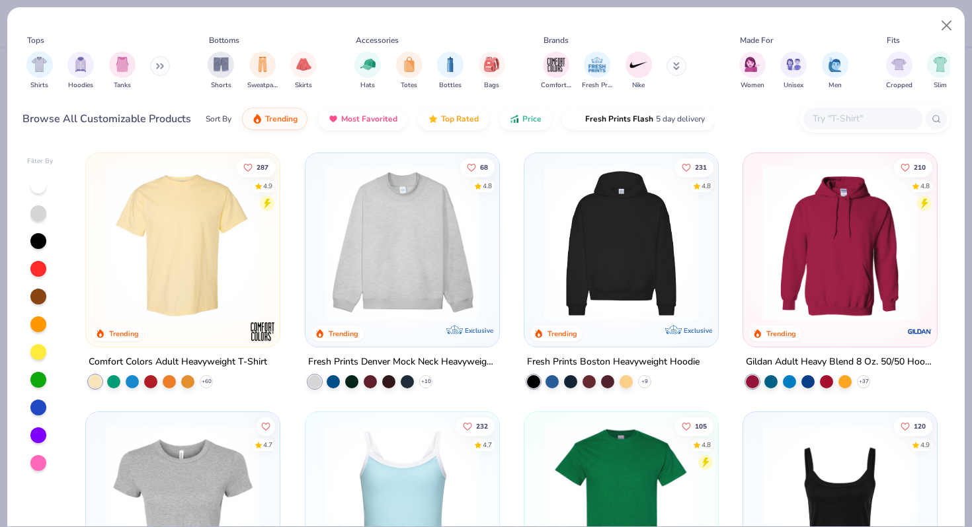
click at [95, 65] on div "Shirts Hoodies Tanks" at bounding box center [98, 70] width 152 height 49
click at [85, 65] on img "filter for Hoodies" at bounding box center [80, 63] width 15 height 15
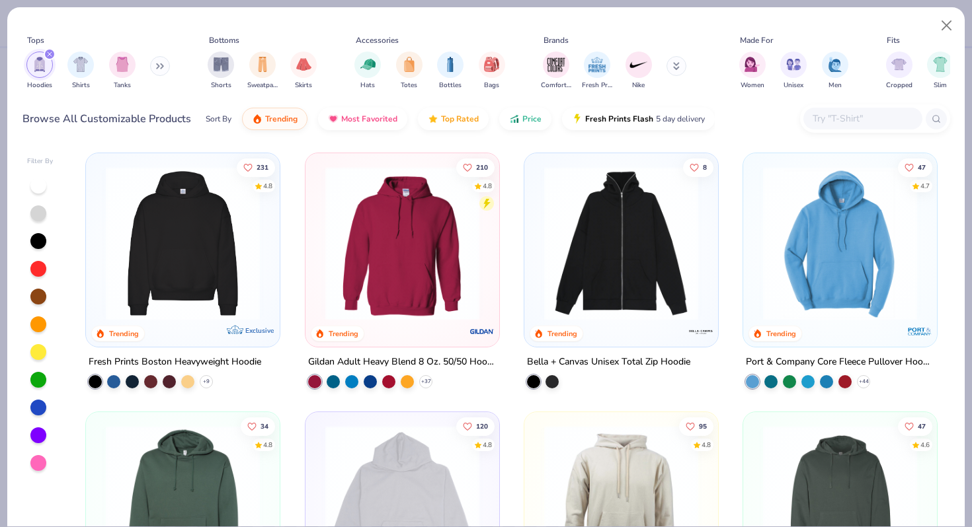
click at [461, 283] on img at bounding box center [402, 244] width 167 height 154
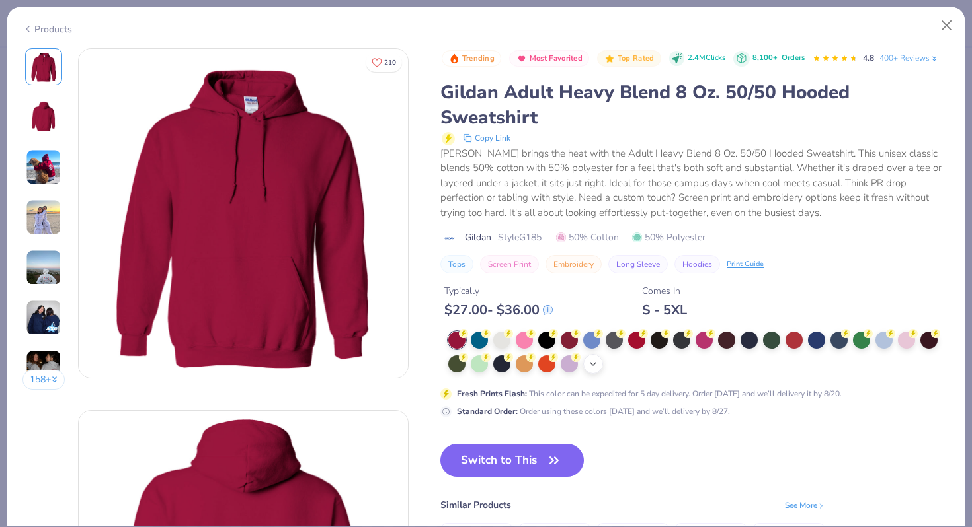
click at [597, 368] on icon at bounding box center [593, 364] width 11 height 11
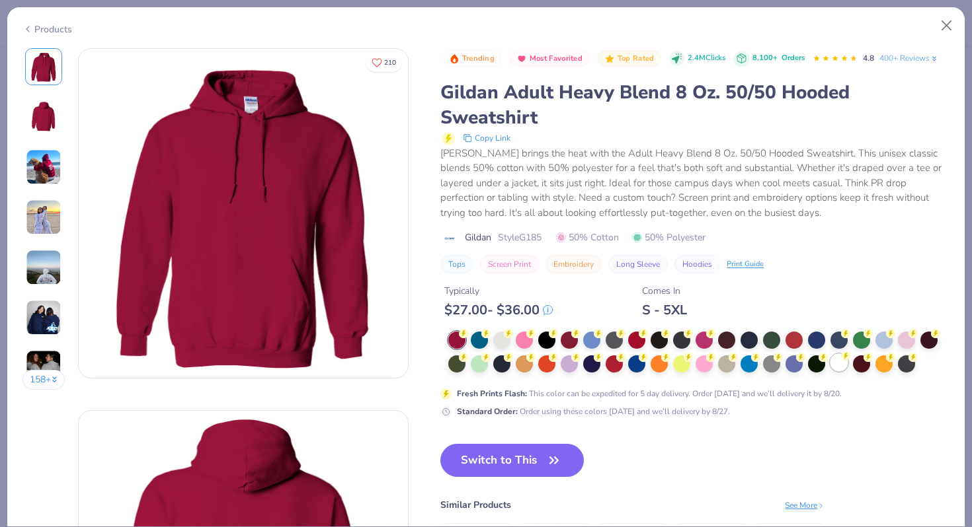
click at [839, 366] on div at bounding box center [838, 362] width 17 height 17
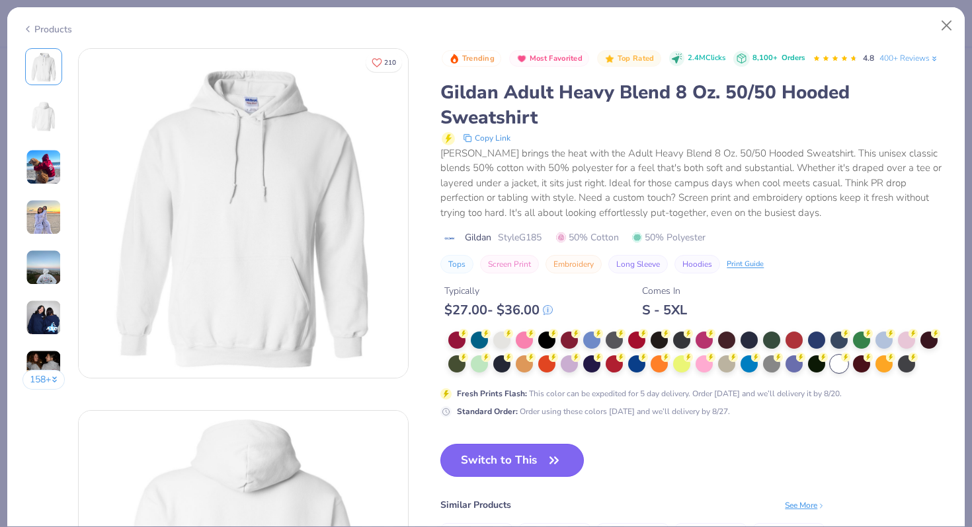
click at [524, 461] on button "Switch to This" at bounding box center [511, 460] width 143 height 33
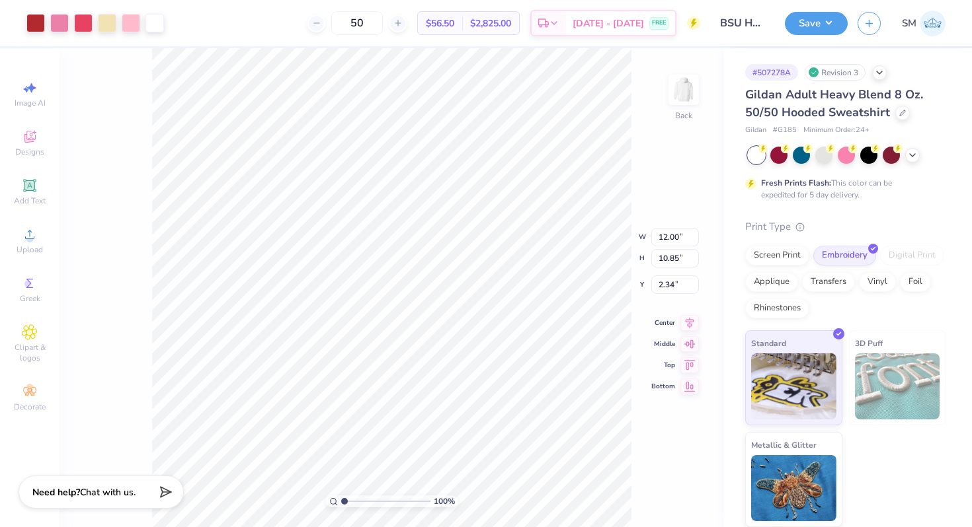
type input "2.35"
type input "11.18"
type input "10.11"
click at [687, 317] on icon at bounding box center [689, 311] width 19 height 16
type input "3.00"
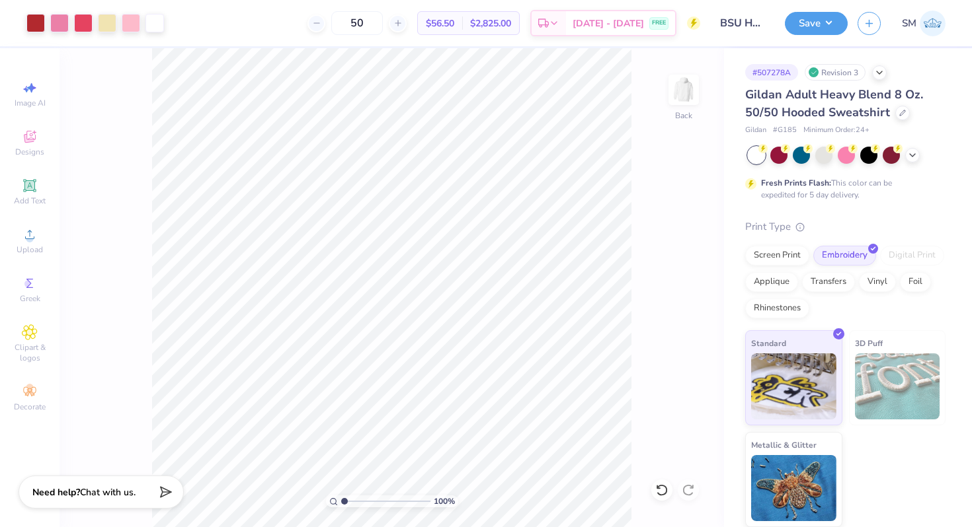
click at [812, 6] on div "Save SM" at bounding box center [878, 23] width 187 height 46
click at [812, 15] on button "Save" at bounding box center [816, 21] width 63 height 23
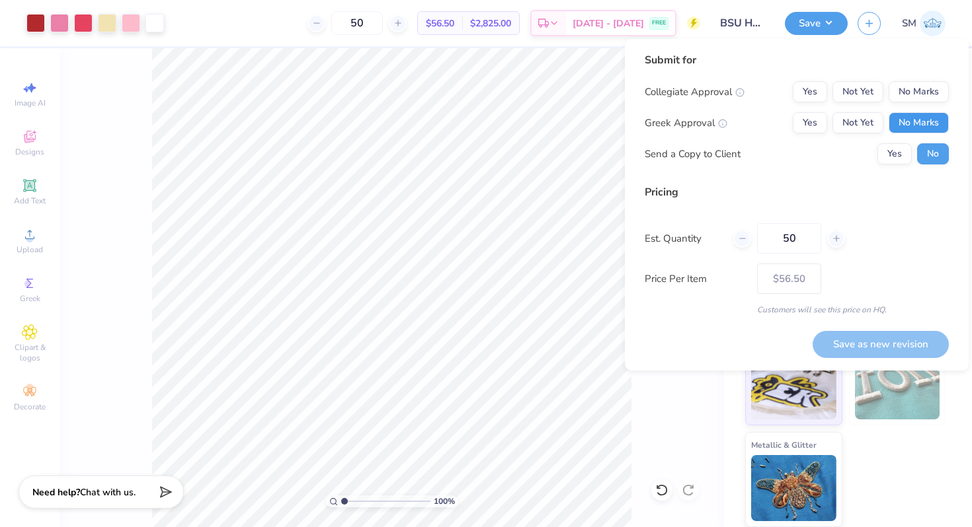
click at [918, 114] on button "No Marks" at bounding box center [918, 122] width 60 height 21
click at [918, 102] on div "Collegiate Approval Yes Not Yet No Marks Greek Approval Yes Not Yet No Marks Se…" at bounding box center [796, 122] width 304 height 83
click at [918, 95] on button "No Marks" at bounding box center [918, 91] width 60 height 21
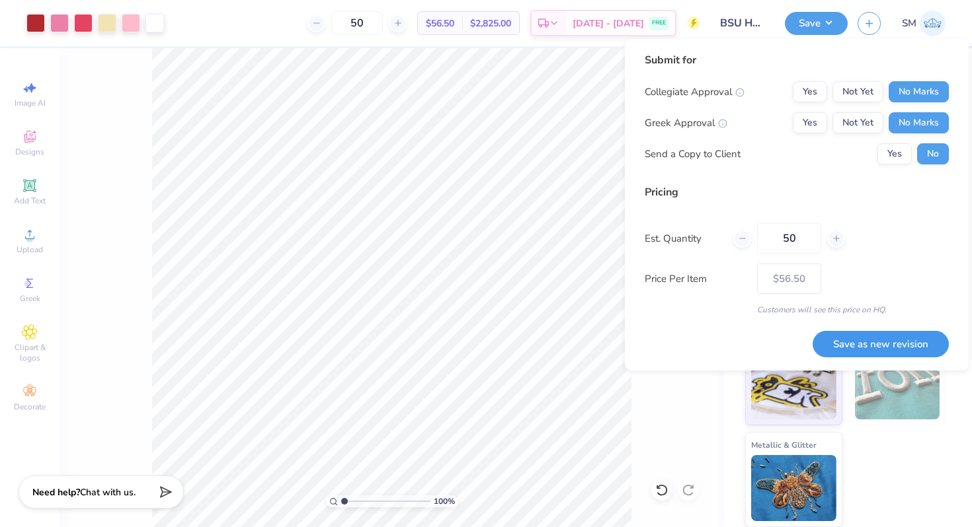
click at [867, 348] on button "Save as new revision" at bounding box center [880, 344] width 136 height 27
type input "– –"
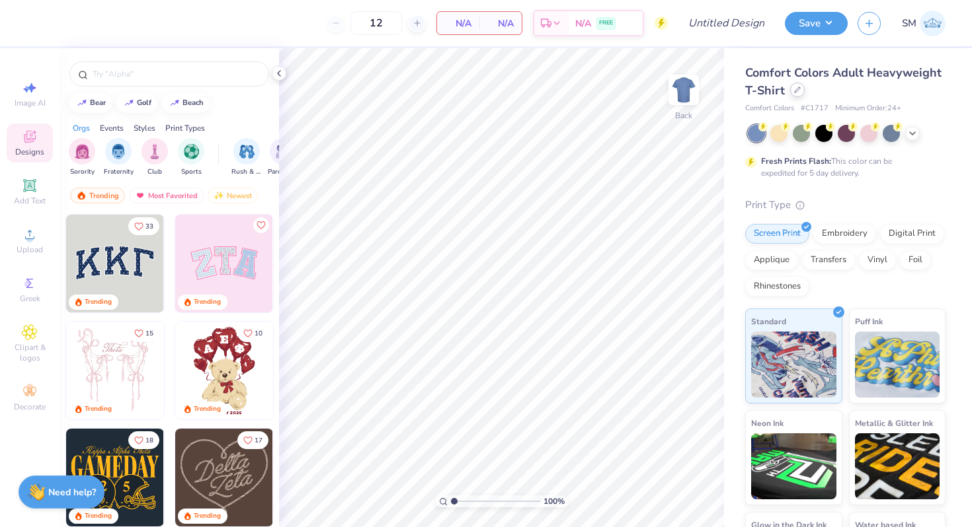
click at [795, 90] on icon at bounding box center [797, 89] width 5 height 5
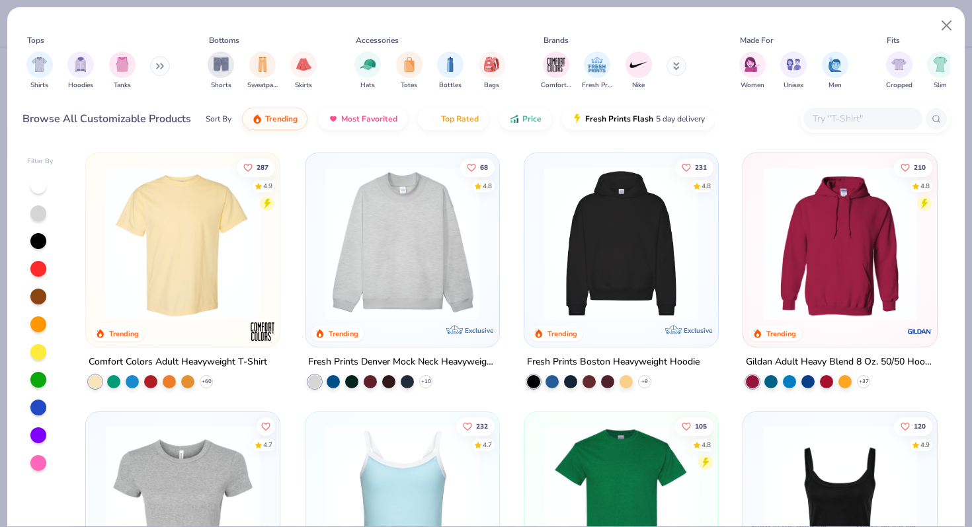
click at [820, 114] on input "text" at bounding box center [862, 118] width 102 height 15
click at [424, 258] on img at bounding box center [402, 244] width 167 height 154
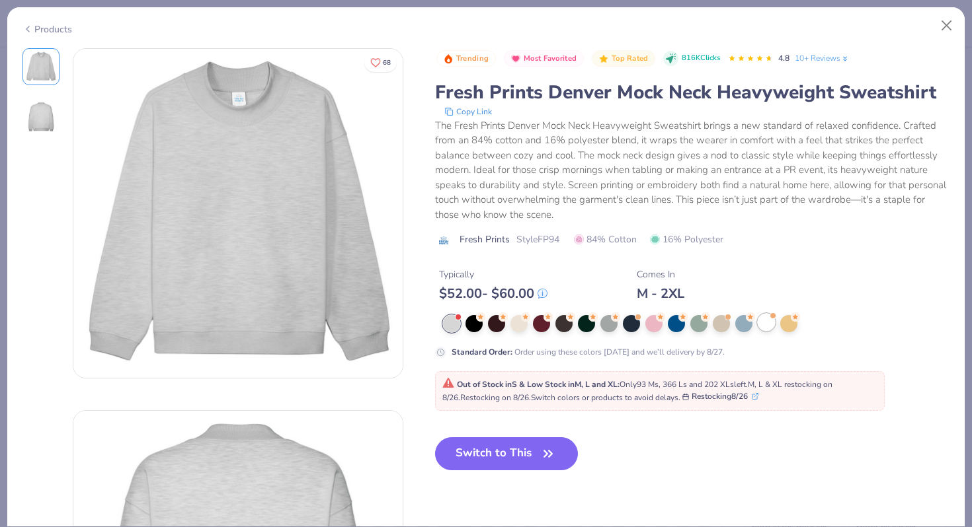
click at [763, 324] on div at bounding box center [766, 322] width 17 height 17
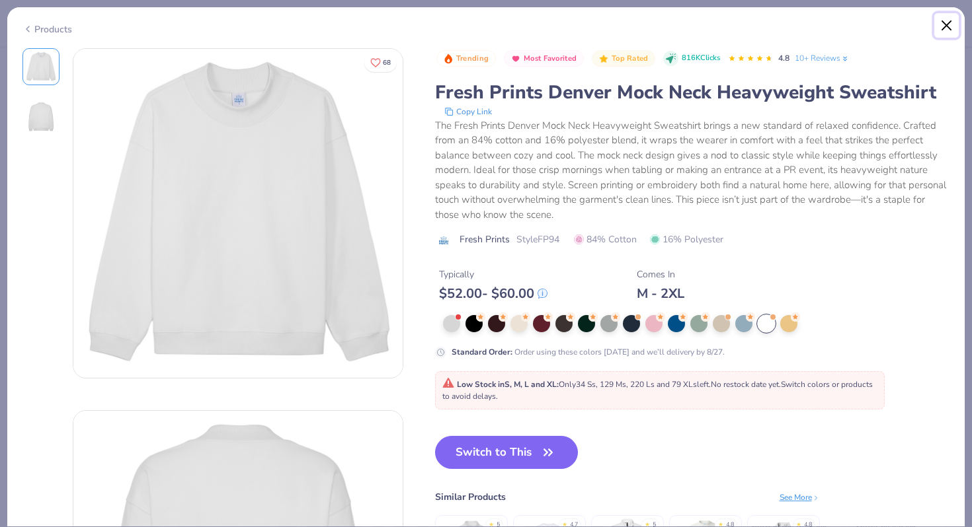
click at [949, 25] on button "Close" at bounding box center [946, 25] width 25 height 25
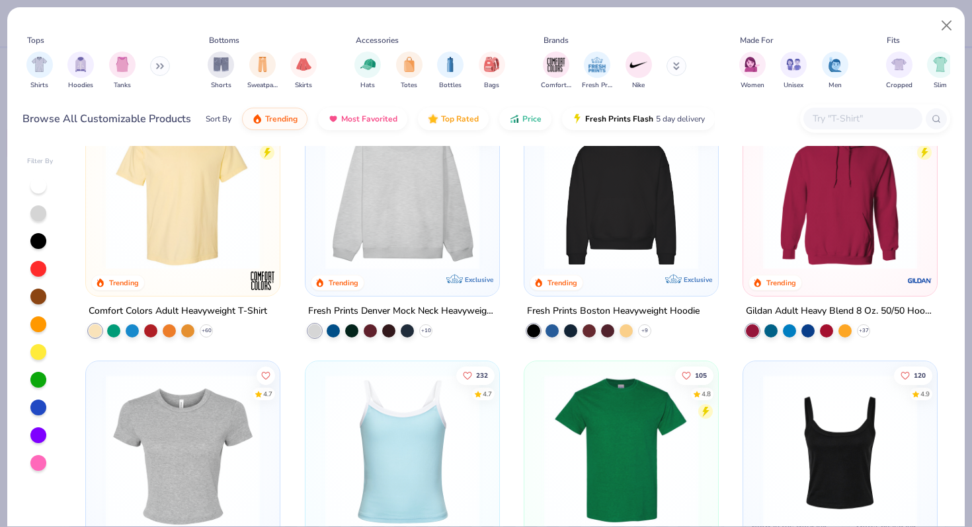
scroll to position [9, 0]
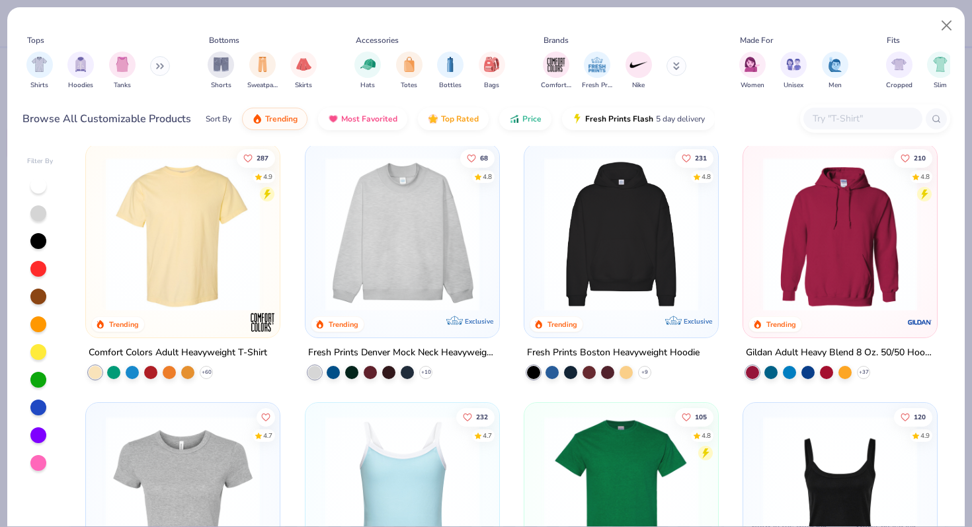
click at [612, 221] on img at bounding box center [620, 234] width 167 height 154
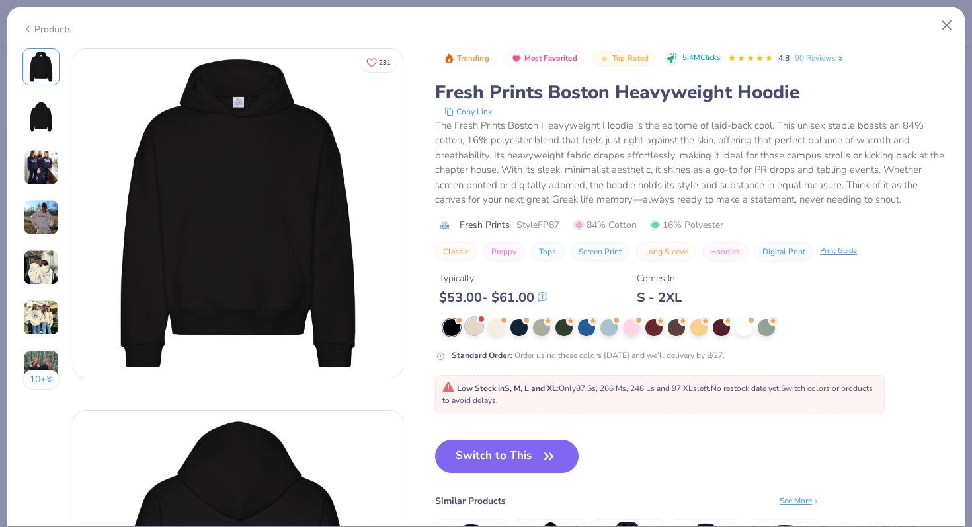
click at [478, 329] on div at bounding box center [473, 326] width 17 height 17
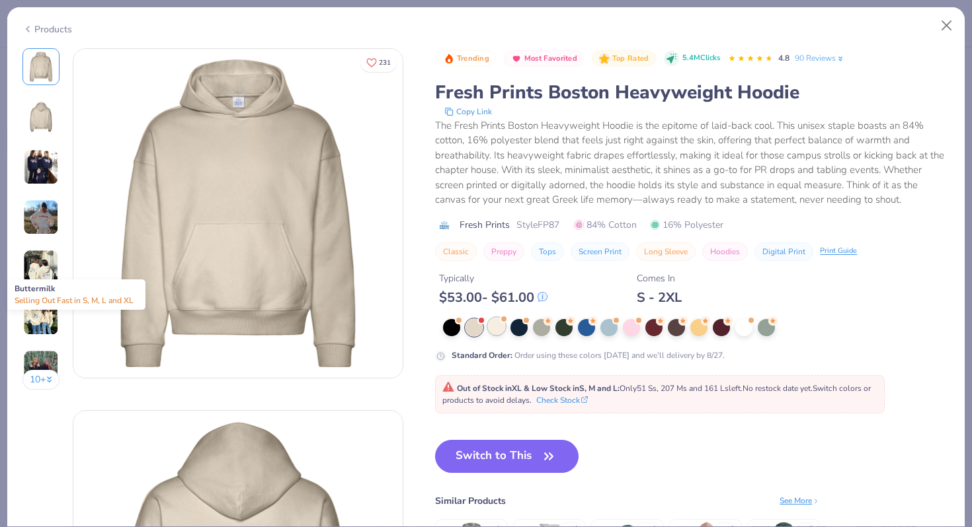
click at [496, 331] on div at bounding box center [496, 326] width 17 height 17
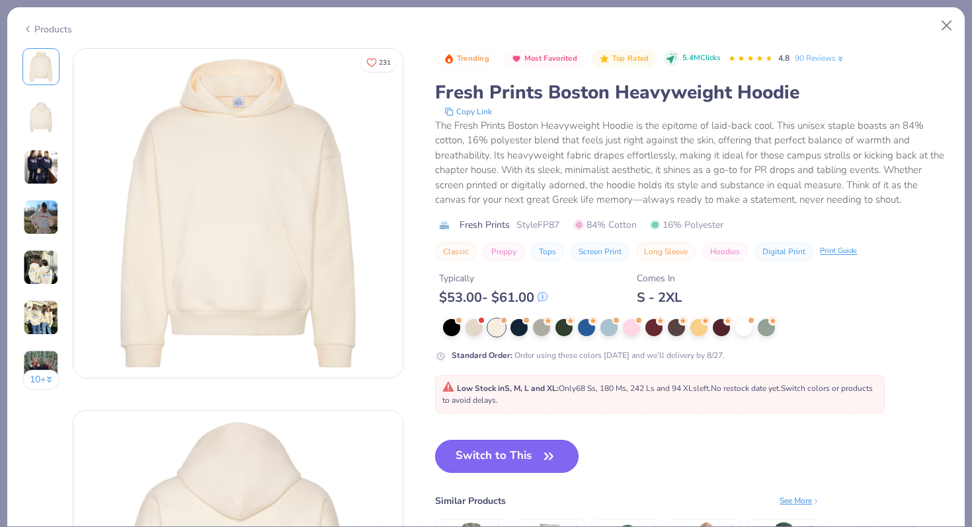
click at [497, 463] on button "Switch to This" at bounding box center [506, 456] width 143 height 33
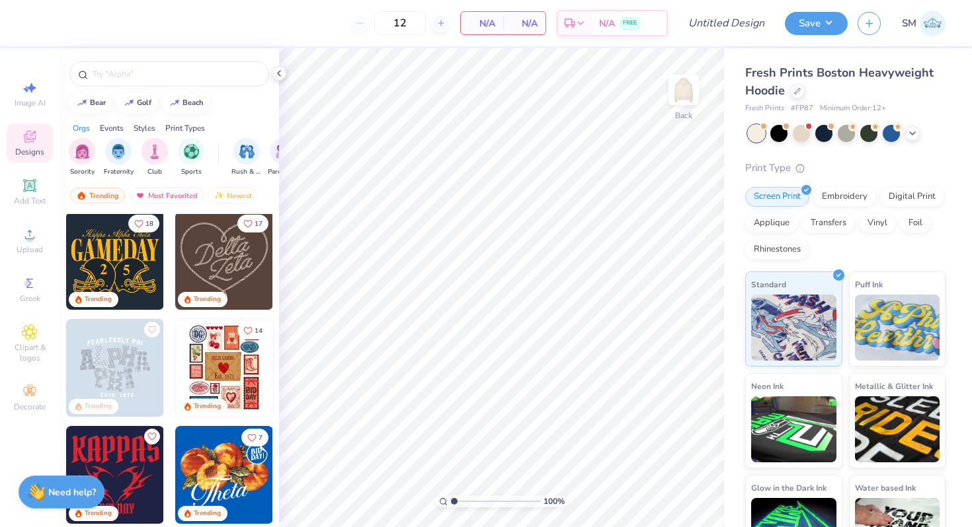
scroll to position [219, 0]
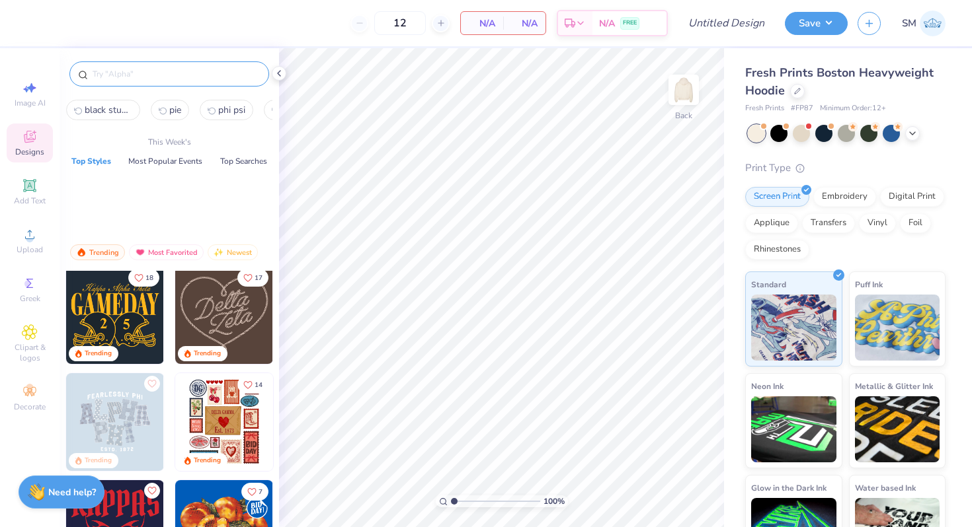
click at [118, 71] on input "text" at bounding box center [175, 73] width 169 height 13
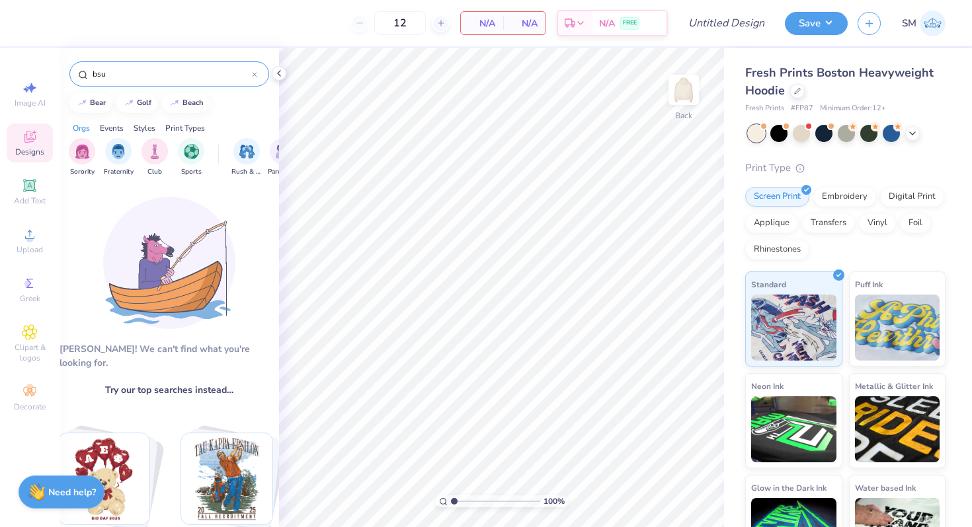
click at [162, 66] on div "bsu" at bounding box center [169, 73] width 200 height 25
click at [157, 74] on input "bsu" at bounding box center [171, 73] width 161 height 13
type input "black student union"
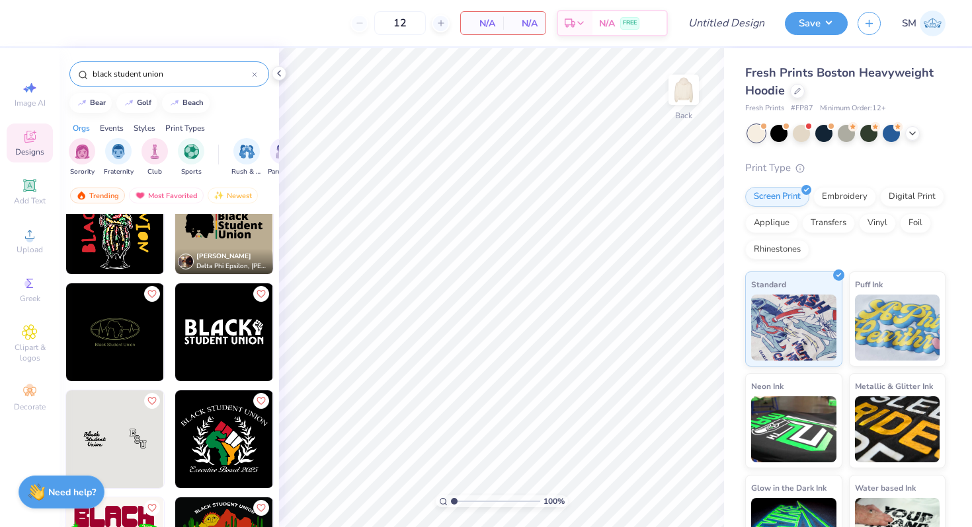
scroll to position [0, 0]
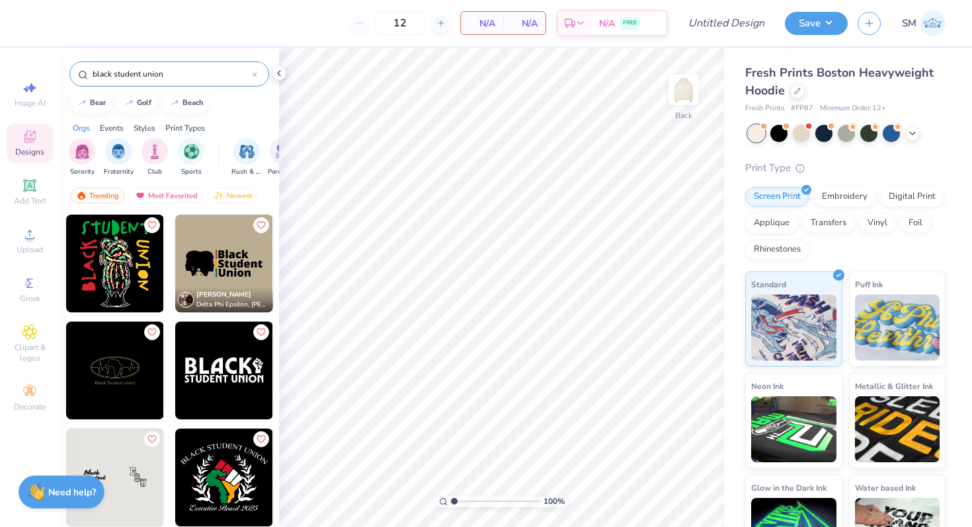
click at [260, 71] on div "black student union" at bounding box center [169, 73] width 200 height 25
click at [254, 71] on div at bounding box center [254, 74] width 5 height 12
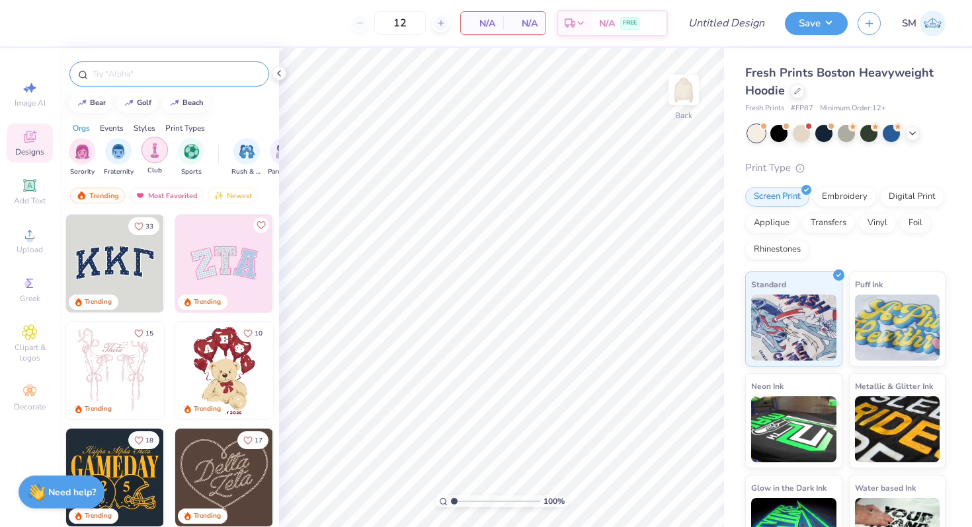
click at [154, 153] on img "filter for Club" at bounding box center [154, 150] width 15 height 15
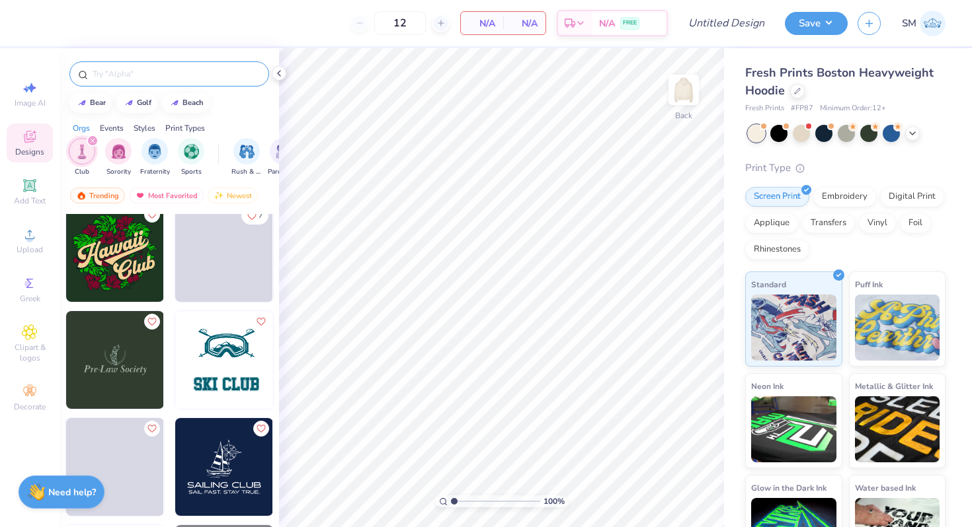
scroll to position [1220, 0]
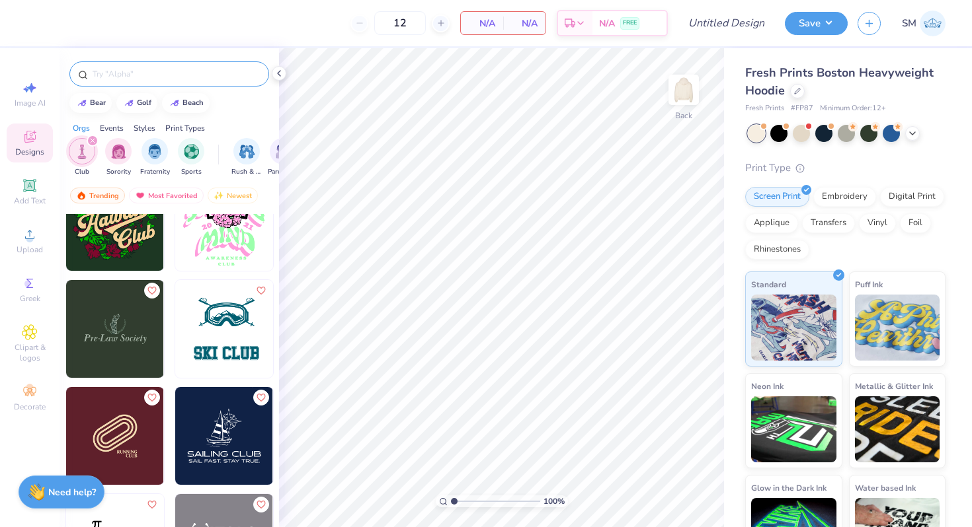
click at [95, 136] on div "filter for Club" at bounding box center [93, 141] width 12 height 12
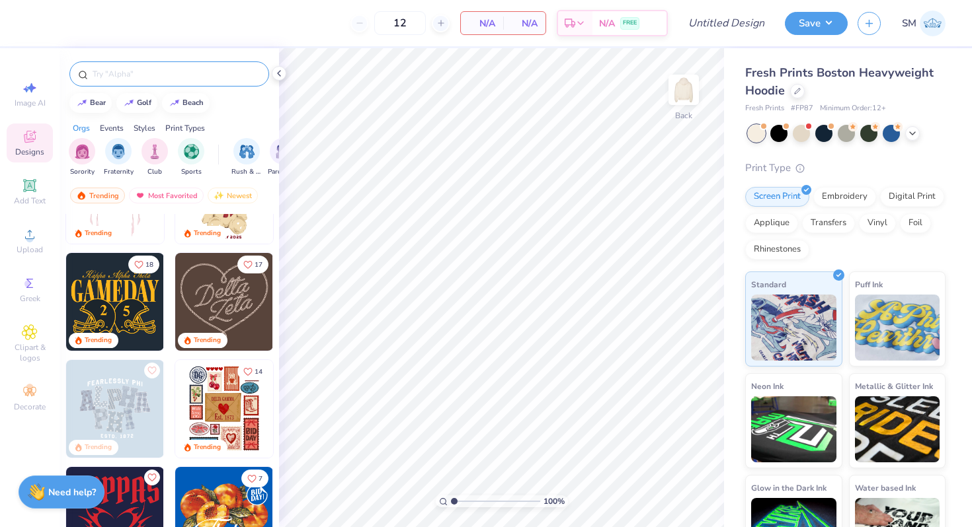
scroll to position [0, 0]
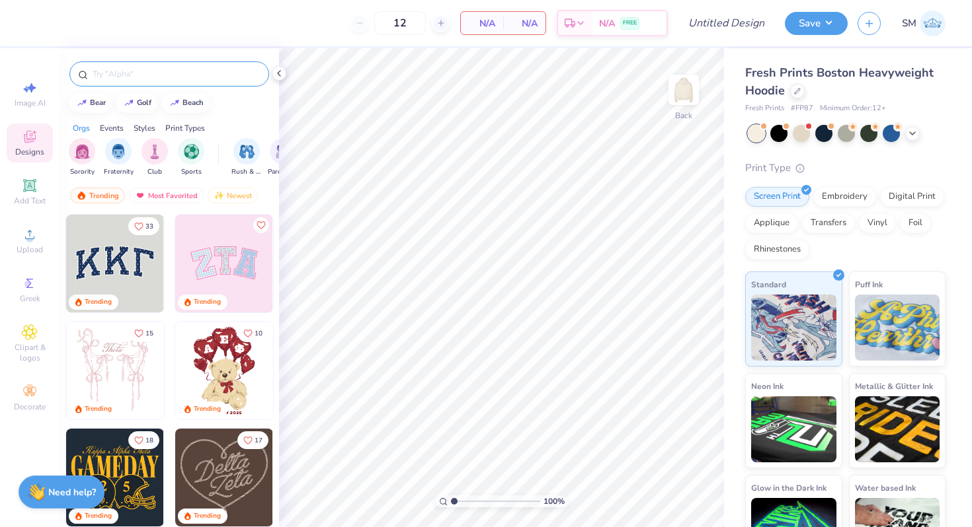
click at [213, 258] on img at bounding box center [224, 264] width 98 height 98
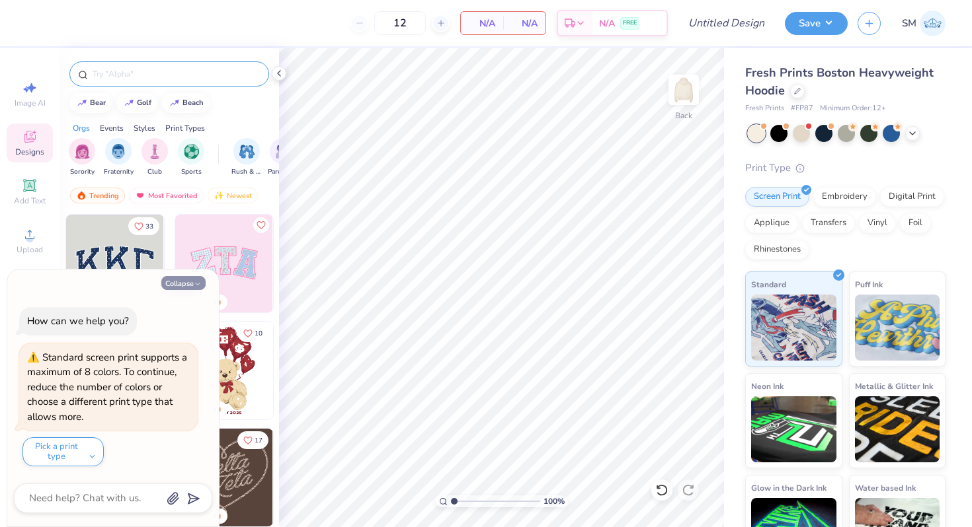
click at [183, 284] on button "Collapse" at bounding box center [183, 283] width 44 height 14
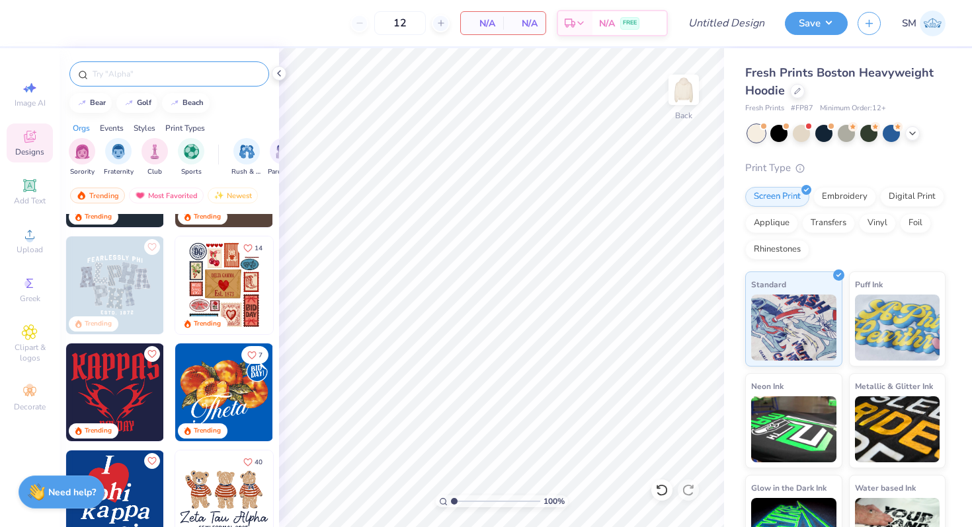
scroll to position [297, 0]
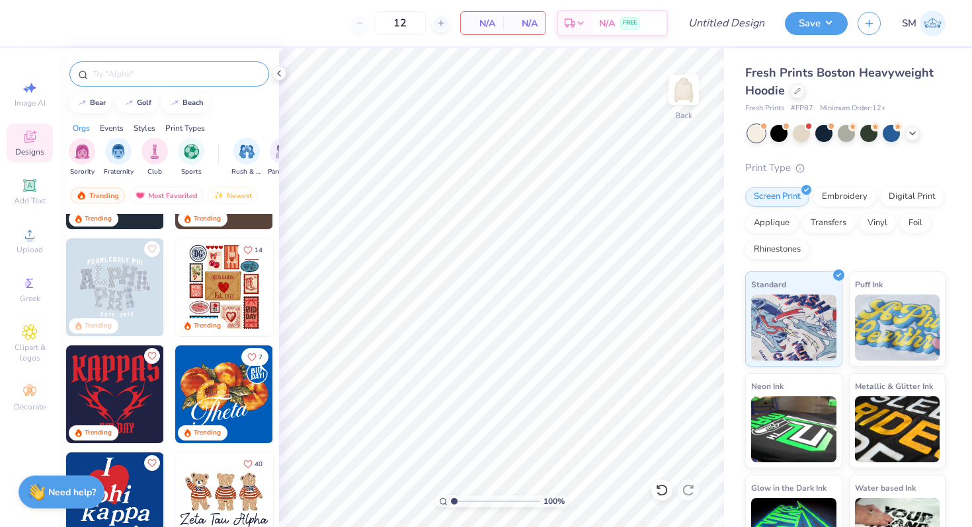
click at [192, 300] on img at bounding box center [224, 288] width 98 height 98
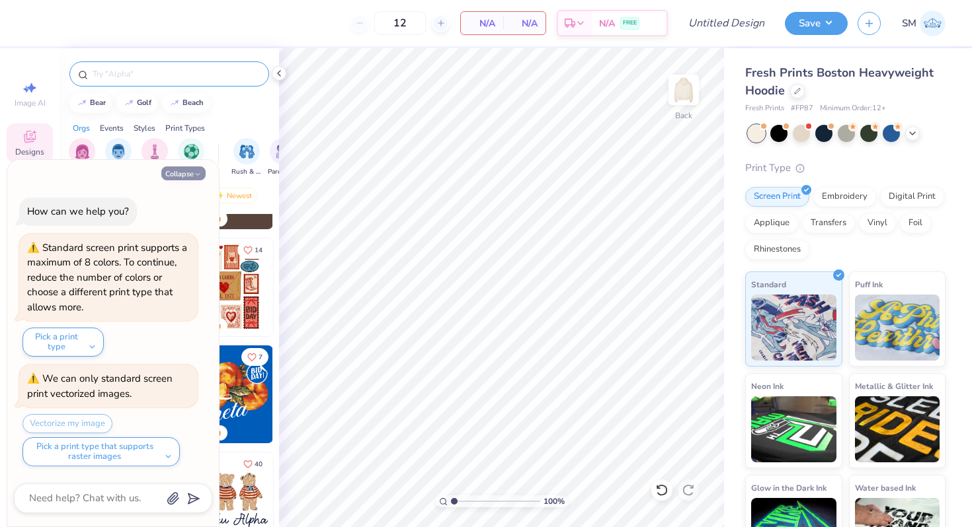
click at [186, 172] on button "Collapse" at bounding box center [183, 174] width 44 height 14
type textarea "x"
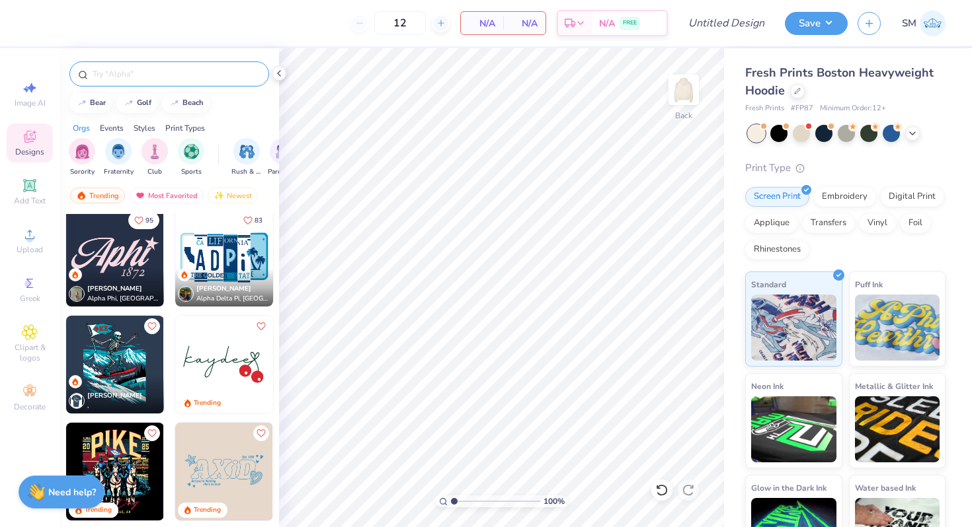
scroll to position [1865, 0]
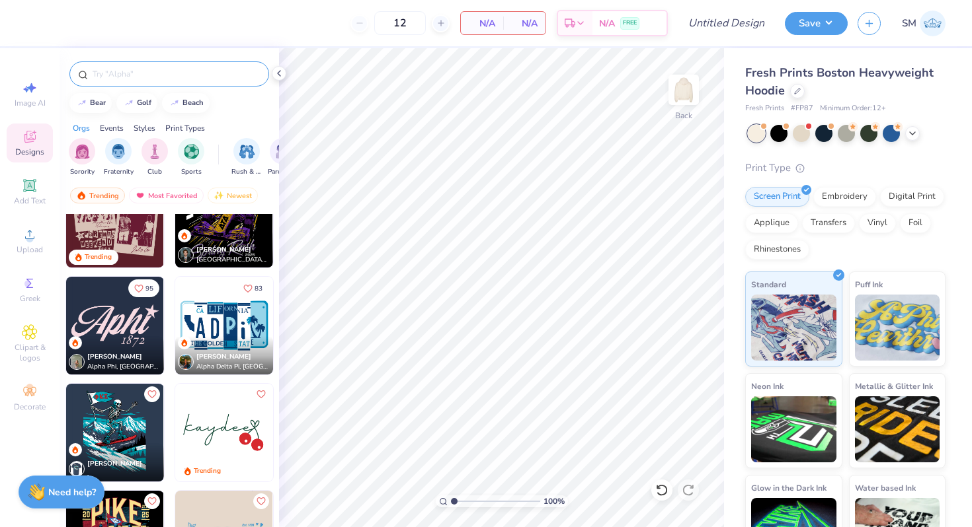
click at [203, 322] on img at bounding box center [224, 326] width 98 height 98
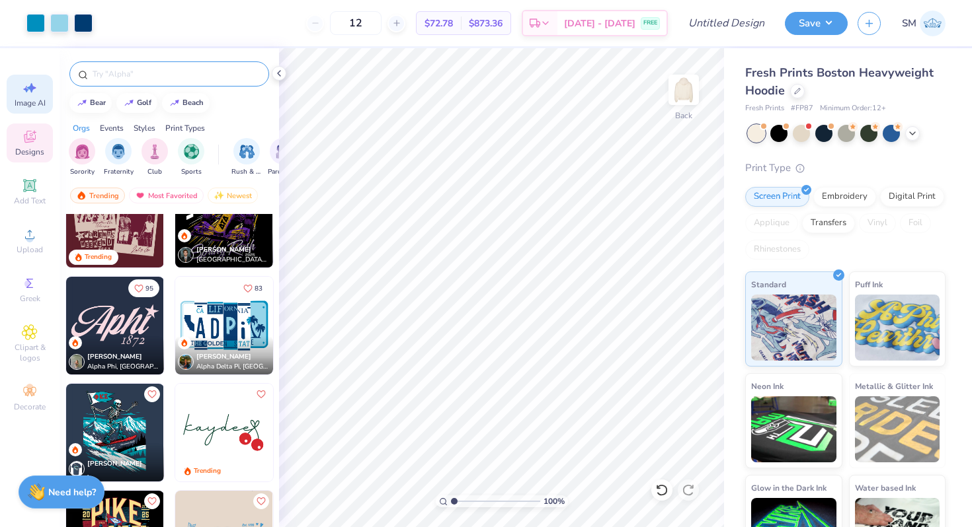
click at [38, 98] on span "Image AI" at bounding box center [30, 103] width 31 height 11
select select "4"
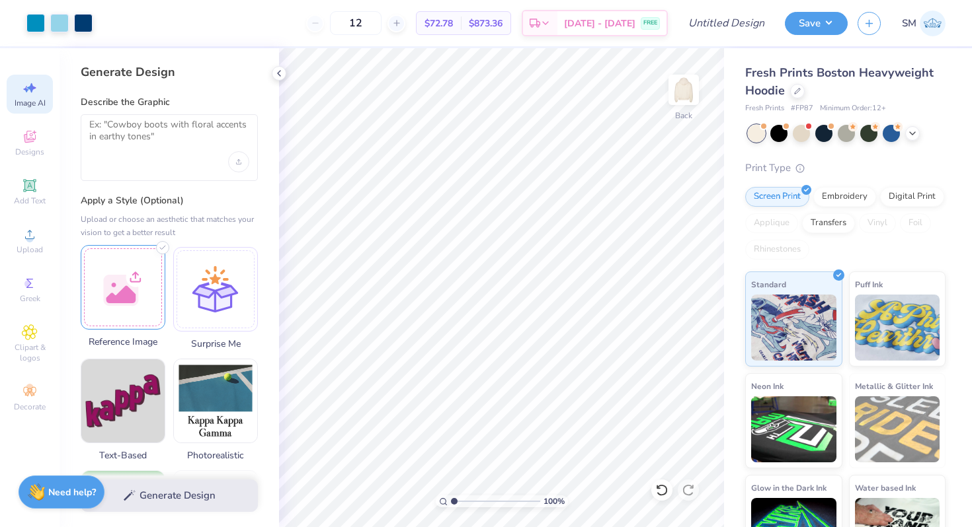
click at [114, 274] on div at bounding box center [123, 287] width 85 height 85
click at [202, 130] on textarea at bounding box center [169, 135] width 160 height 33
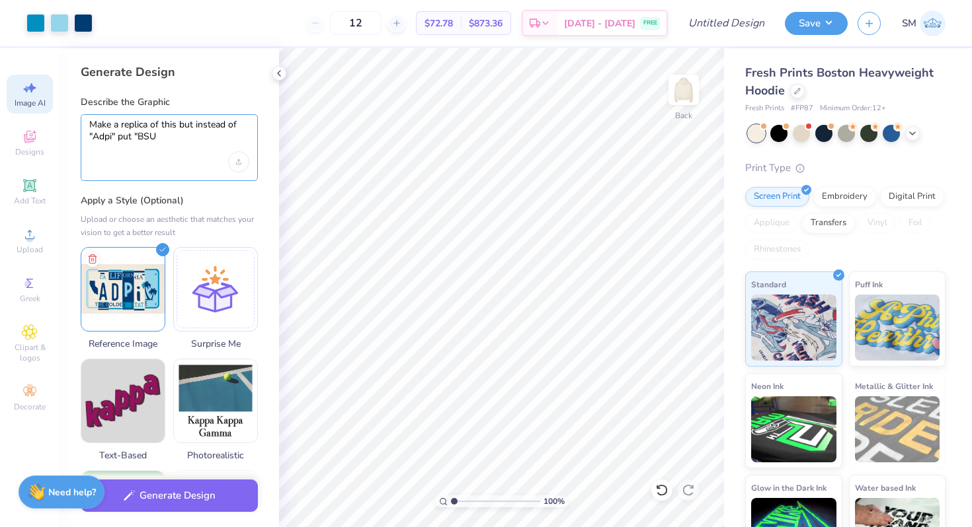
type textarea "Make a replica of this but instead of "Adpi" put "BSU""
click at [166, 498] on button "Generate Design" at bounding box center [169, 493] width 177 height 32
